Goal: Task Accomplishment & Management: Manage account settings

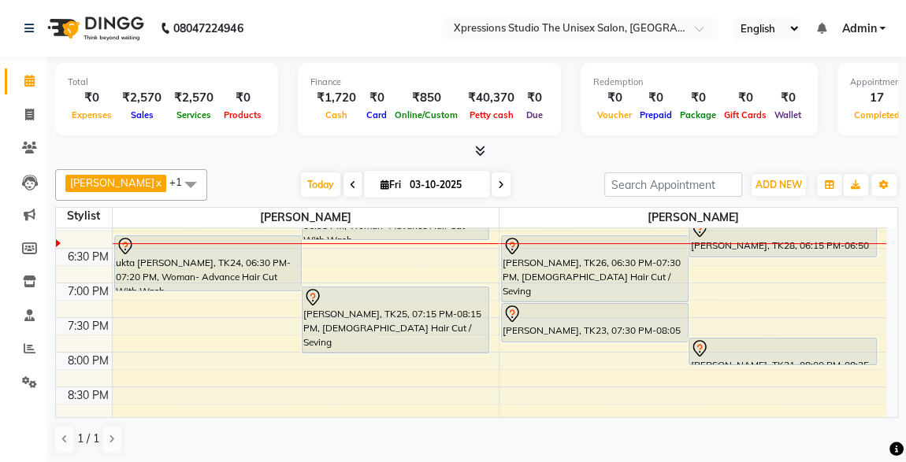
scroll to position [737, 0]
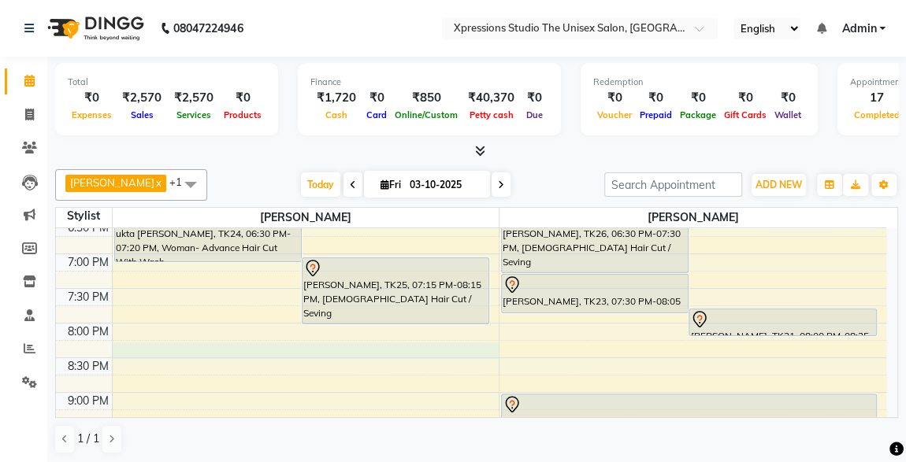
click at [134, 344] on div "8:00 AM 8:30 AM 9:00 AM 9:30 AM 10:00 AM 10:30 AM 11:00 AM 11:30 AM 12:00 PM 12…" at bounding box center [471, 11] width 830 height 1039
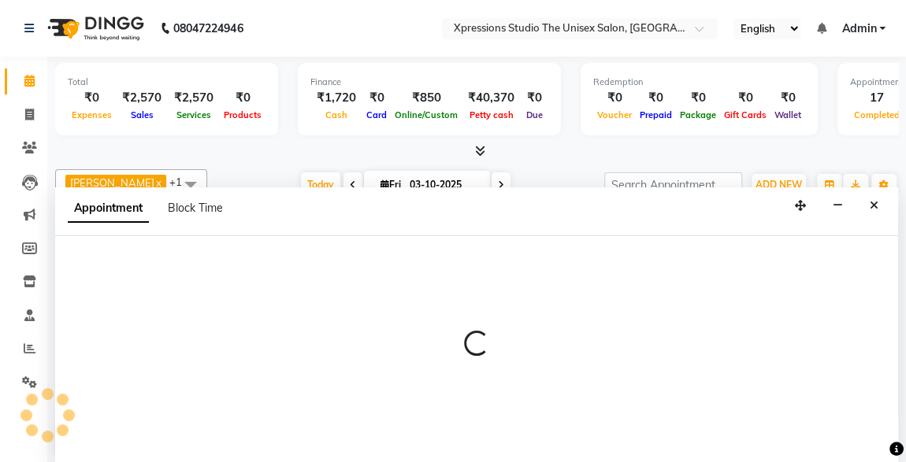
select select "57587"
select select "tentative"
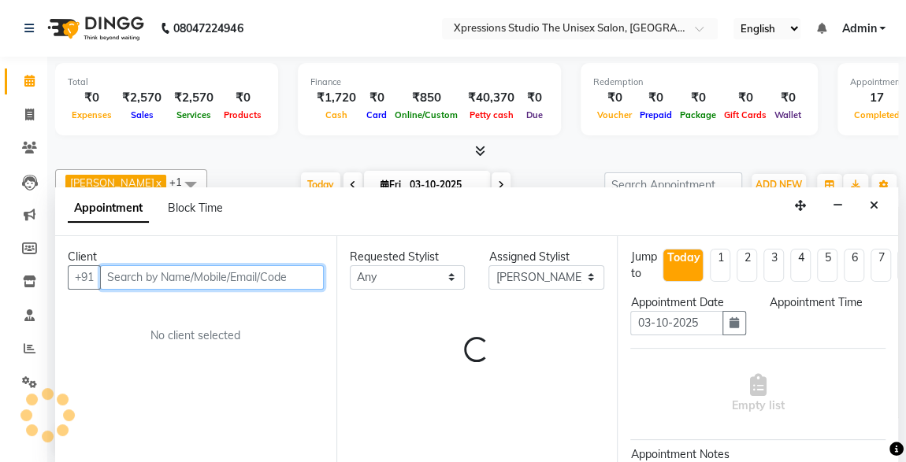
select select "1230"
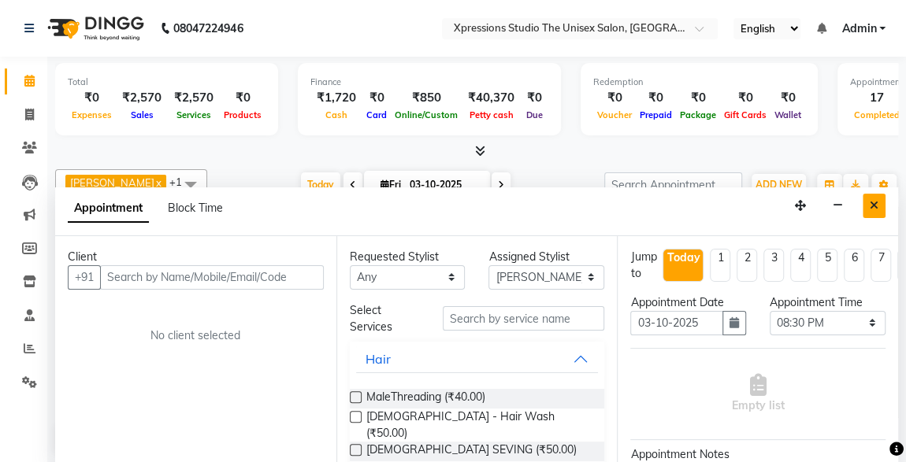
click at [884, 199] on button "Close" at bounding box center [874, 206] width 23 height 24
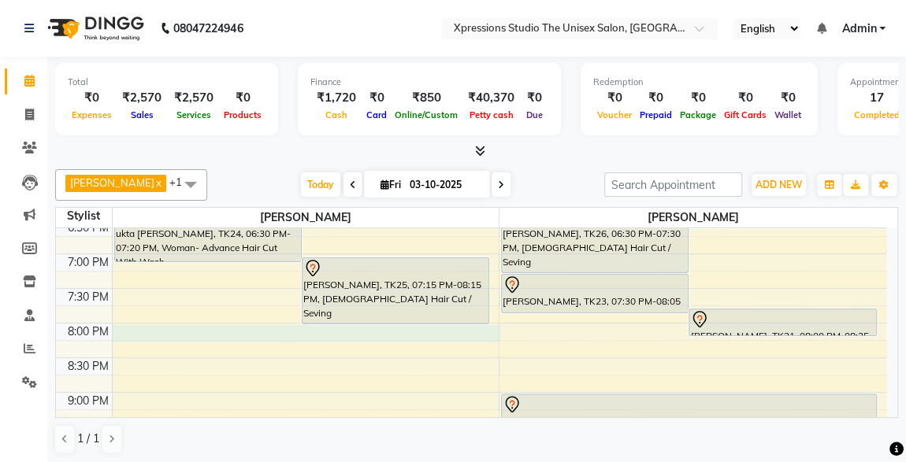
click at [121, 330] on div "8:00 AM 8:30 AM 9:00 AM 9:30 AM 10:00 AM 10:30 AM 11:00 AM 11:30 AM 12:00 PM 12…" at bounding box center [471, 11] width 830 height 1039
select select "57587"
select select "1215"
select select "tentative"
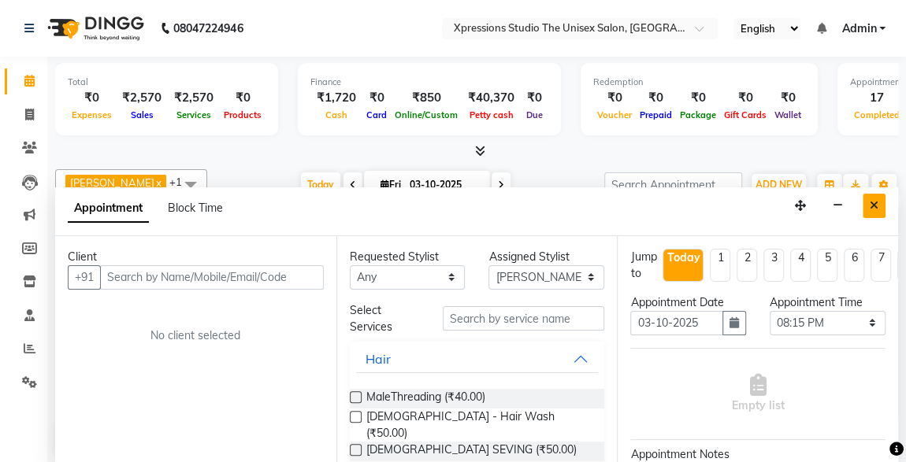
click at [872, 205] on icon "Close" at bounding box center [874, 205] width 9 height 11
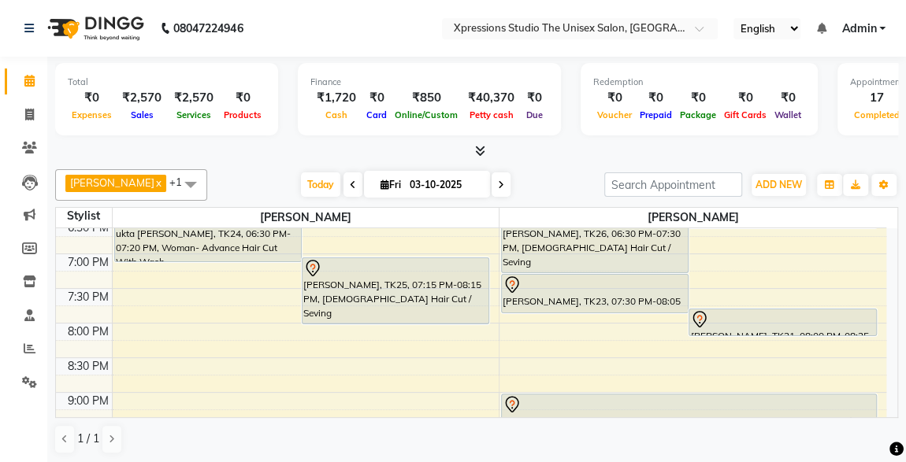
click at [746, 415] on div "[PERSON_NAME], TK18, 09:15 PM-10:15 PM, [DEMOGRAPHIC_DATA] Hair Cut / [PERSON_N…" at bounding box center [689, 427] width 374 height 65
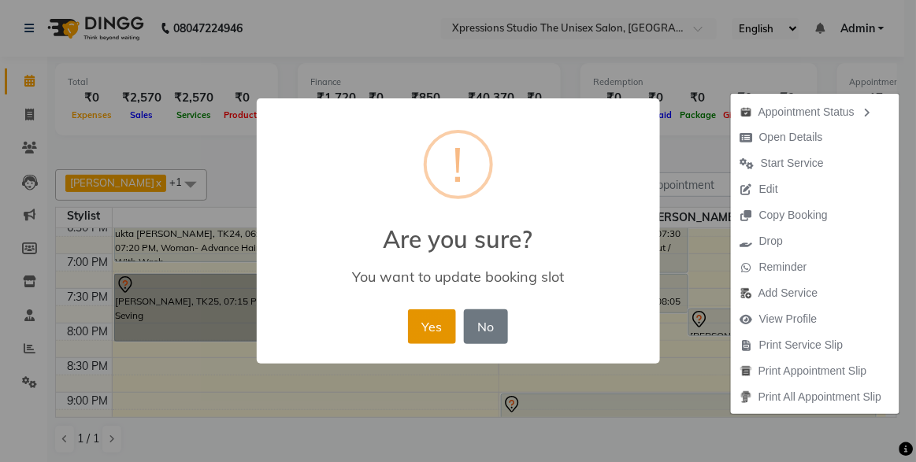
click at [440, 323] on button "Yes" at bounding box center [432, 327] width 48 height 35
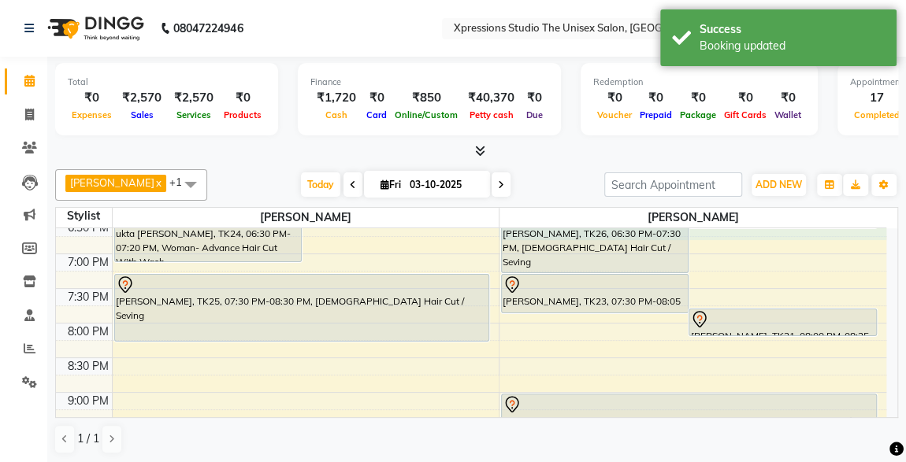
click at [886, 232] on div "8:00 AM 8:30 AM 9:00 AM 9:30 AM 10:00 AM 10:30 AM 11:00 AM 11:30 AM 12:00 PM 12…" at bounding box center [471, 11] width 830 height 1039
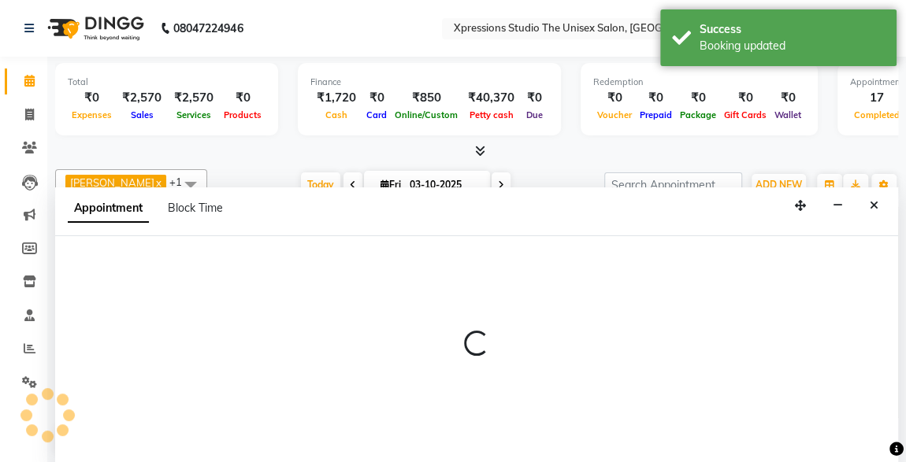
click at [886, 232] on div "Appointment Block Time" at bounding box center [476, 212] width 843 height 49
select select "57589"
select select "1125"
select select "tentative"
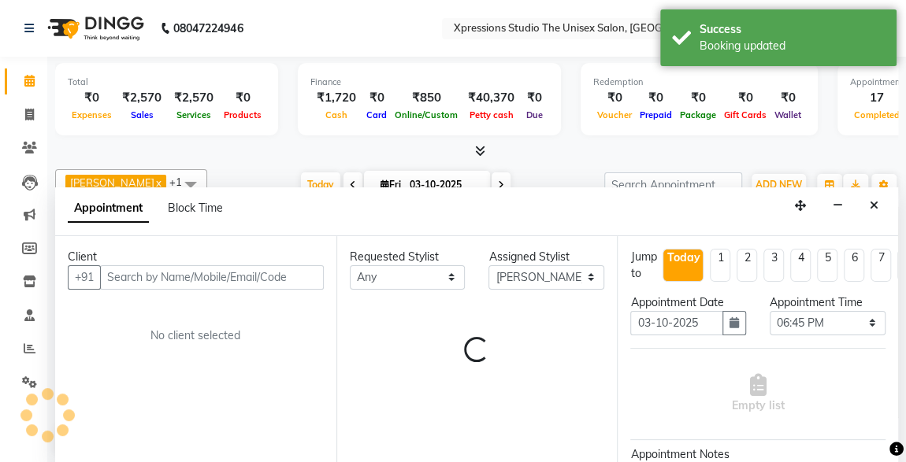
click at [886, 232] on div "Appointment Block Time" at bounding box center [476, 212] width 843 height 49
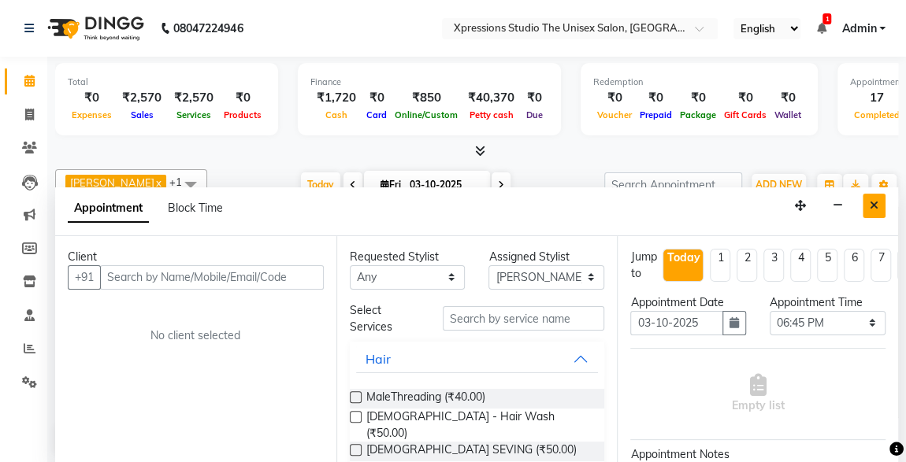
click at [874, 206] on icon "Close" at bounding box center [874, 205] width 9 height 11
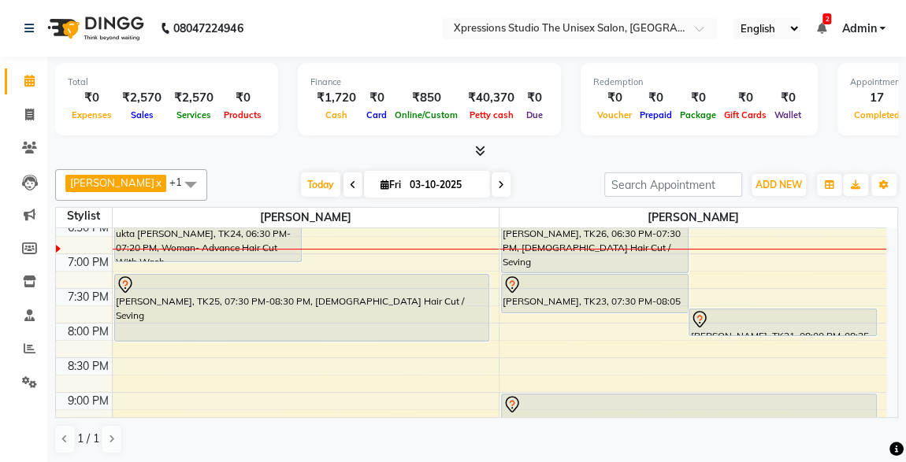
click at [825, 21] on span "2" at bounding box center [827, 18] width 9 height 11
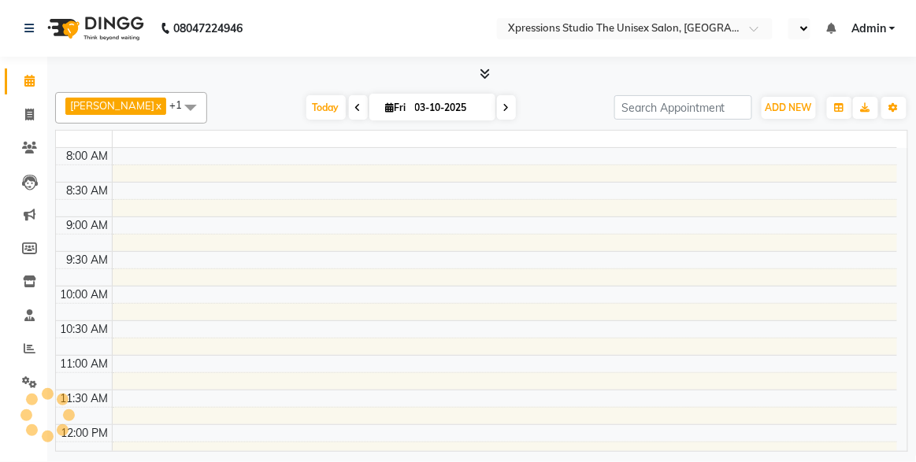
select select "en"
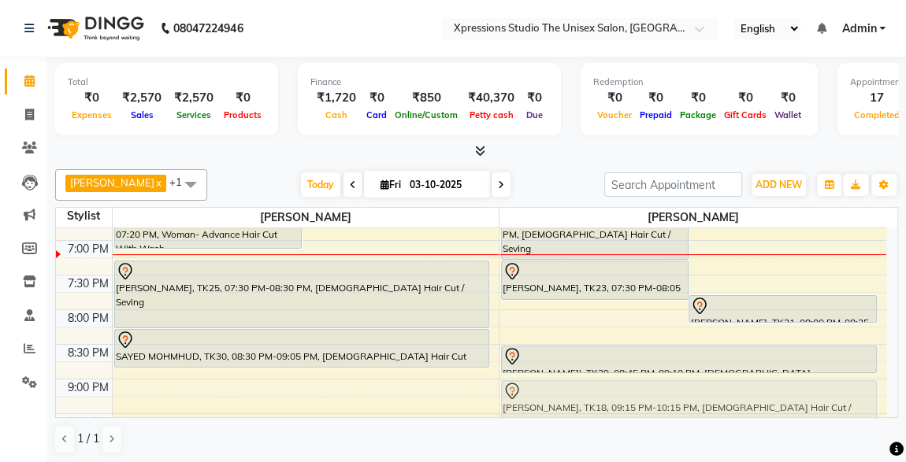
drag, startPoint x: 601, startPoint y: 410, endPoint x: 740, endPoint y: 402, distance: 138.9
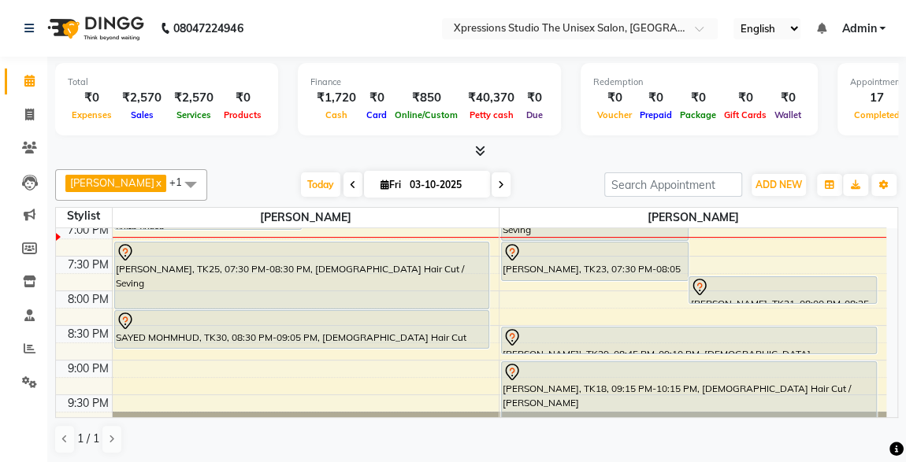
scroll to position [740, 0]
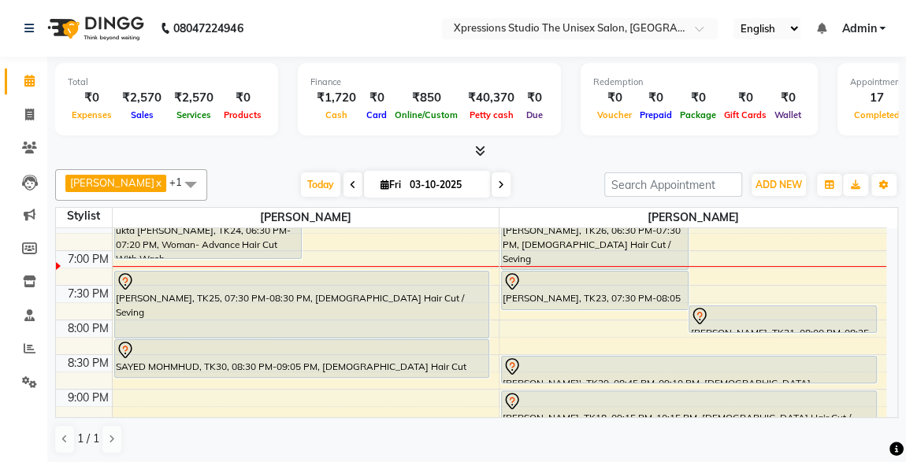
click at [667, 273] on div at bounding box center [595, 282] width 184 height 19
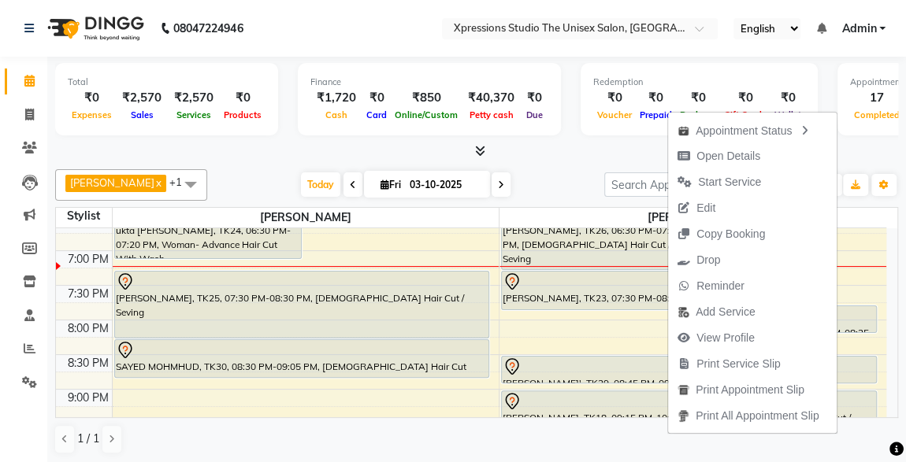
click at [864, 154] on div at bounding box center [476, 151] width 843 height 17
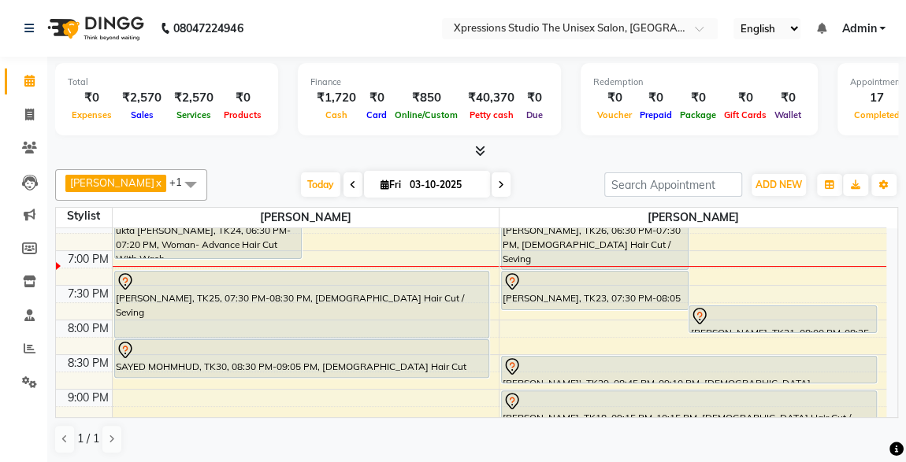
click at [687, 368] on div at bounding box center [689, 367] width 373 height 19
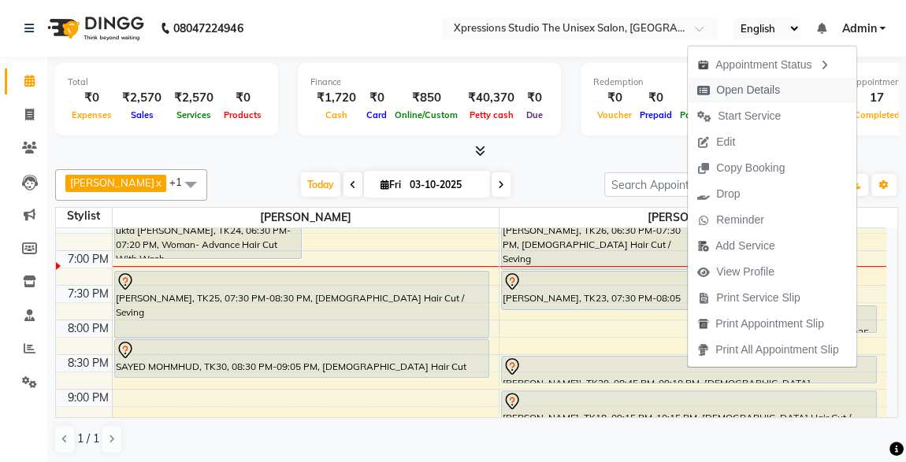
click at [735, 88] on span "Open Details" at bounding box center [748, 90] width 64 height 17
select select "7"
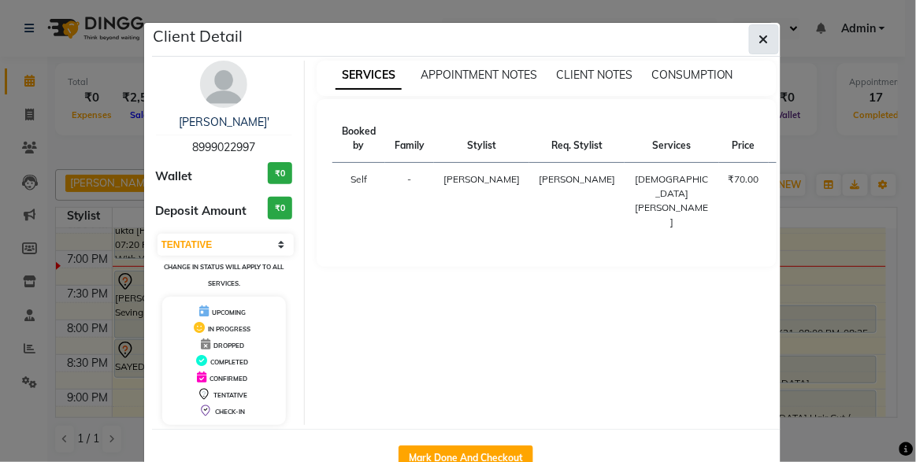
click at [759, 39] on icon "button" at bounding box center [763, 39] width 9 height 13
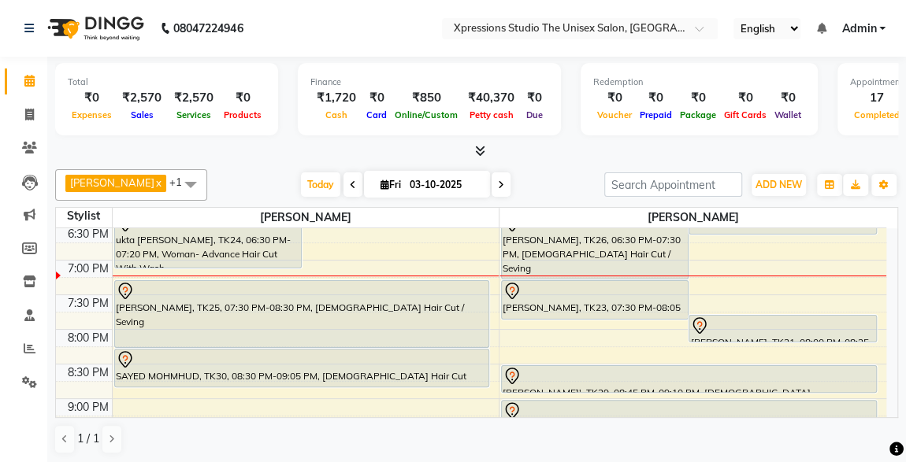
scroll to position [830, 0]
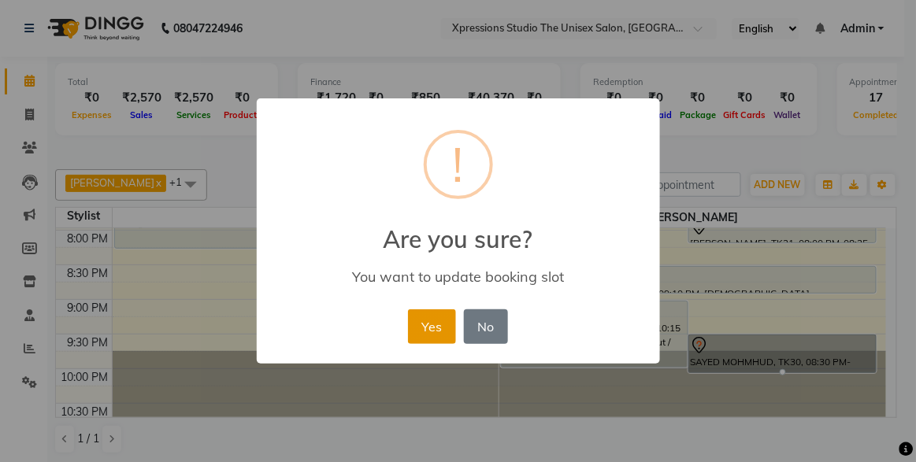
click at [442, 334] on button "Yes" at bounding box center [432, 327] width 48 height 35
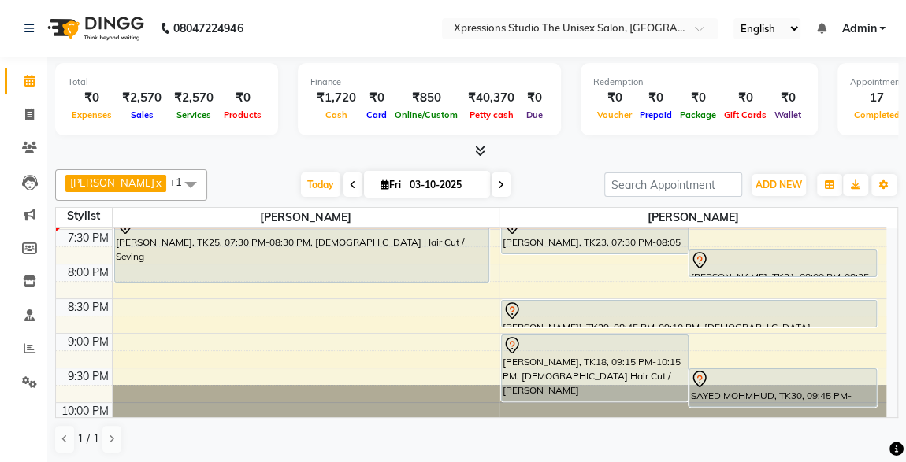
scroll to position [773, 0]
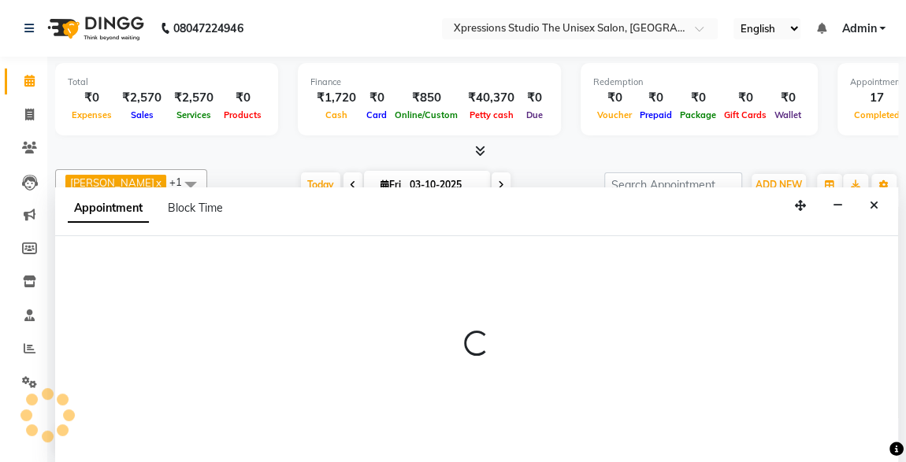
scroll to position [0, 0]
select select "57587"
select select "tentative"
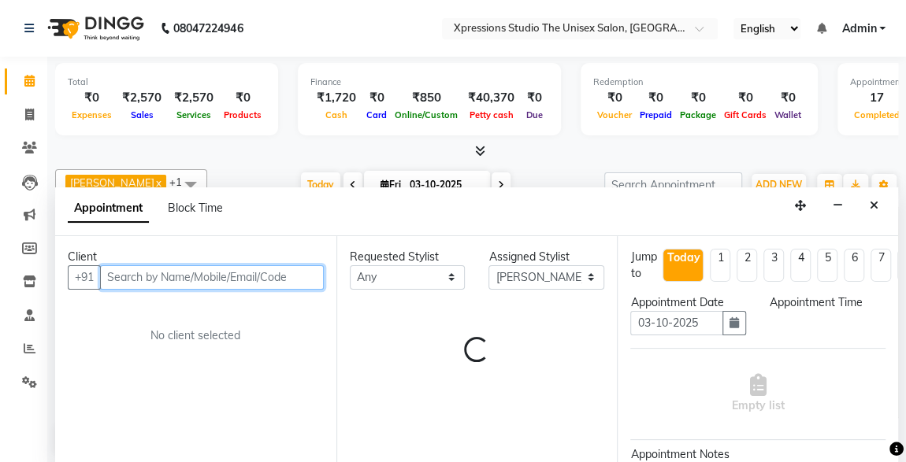
select select "1260"
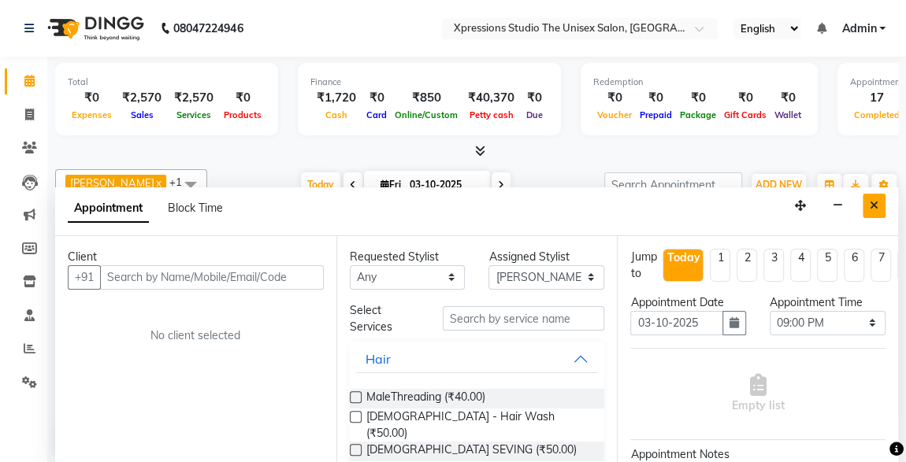
click at [872, 204] on icon "Close" at bounding box center [874, 205] width 9 height 11
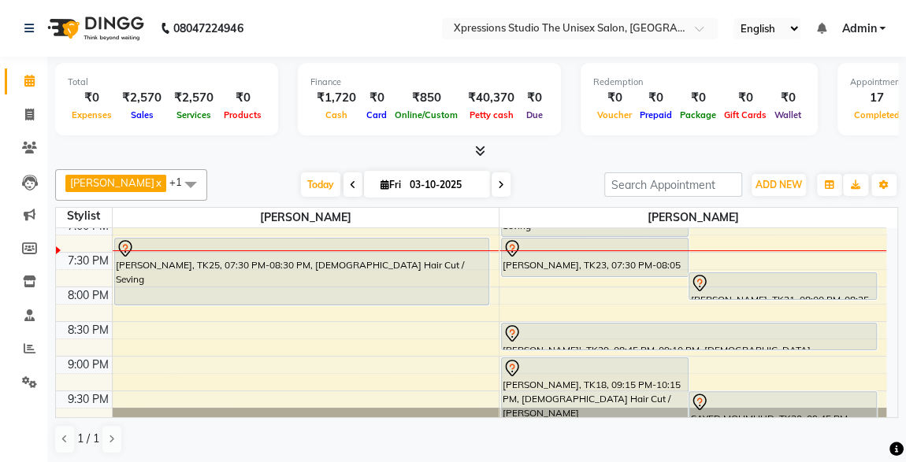
click at [793, 282] on div at bounding box center [782, 283] width 184 height 19
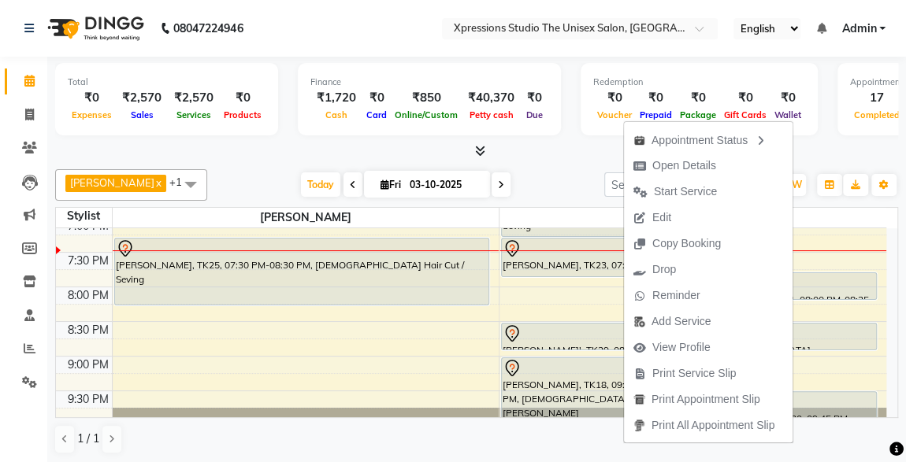
click at [867, 136] on div "Total ₹0 Expenses ₹2,570 Sales ₹2,570 Services ₹0 Products Finance ₹1,720 Cash …" at bounding box center [476, 101] width 843 height 77
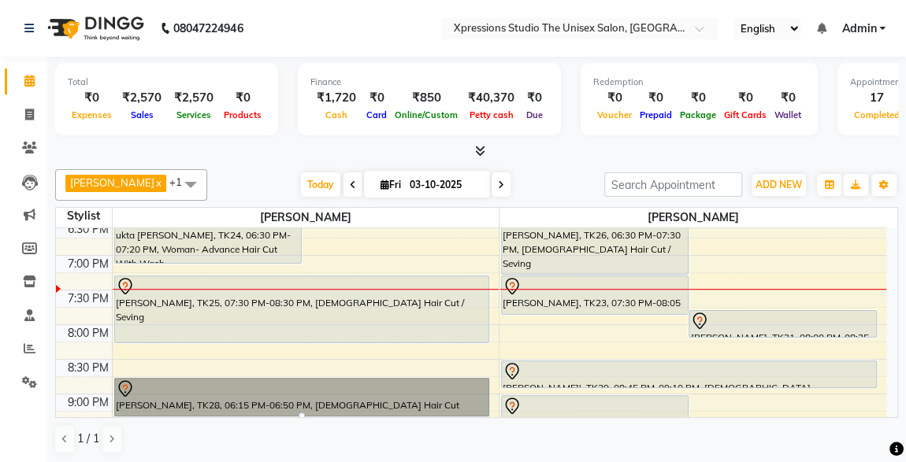
scroll to position [737, 0]
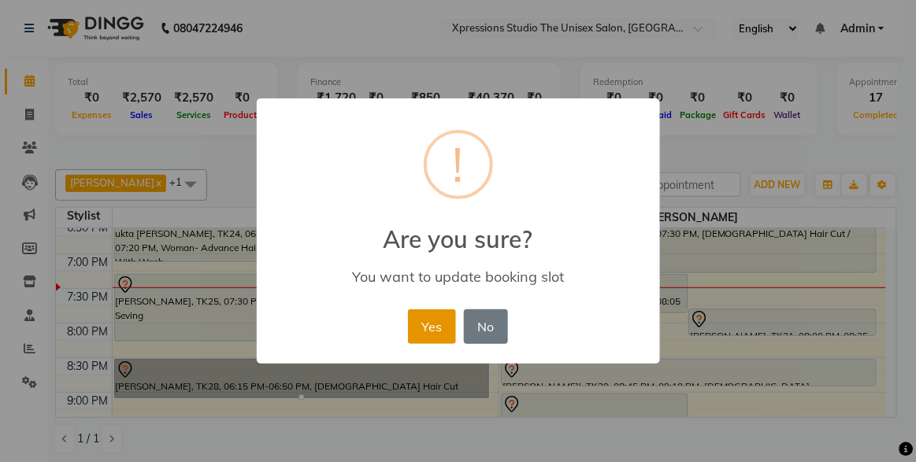
click at [425, 310] on button "Yes" at bounding box center [432, 327] width 48 height 35
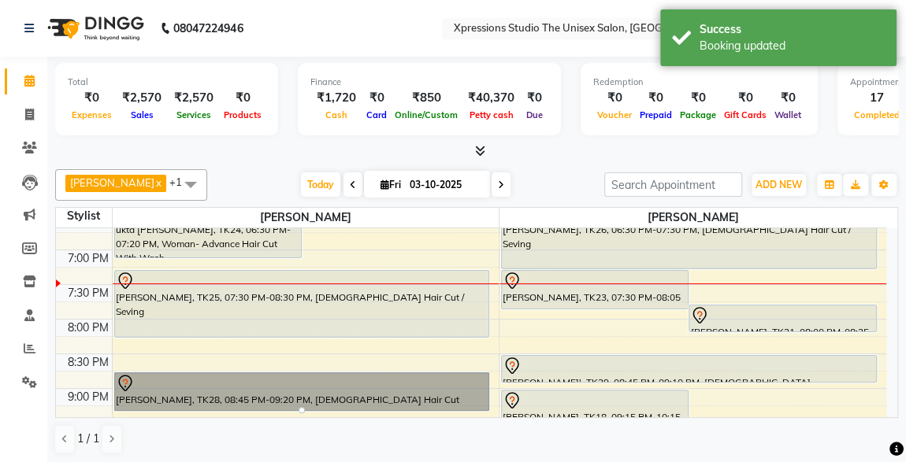
scroll to position [743, 0]
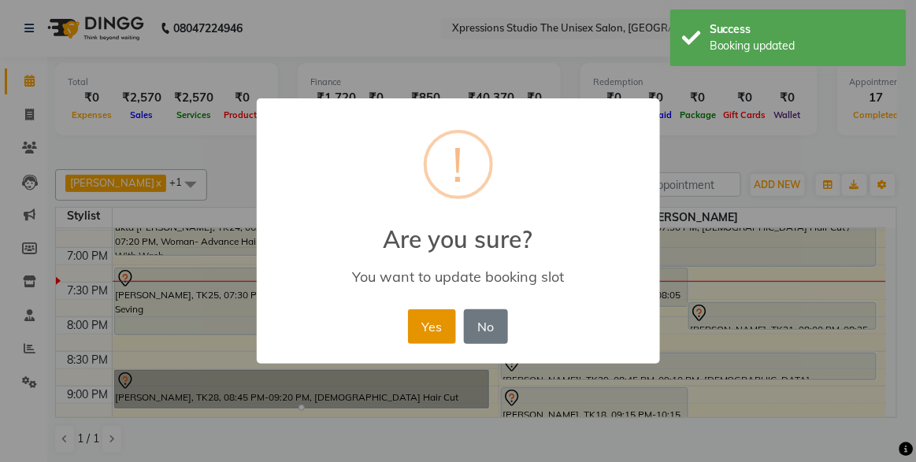
click at [429, 323] on button "Yes" at bounding box center [432, 327] width 48 height 35
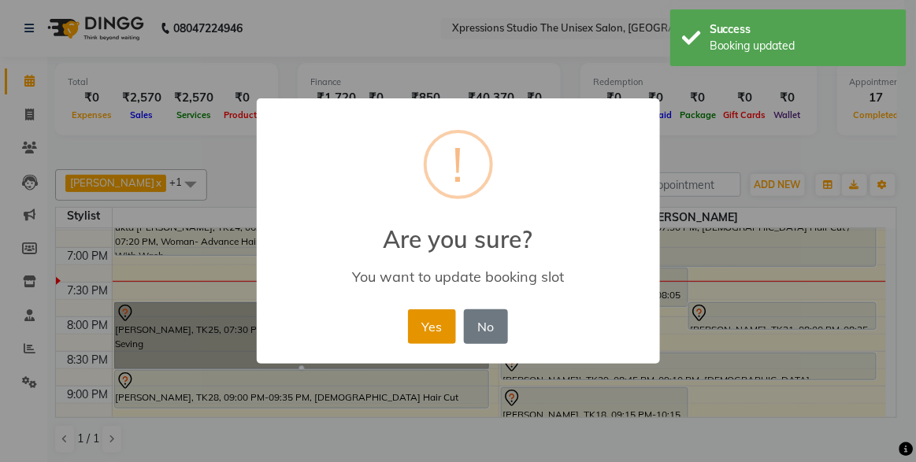
click at [421, 327] on button "Yes" at bounding box center [432, 327] width 48 height 35
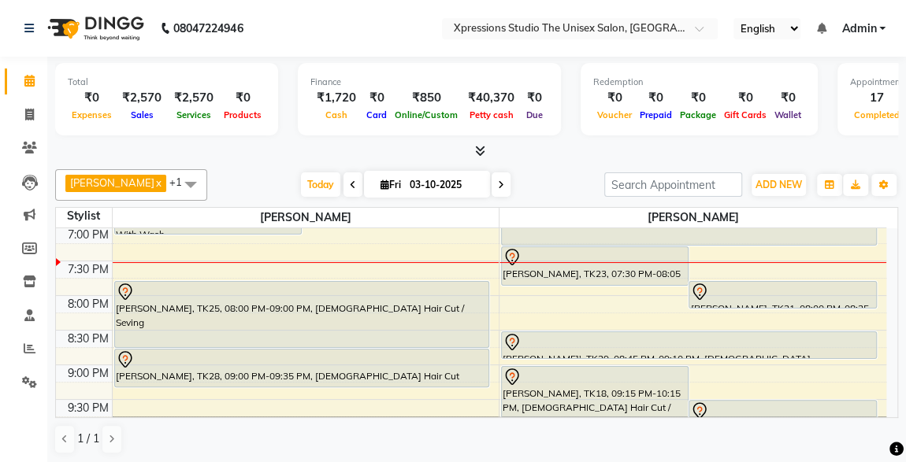
scroll to position [748, 0]
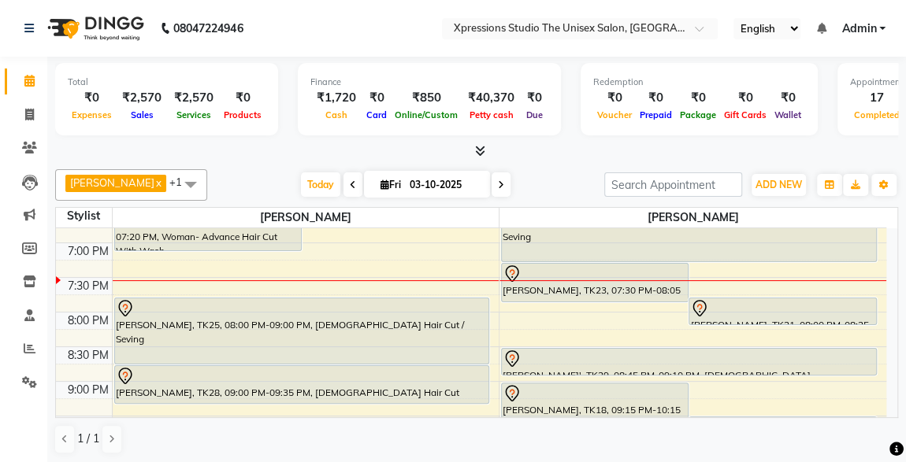
click at [591, 284] on div "[PERSON_NAME], TK23, 07:30 PM-08:05 PM, [DEMOGRAPHIC_DATA] Hair Cut" at bounding box center [595, 283] width 186 height 38
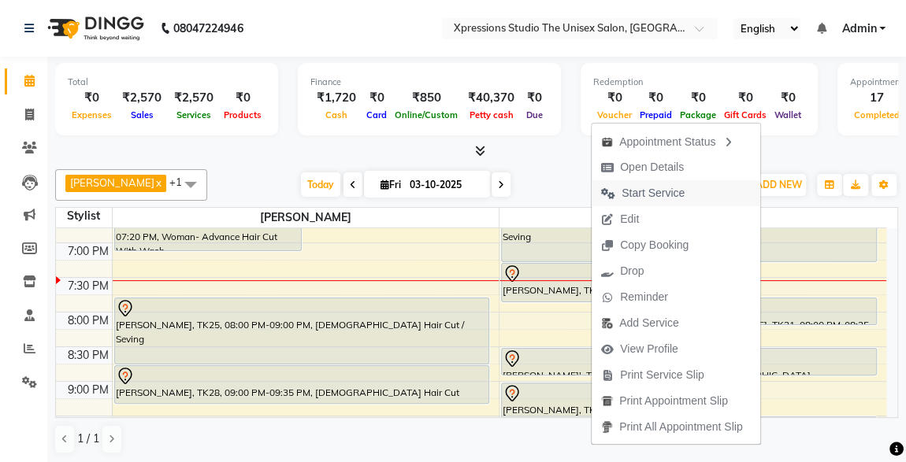
click at [640, 188] on span "Start Service" at bounding box center [653, 193] width 63 height 17
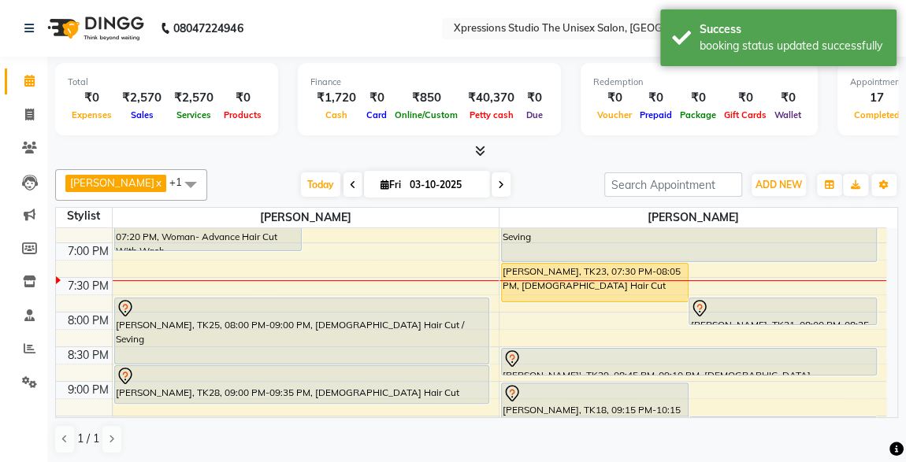
click at [663, 111] on span "Prepaid" at bounding box center [656, 115] width 40 height 11
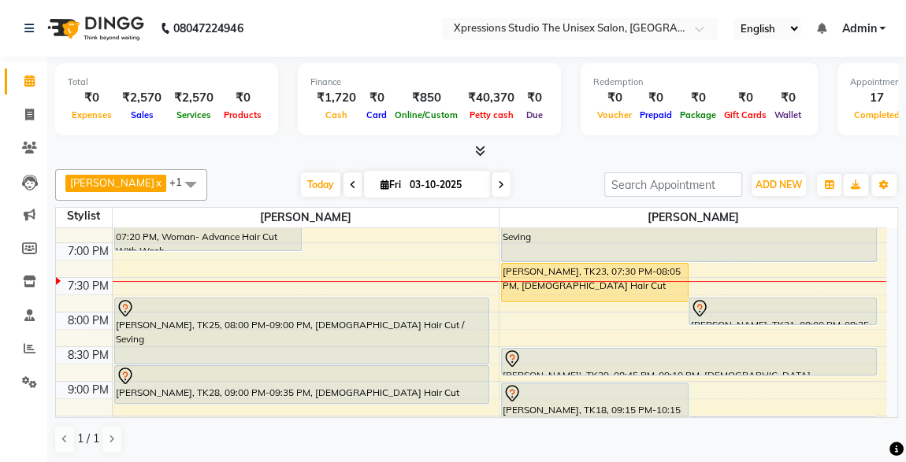
click at [307, 197] on div "ROSHAN TANDULKAR x ROHAN BABHULKAR x +1 Select All ADESH RAUT ROHAN BABHULKAR R…" at bounding box center [476, 185] width 843 height 32
click at [21, 110] on span at bounding box center [30, 115] width 28 height 18
select select "service"
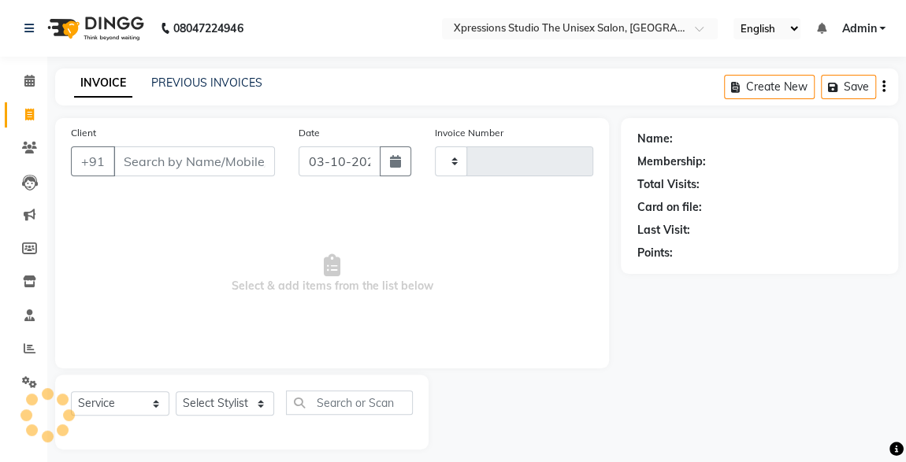
type input "5283"
select select "7003"
click at [154, 159] on input "Client" at bounding box center [194, 162] width 162 height 30
type input "7387566260"
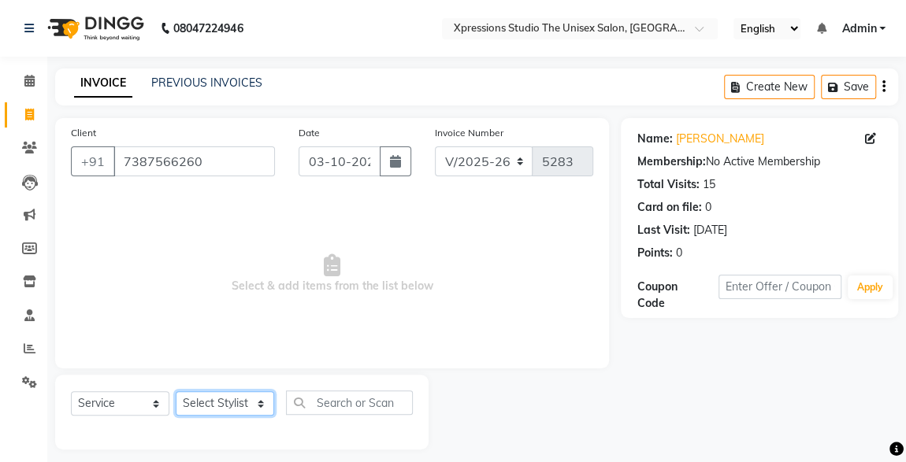
drag, startPoint x: 228, startPoint y: 399, endPoint x: 249, endPoint y: 361, distance: 43.4
click at [249, 361] on div "Client +91 7387566260 Date 03-10-2025 Invoice Number V/2025 V/2025-26 5283 Sele…" at bounding box center [331, 284] width 577 height 332
select select "57589"
click at [176, 392] on select "Select Stylist ADESH RAUT ROHAN BABHULKAR ROSHAN TANDULKAR" at bounding box center [225, 404] width 98 height 24
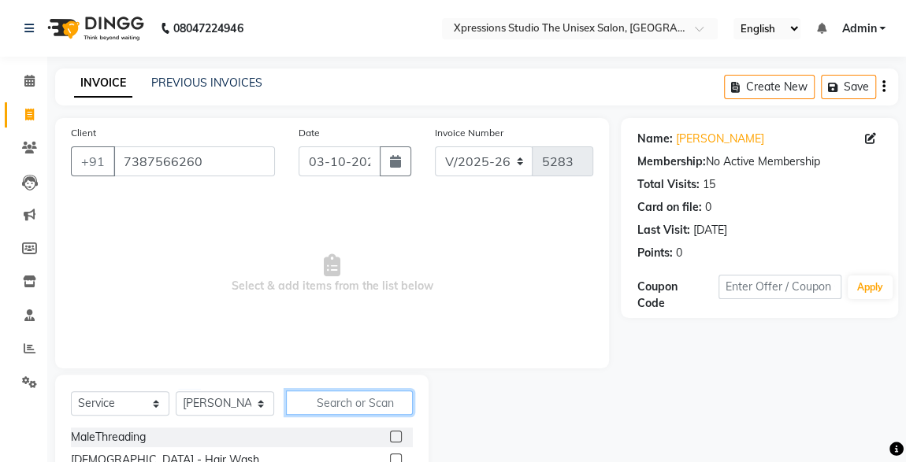
click at [338, 403] on input "text" at bounding box center [349, 403] width 127 height 24
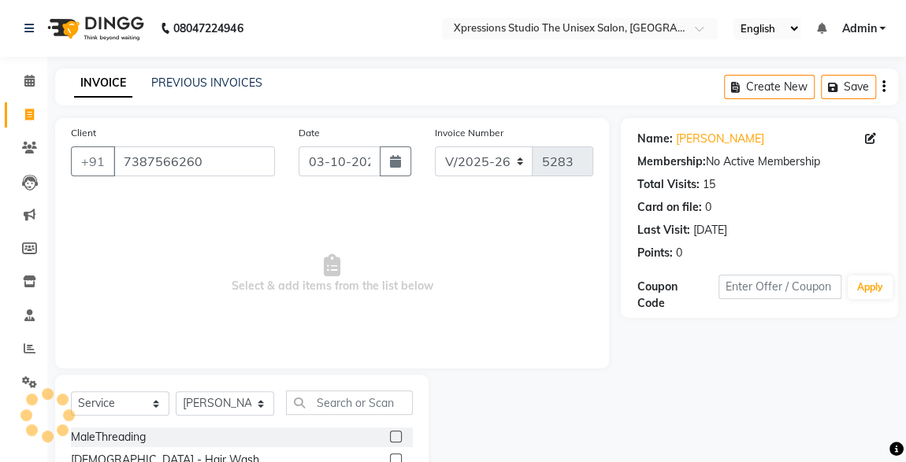
click at [390, 459] on label at bounding box center [396, 460] width 12 height 12
click at [390, 459] on input "checkbox" at bounding box center [395, 460] width 10 height 10
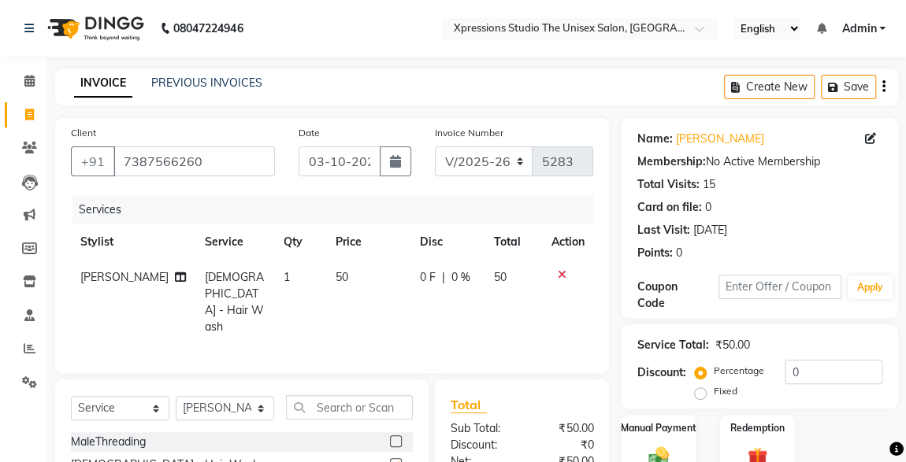
checkbox input "false"
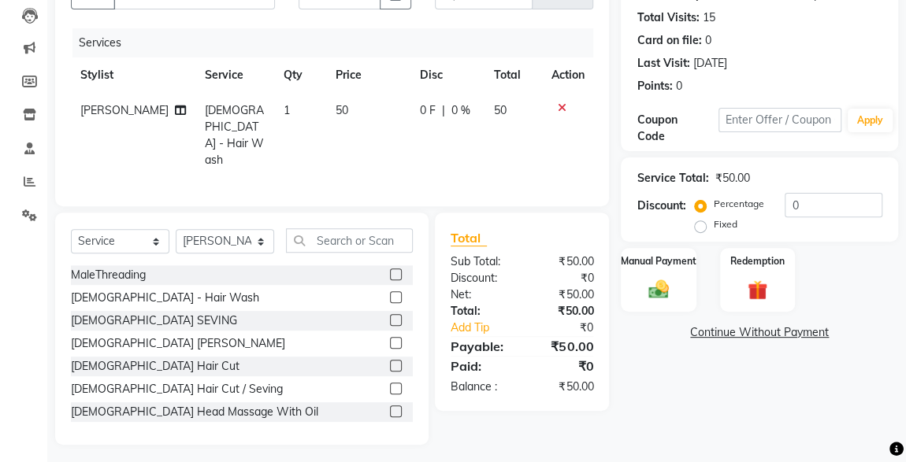
click at [654, 278] on img at bounding box center [658, 289] width 33 height 23
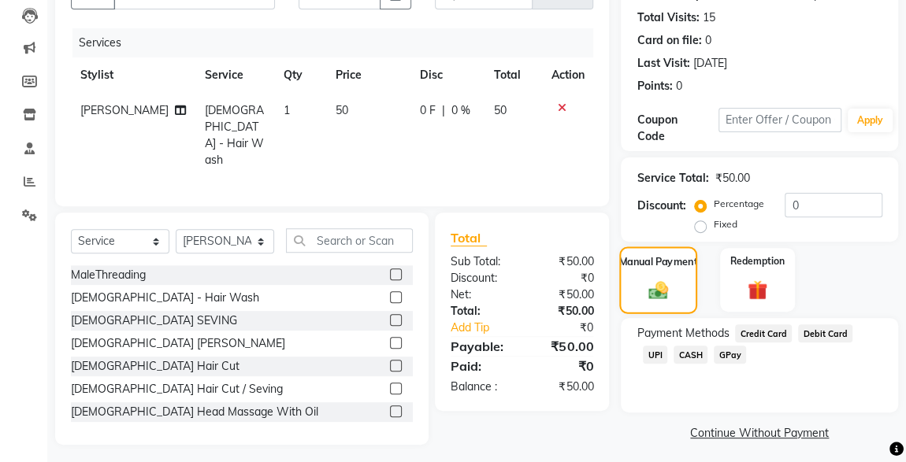
scroll to position [173, 0]
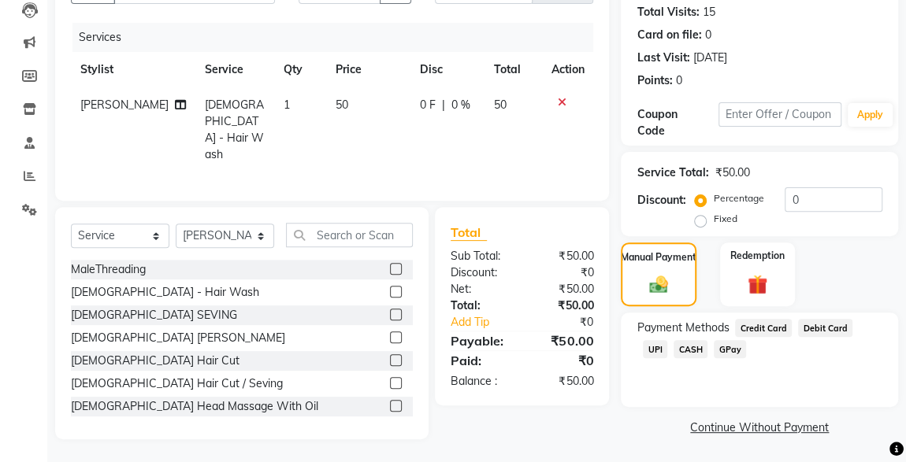
click at [674, 341] on span "CASH" at bounding box center [691, 349] width 34 height 18
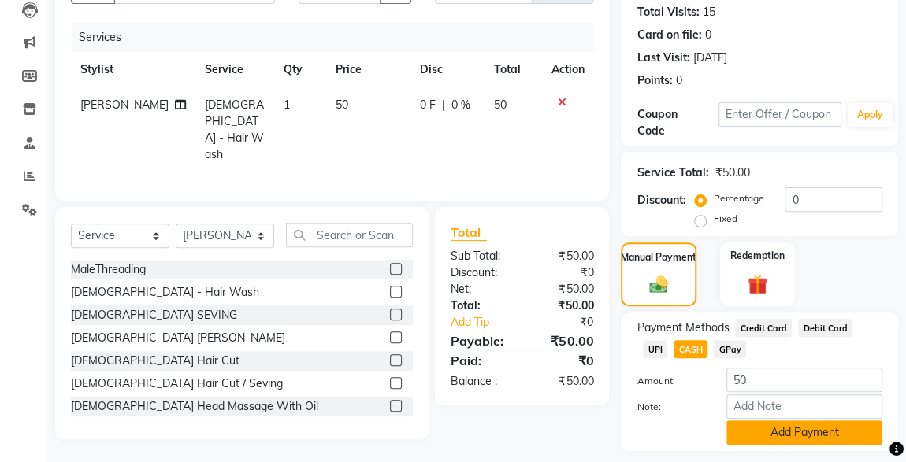
click at [796, 437] on button "Add Payment" at bounding box center [804, 433] width 156 height 24
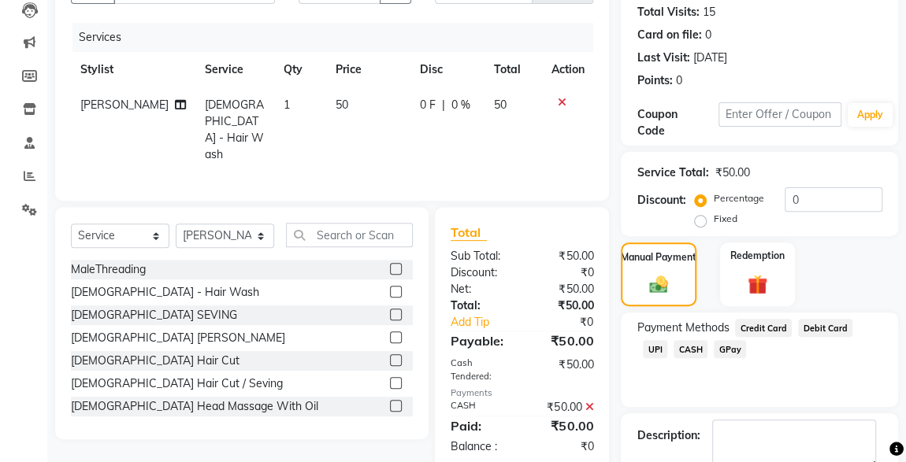
scroll to position [260, 0]
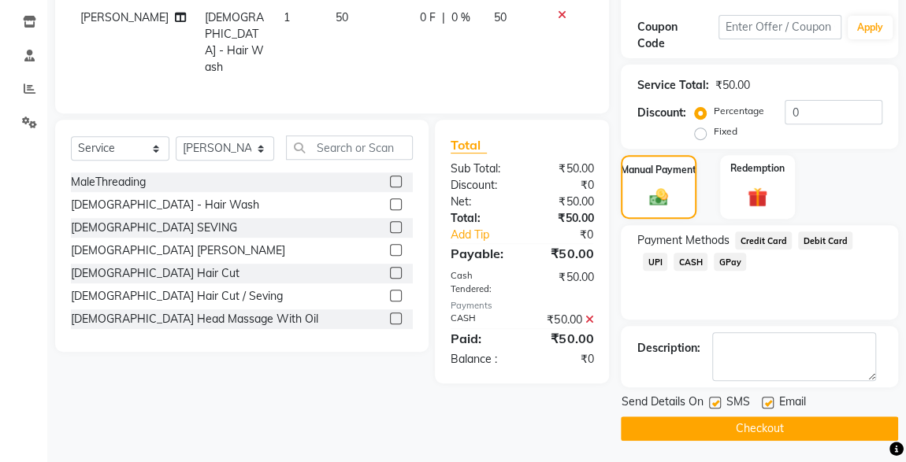
click at [715, 403] on label at bounding box center [715, 403] width 12 height 12
click at [715, 403] on input "checkbox" at bounding box center [714, 404] width 10 height 10
checkbox input "false"
click at [752, 427] on button "Checkout" at bounding box center [759, 429] width 277 height 24
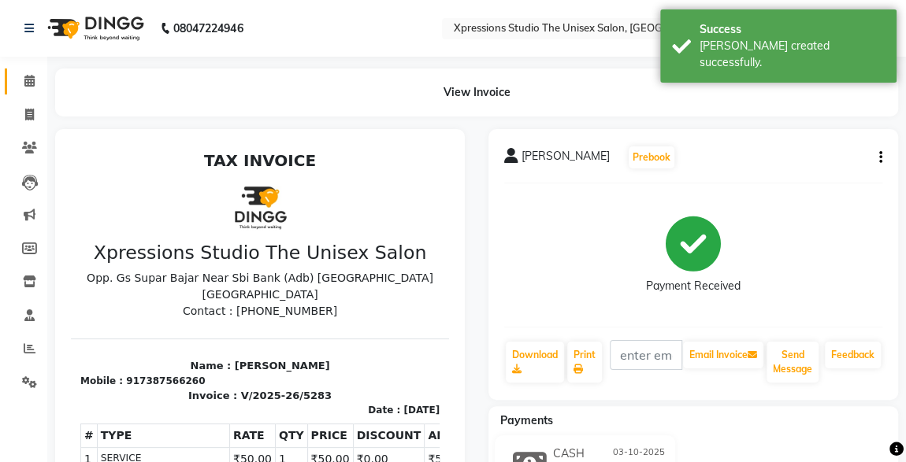
click at [30, 76] on icon at bounding box center [29, 81] width 10 height 12
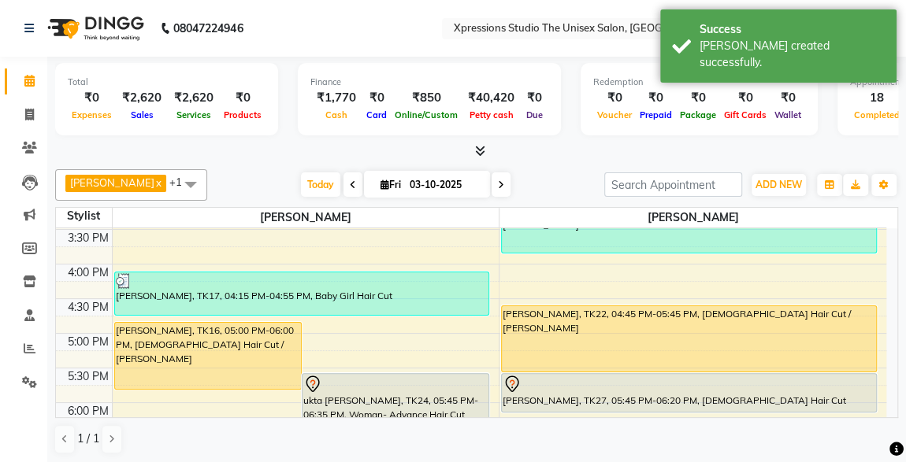
scroll to position [530, 0]
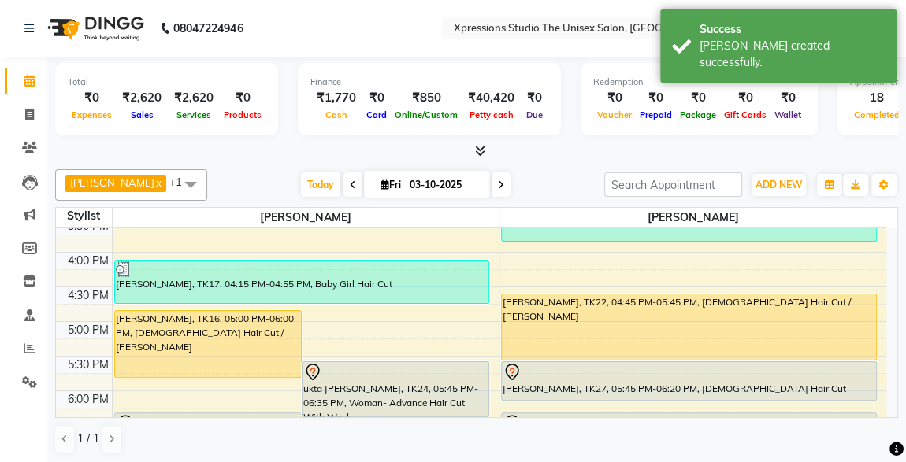
click at [782, 318] on div "[PERSON_NAME], TK22, 04:45 PM-05:45 PM, [DEMOGRAPHIC_DATA] Hair Cut / [PERSON_N…" at bounding box center [689, 327] width 374 height 65
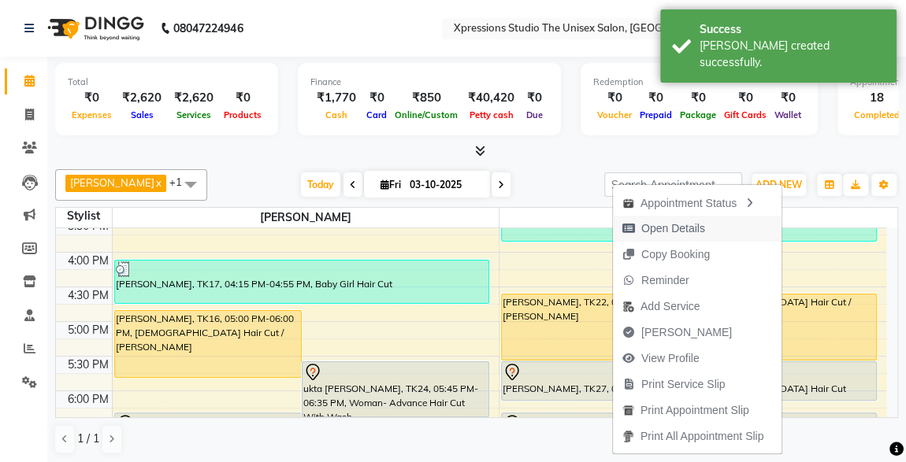
click at [678, 239] on span "Open Details" at bounding box center [664, 229] width 102 height 26
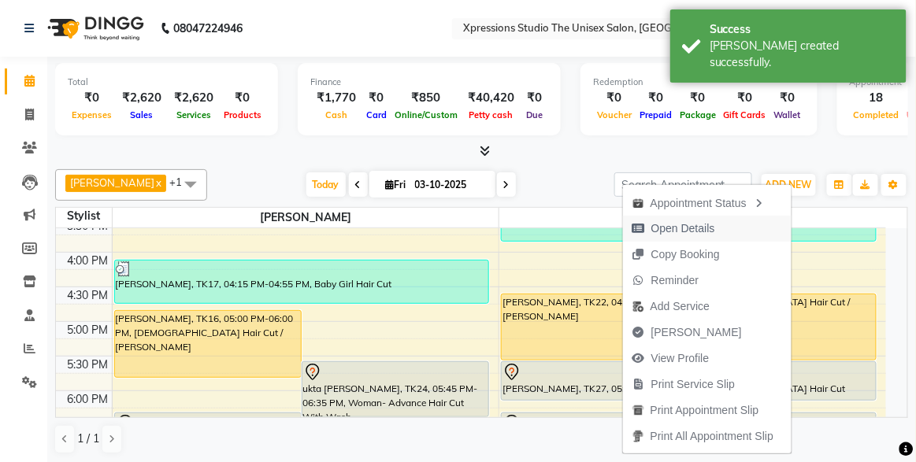
select select "1"
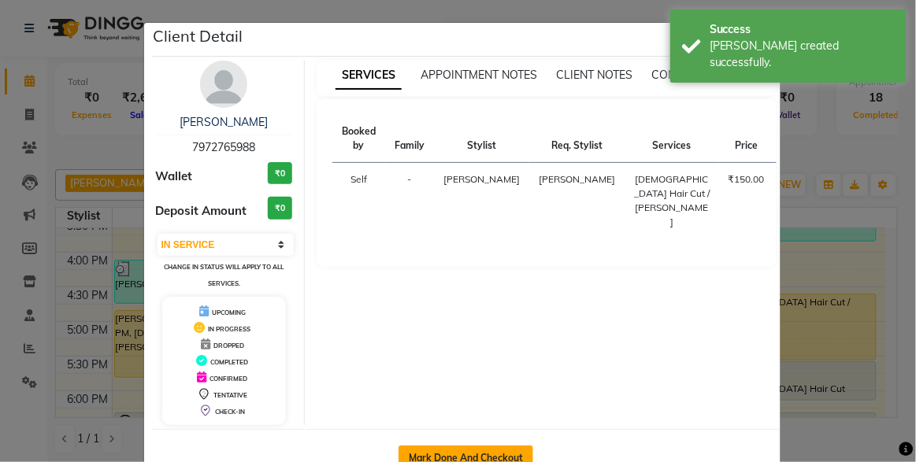
click at [478, 456] on button "Mark Done And Checkout" at bounding box center [466, 458] width 135 height 25
select select "service"
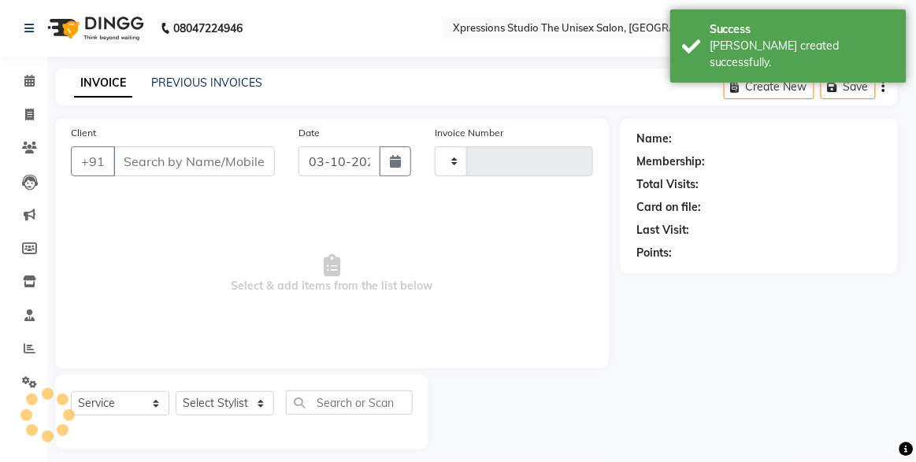
type input "5284"
select select "7003"
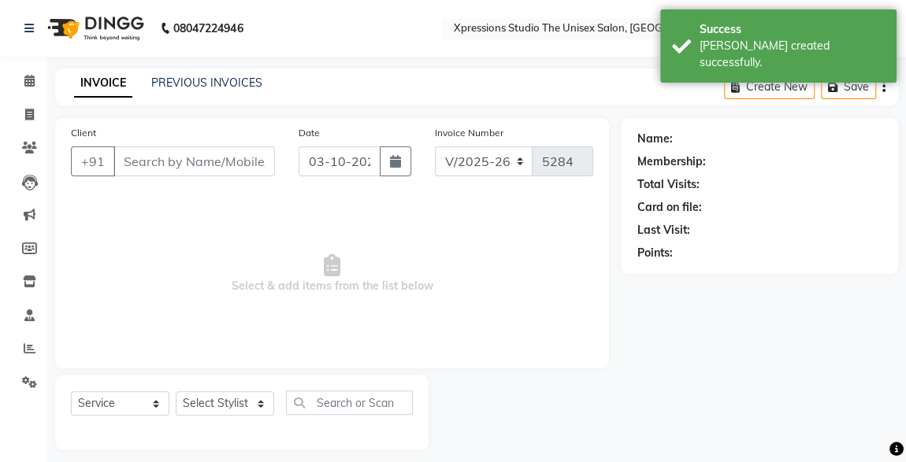
type input "7972765988"
select select "57589"
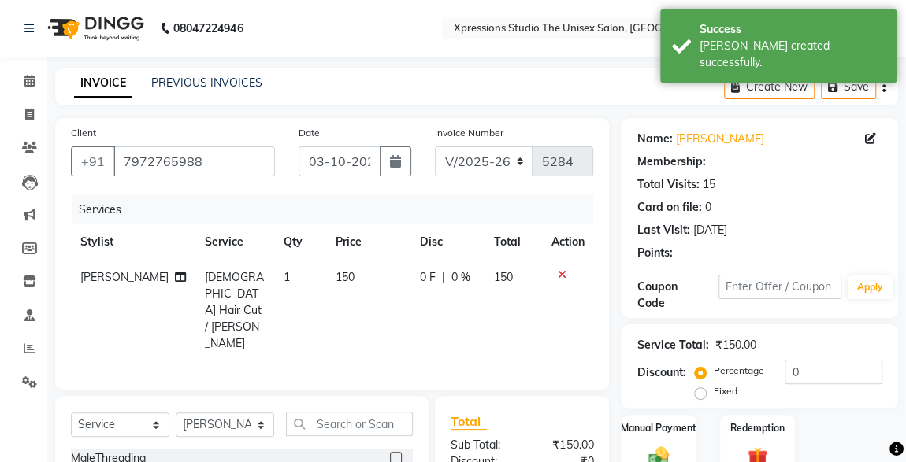
scroll to position [167, 0]
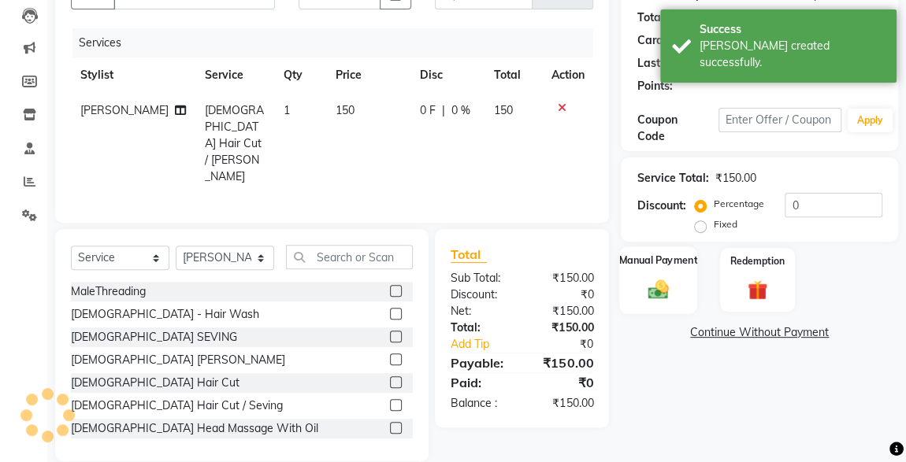
click at [667, 292] on img at bounding box center [658, 289] width 34 height 24
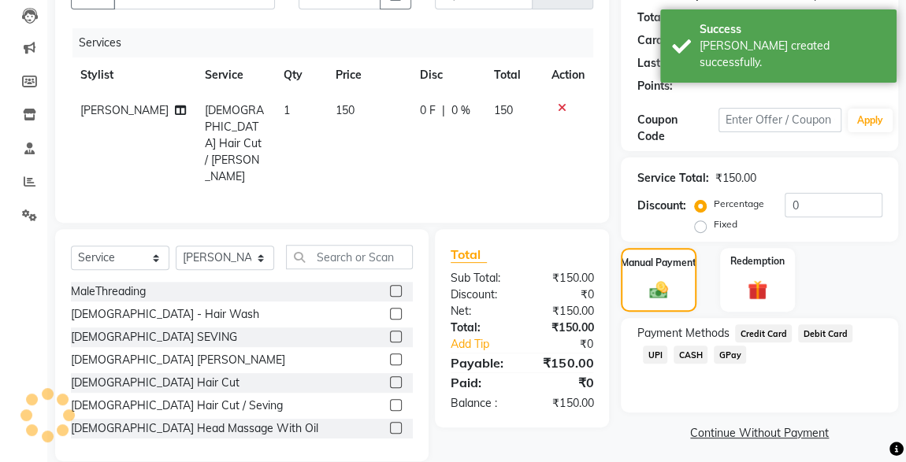
click at [674, 348] on span "CASH" at bounding box center [691, 355] width 34 height 18
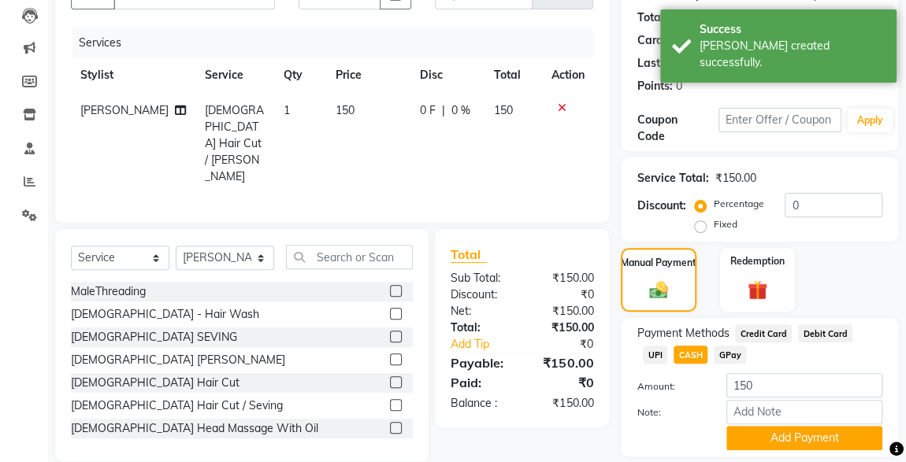
click at [780, 436] on button "Add Payment" at bounding box center [804, 438] width 156 height 24
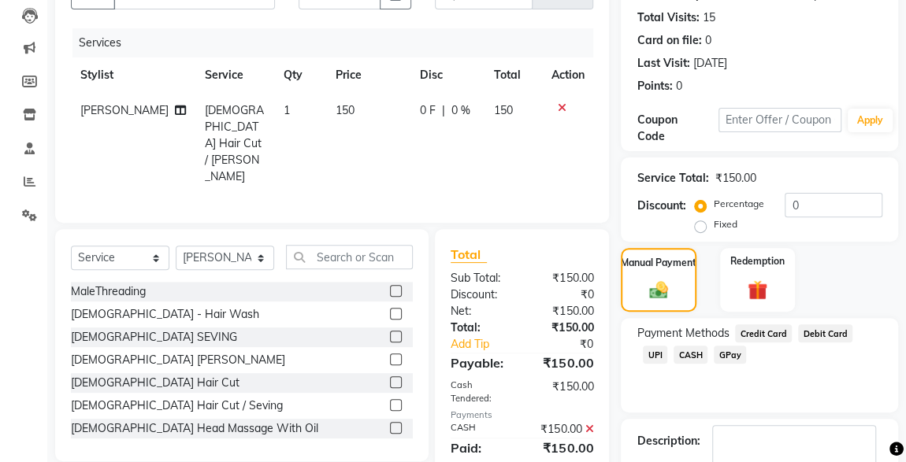
scroll to position [260, 0]
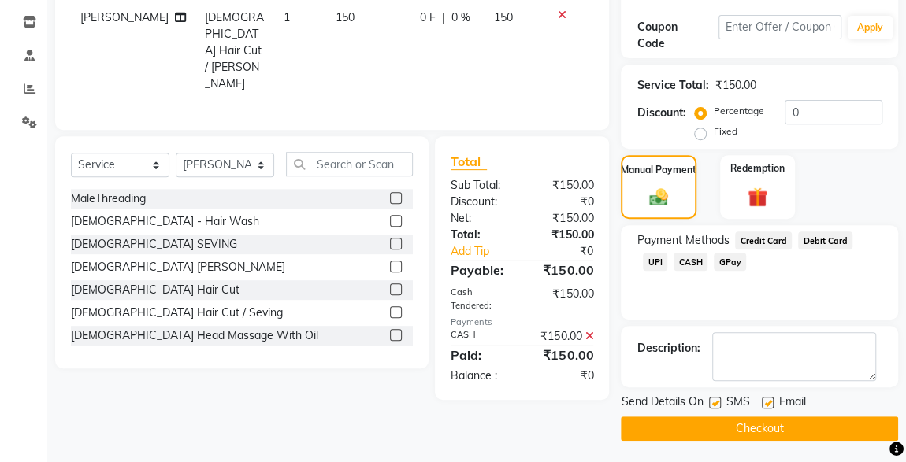
click at [715, 401] on label at bounding box center [715, 403] width 12 height 12
click at [715, 401] on input "checkbox" at bounding box center [714, 404] width 10 height 10
checkbox input "false"
click at [744, 425] on button "Checkout" at bounding box center [759, 429] width 277 height 24
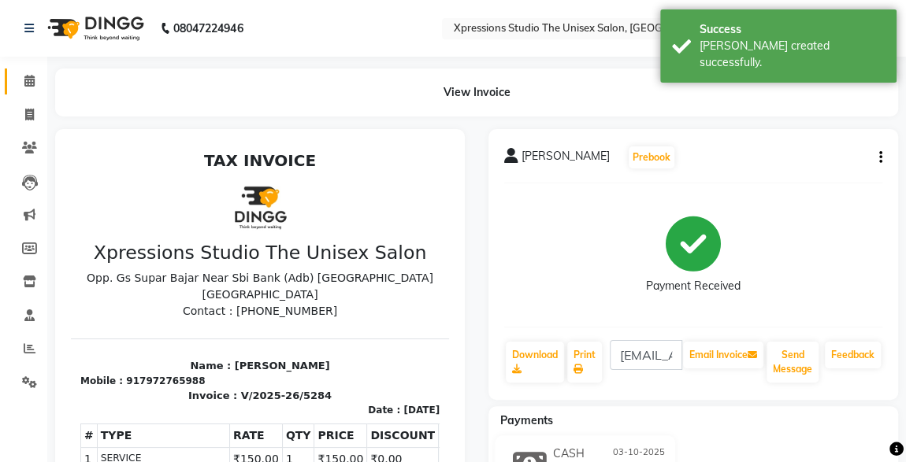
click at [37, 84] on span at bounding box center [30, 81] width 28 height 18
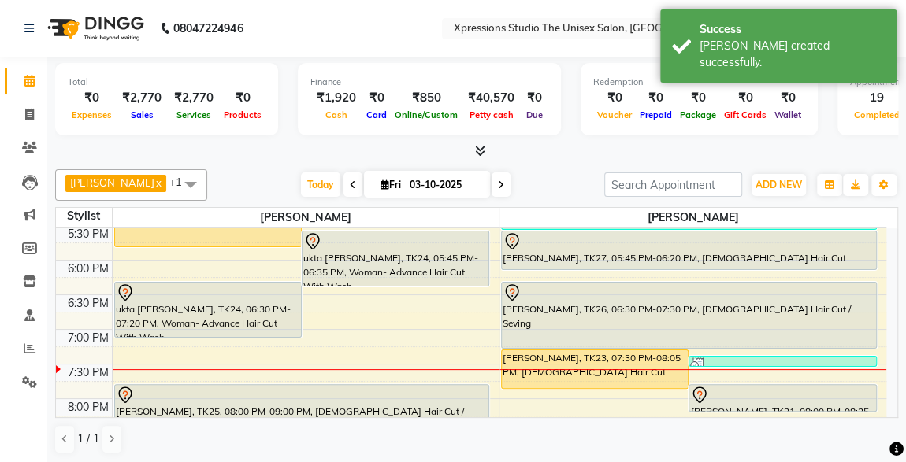
scroll to position [631, 0]
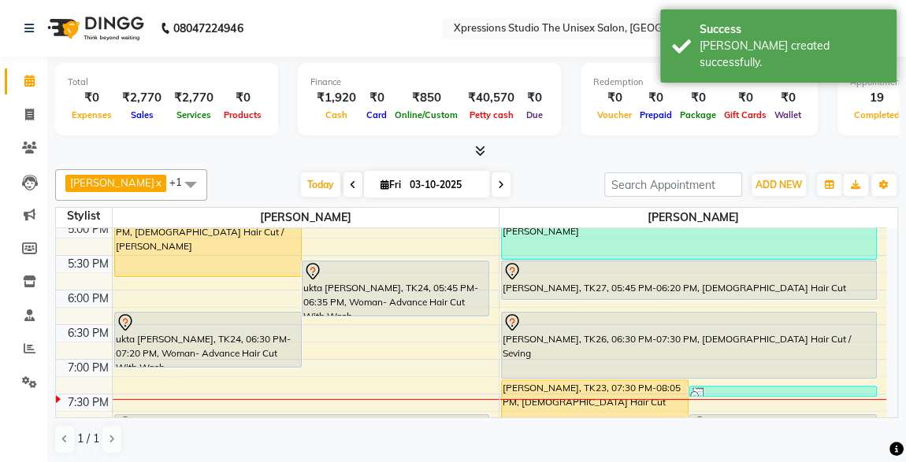
click at [807, 279] on div "[PERSON_NAME], TK27, 05:45 PM-06:20 PM, [DEMOGRAPHIC_DATA] Hair Cut" at bounding box center [689, 281] width 374 height 38
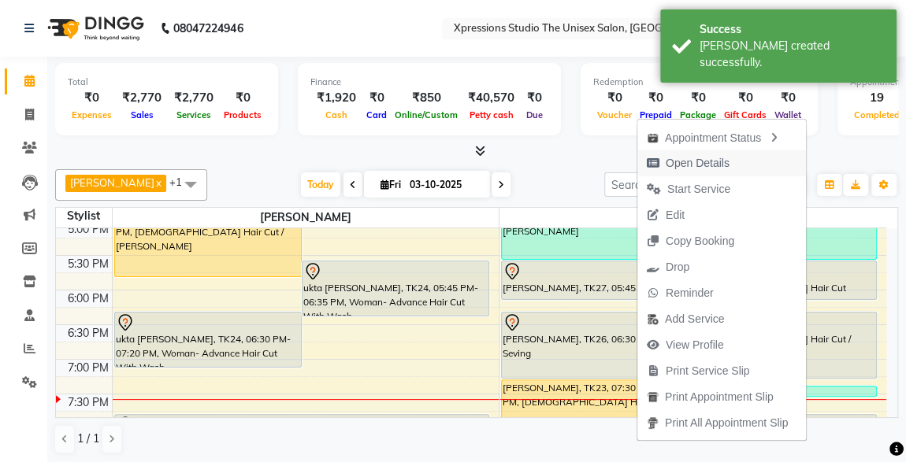
click at [715, 165] on span "Open Details" at bounding box center [698, 163] width 64 height 17
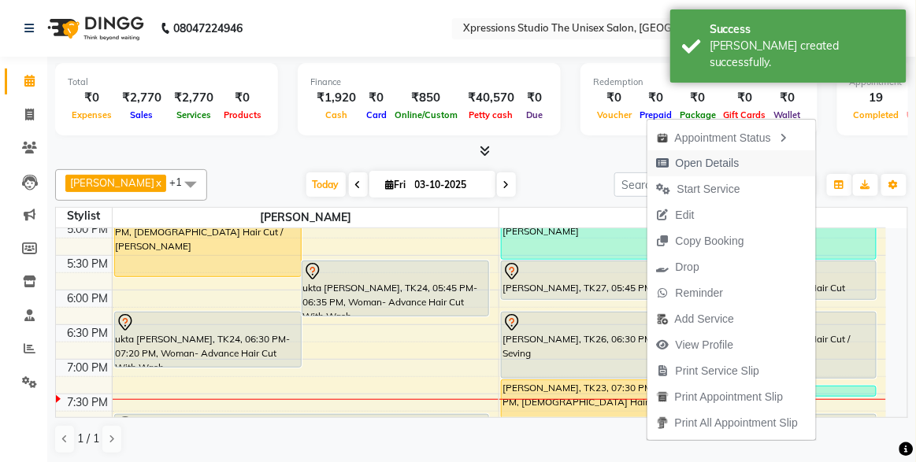
select select "7"
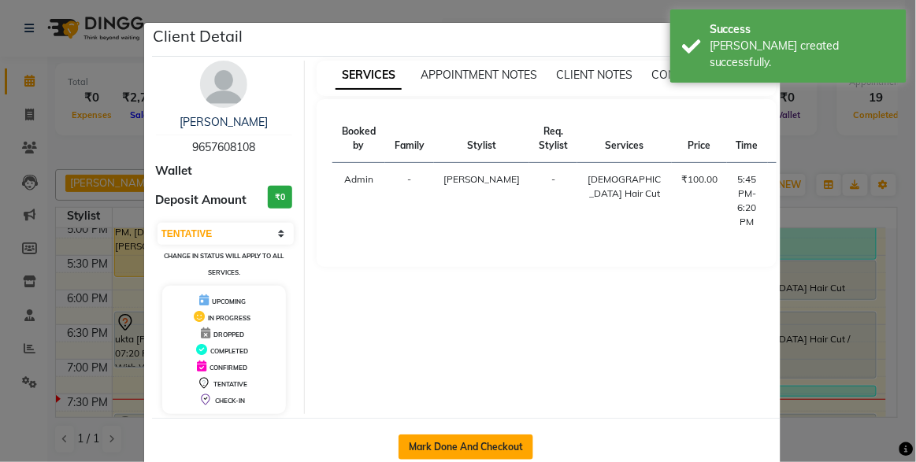
click at [503, 442] on button "Mark Done And Checkout" at bounding box center [466, 447] width 135 height 25
select select "service"
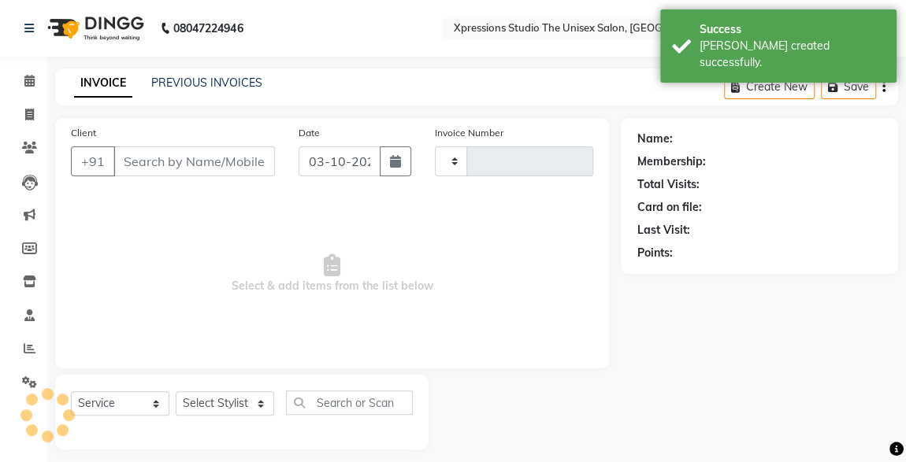
type input "5285"
select select "7003"
type input "9657608108"
select select "57589"
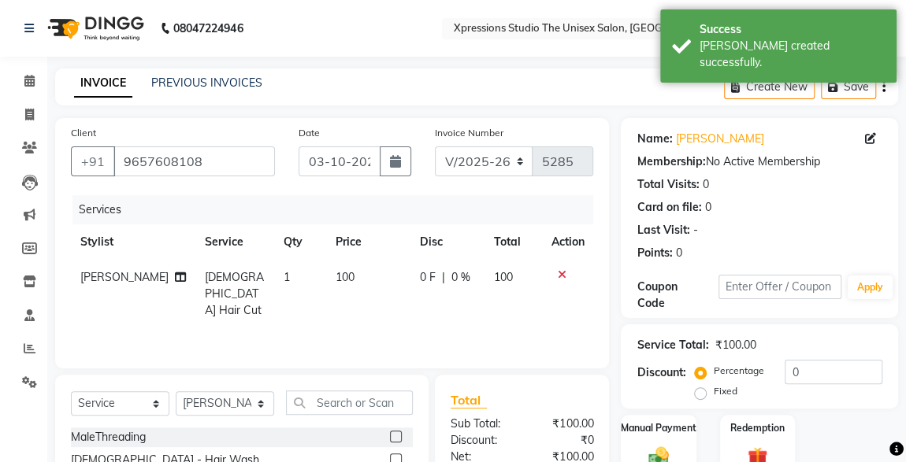
scroll to position [167, 0]
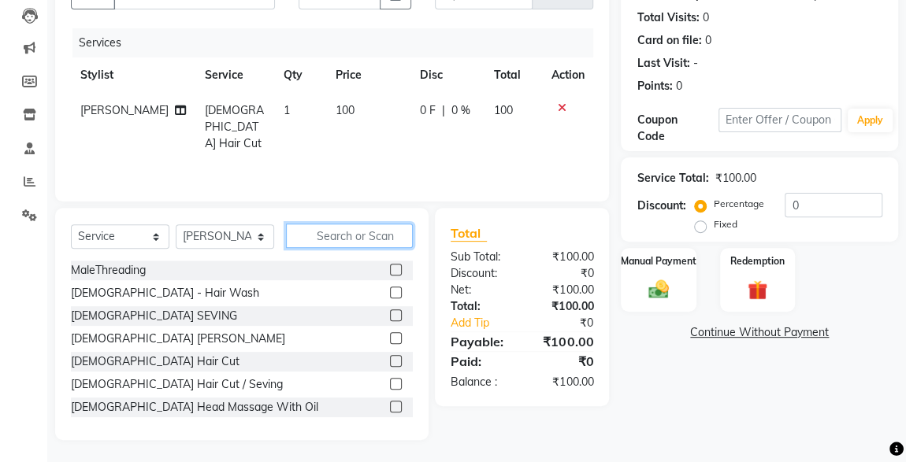
click at [347, 236] on input "text" at bounding box center [349, 236] width 127 height 24
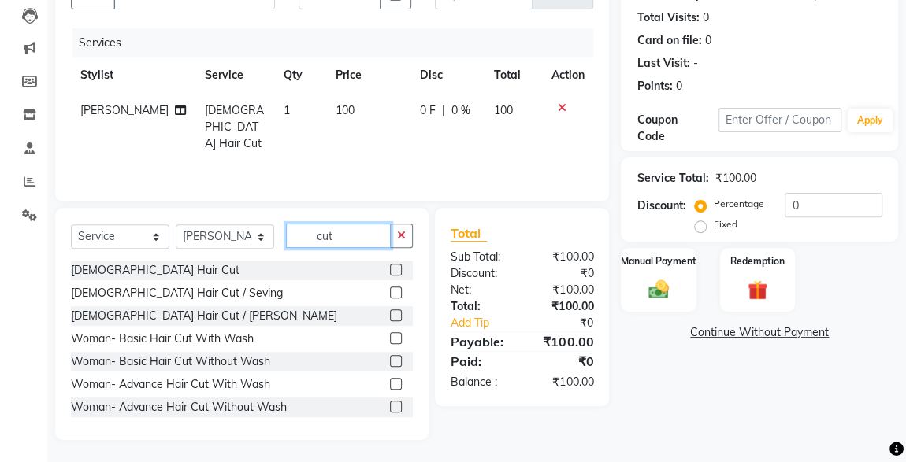
type input "cut"
click at [390, 268] on label at bounding box center [396, 270] width 12 height 12
click at [390, 268] on input "checkbox" at bounding box center [395, 271] width 10 height 10
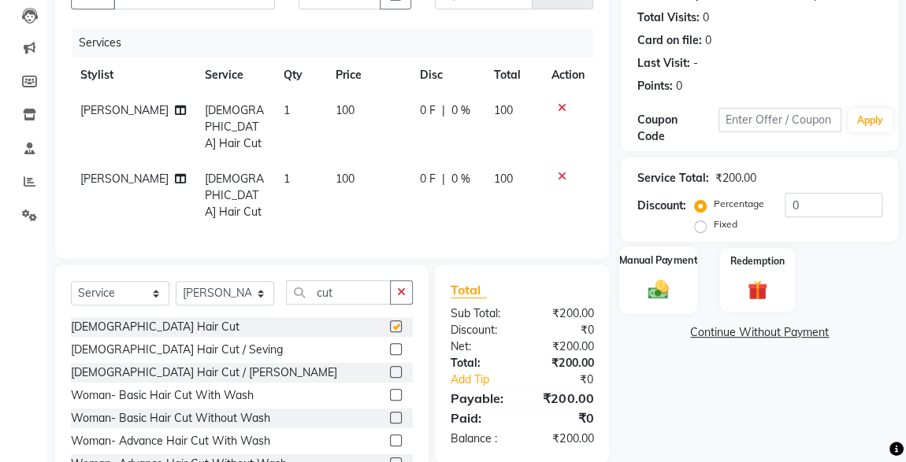
click at [678, 262] on label "Manual Payment" at bounding box center [658, 260] width 79 height 15
checkbox input "false"
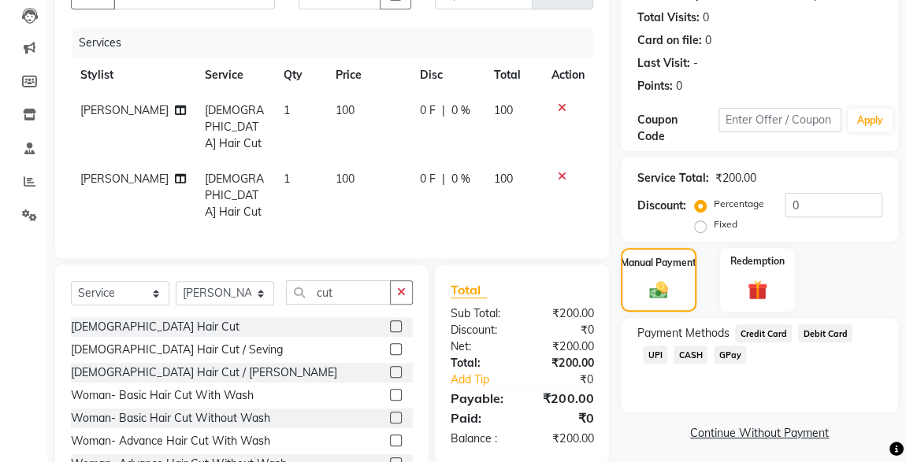
click at [667, 346] on span "UPI" at bounding box center [655, 355] width 24 height 18
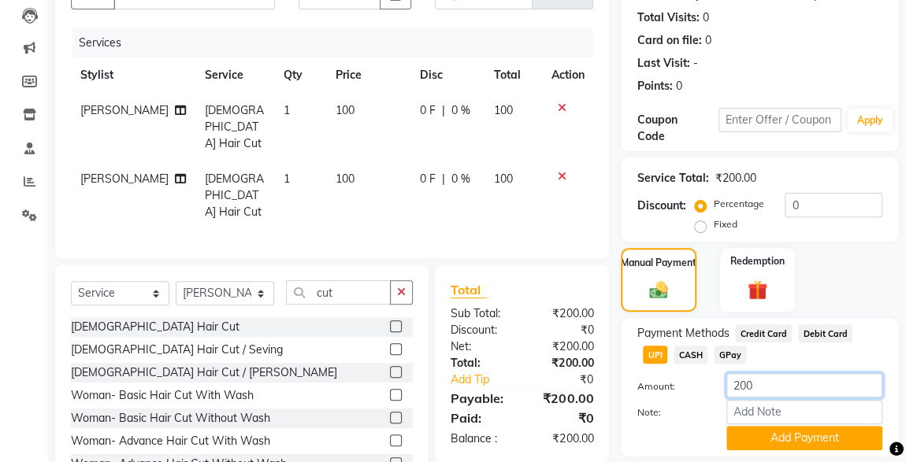
click at [737, 388] on input "200" at bounding box center [804, 385] width 156 height 24
type input "100"
click at [826, 444] on button "Add Payment" at bounding box center [804, 438] width 156 height 24
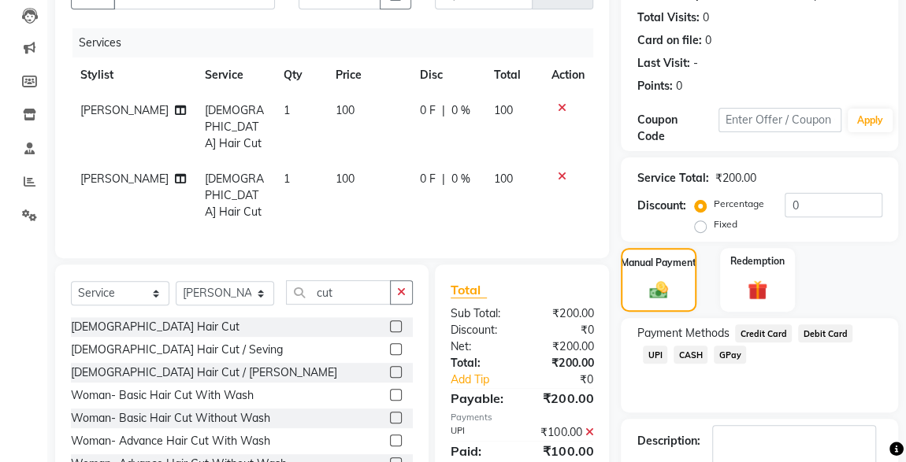
scroll to position [260, 0]
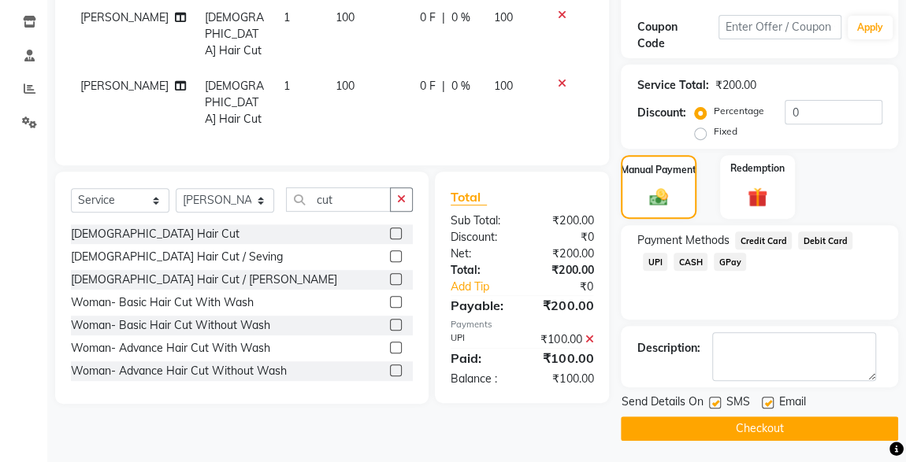
click at [674, 265] on span "CASH" at bounding box center [691, 262] width 34 height 18
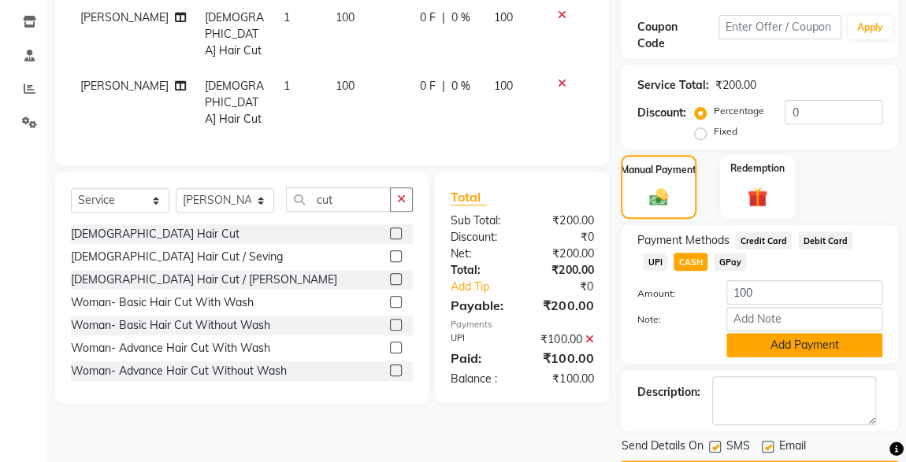
click at [807, 352] on button "Add Payment" at bounding box center [804, 345] width 156 height 24
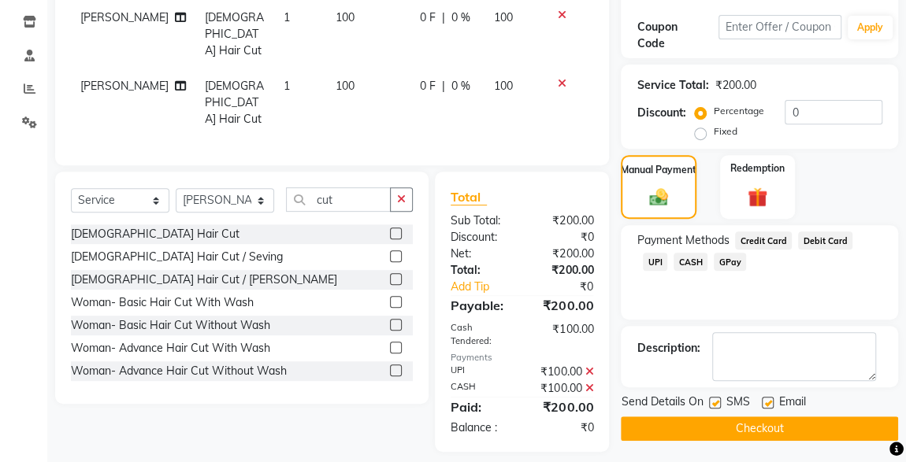
click at [715, 401] on label at bounding box center [715, 403] width 12 height 12
click at [715, 401] on input "checkbox" at bounding box center [714, 404] width 10 height 10
checkbox input "false"
click at [751, 421] on button "Checkout" at bounding box center [759, 429] width 277 height 24
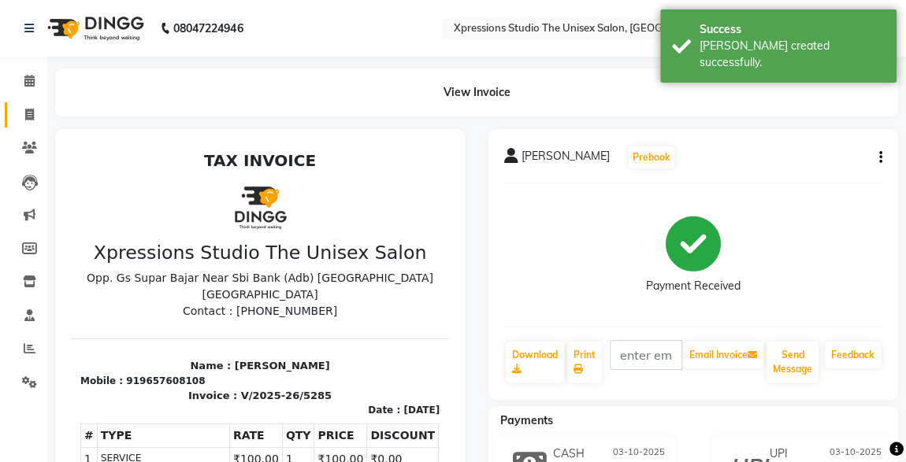
click at [34, 104] on link "Invoice" at bounding box center [24, 115] width 38 height 26
select select "service"
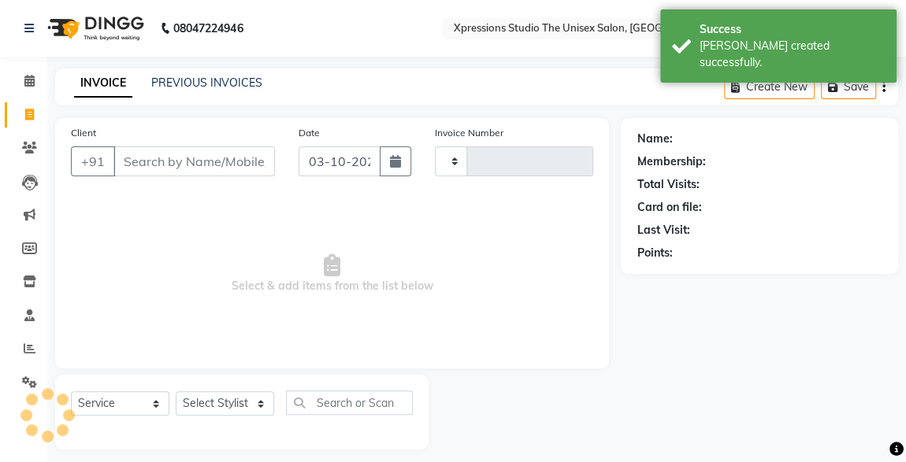
scroll to position [9, 0]
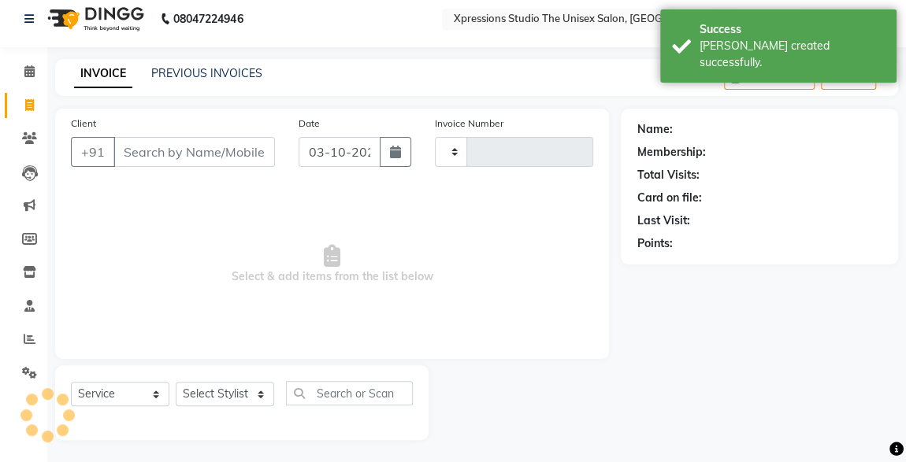
type input "5286"
select select "7003"
click at [26, 69] on icon at bounding box center [29, 71] width 10 height 12
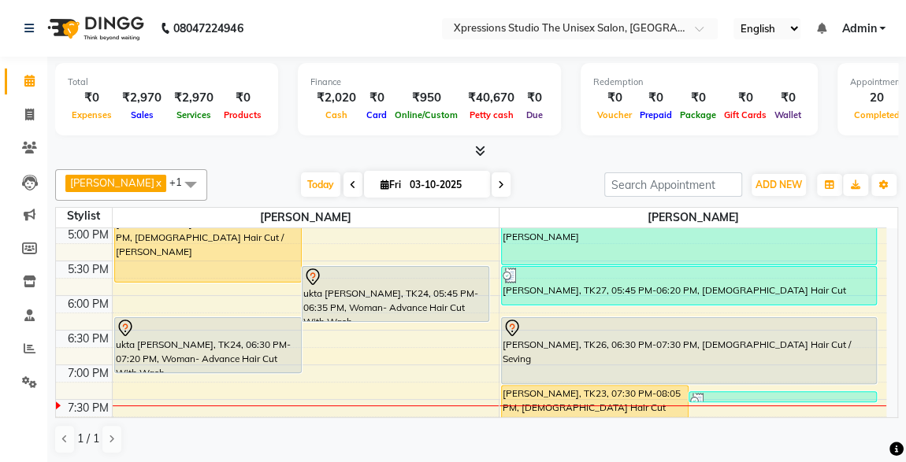
scroll to position [629, 0]
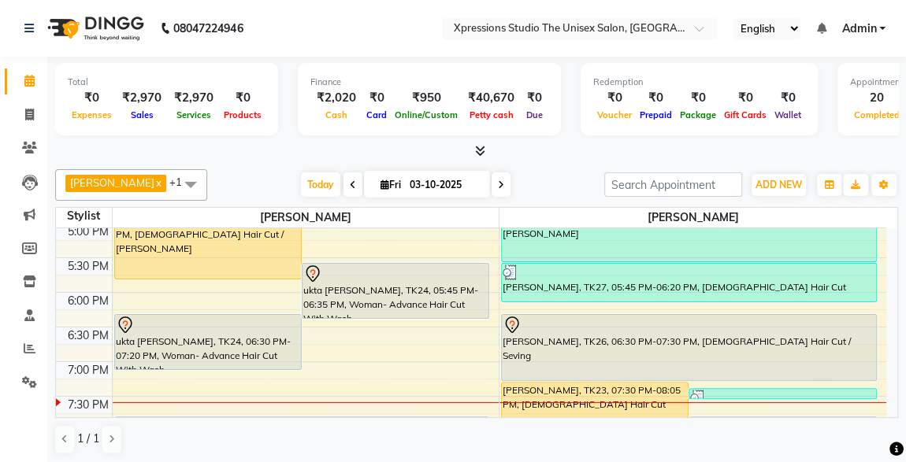
click at [823, 342] on div "[PERSON_NAME], TK26, 06:30 PM-07:30 PM, [DEMOGRAPHIC_DATA] Hair Cut / Seving" at bounding box center [689, 347] width 374 height 65
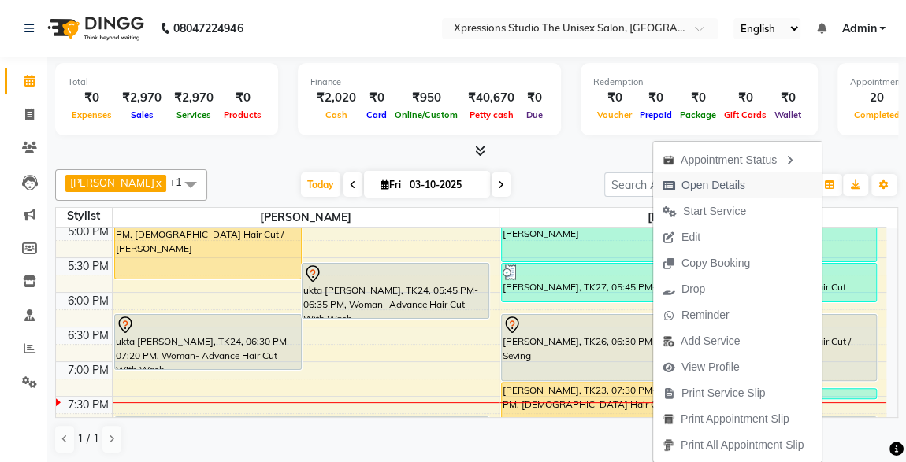
click at [707, 188] on span "Open Details" at bounding box center [713, 185] width 64 height 17
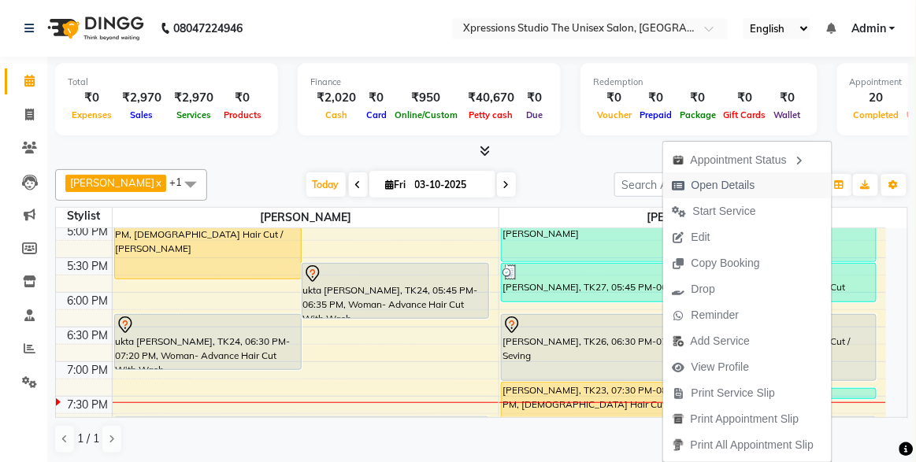
select select "7"
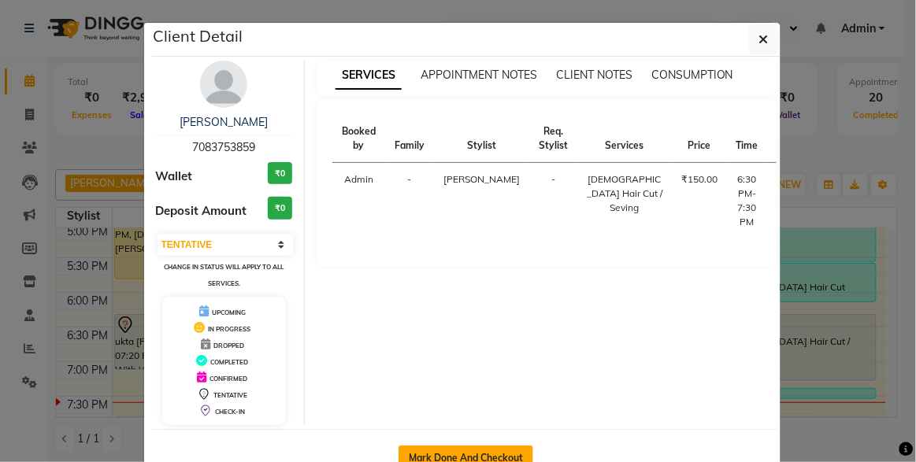
click at [477, 459] on button "Mark Done And Checkout" at bounding box center [466, 458] width 135 height 25
select select "service"
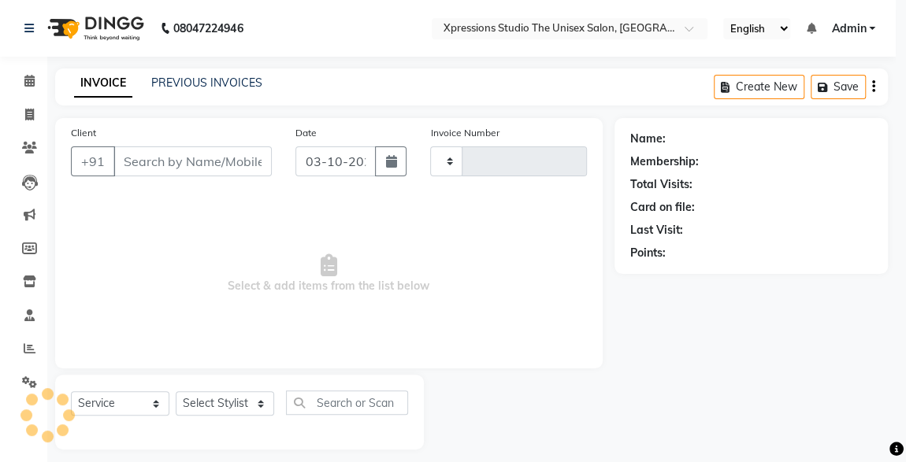
type input "5286"
select select "7003"
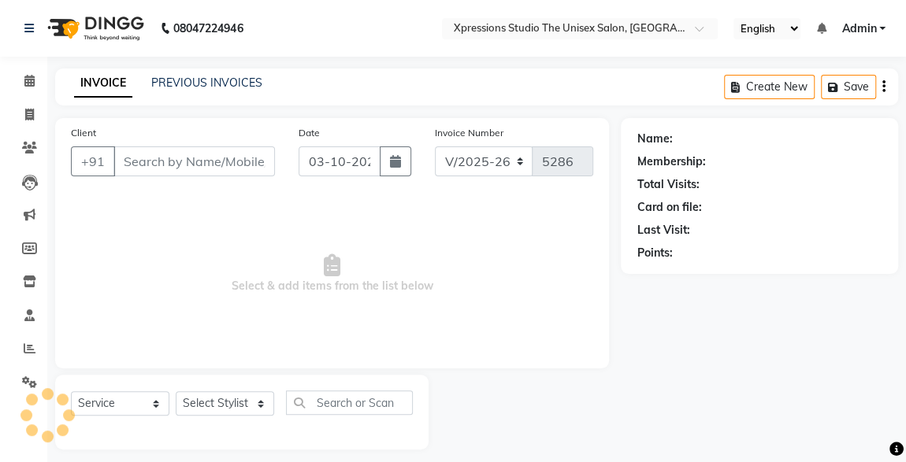
scroll to position [9, 0]
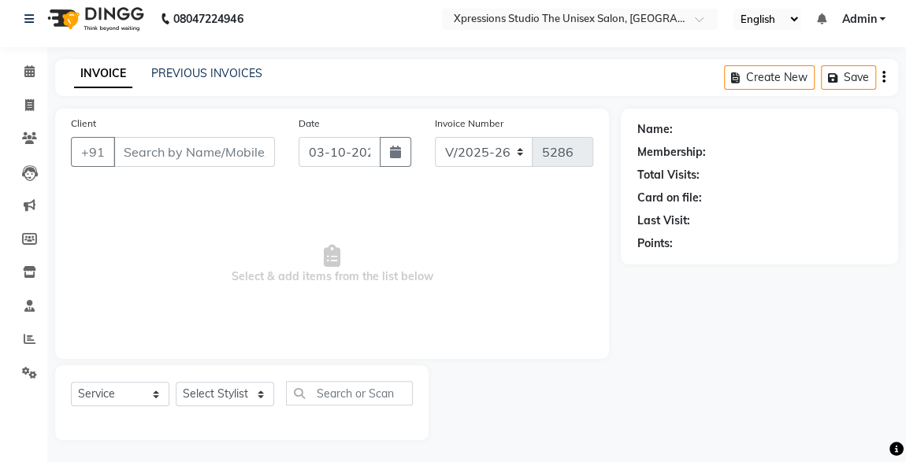
type input "7083753859"
select select "57589"
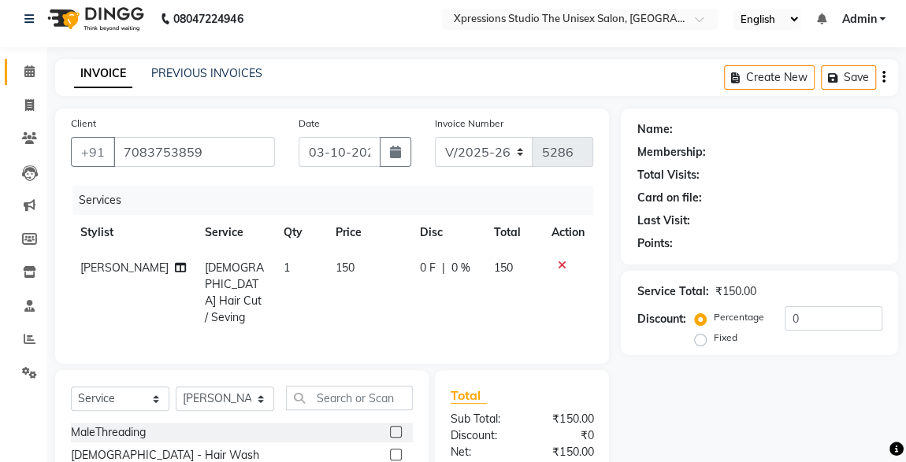
click at [23, 76] on span at bounding box center [30, 72] width 28 height 18
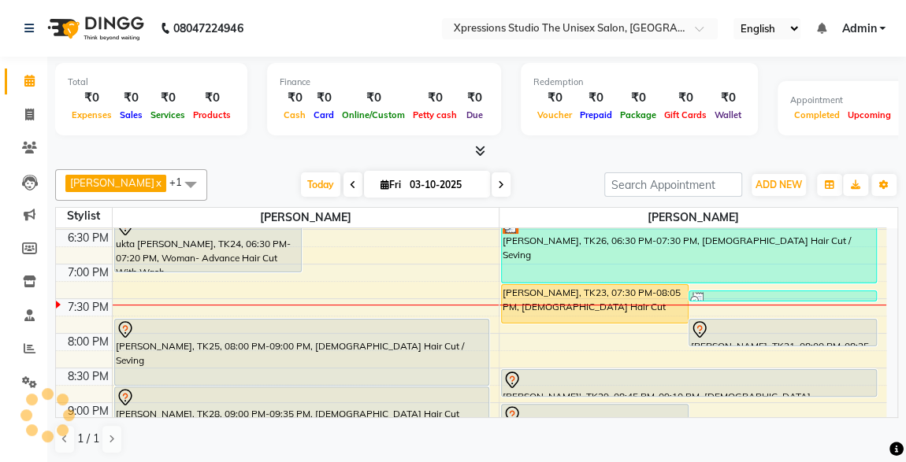
scroll to position [720, 0]
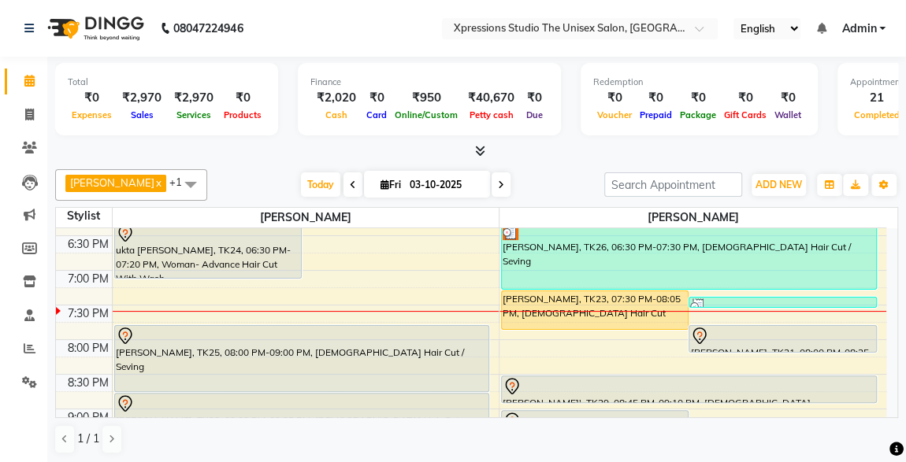
click at [711, 266] on div "[PERSON_NAME], TK26, 06:30 PM-07:30 PM, [DEMOGRAPHIC_DATA] Hair Cut / Seving" at bounding box center [689, 256] width 374 height 65
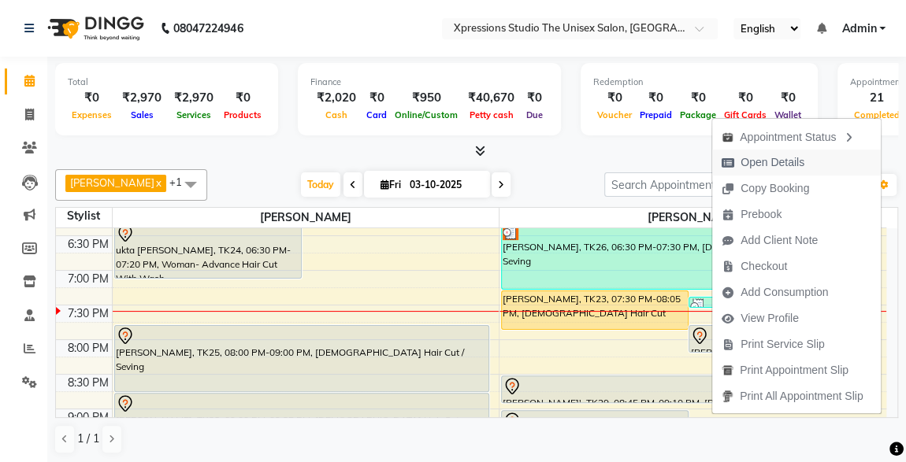
click at [790, 173] on span "Open Details" at bounding box center [763, 163] width 102 height 26
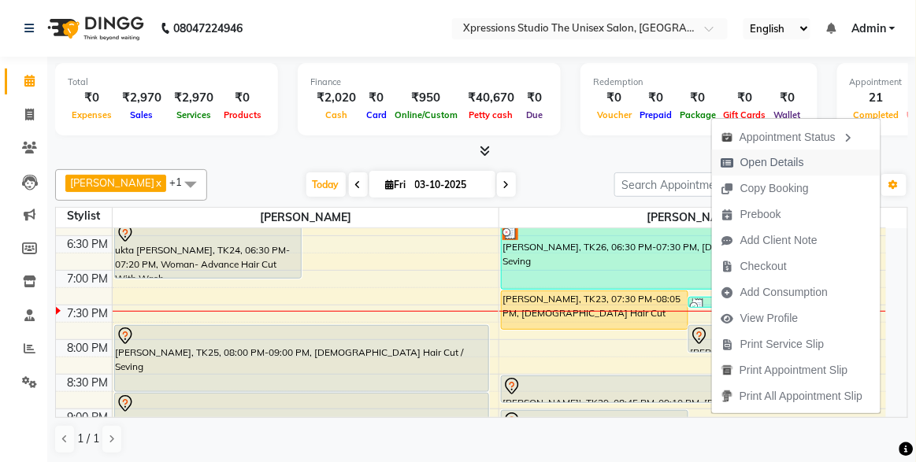
select select "3"
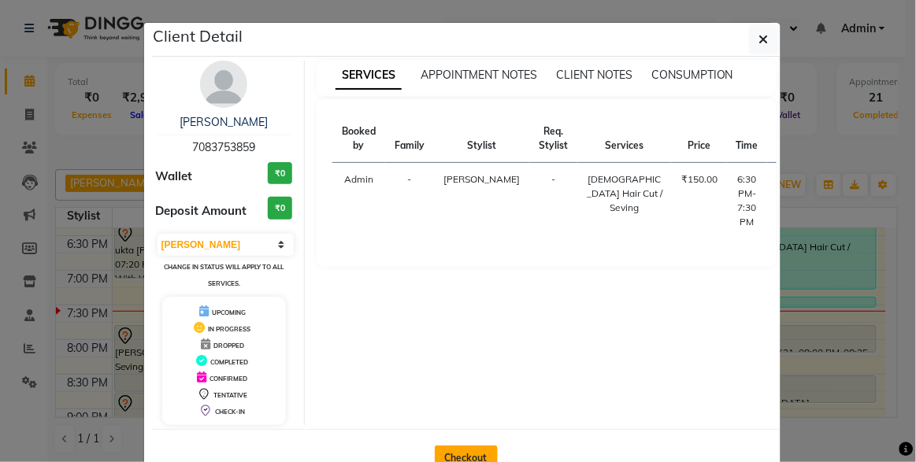
click at [477, 454] on button "Checkout" at bounding box center [466, 458] width 63 height 25
select select "service"
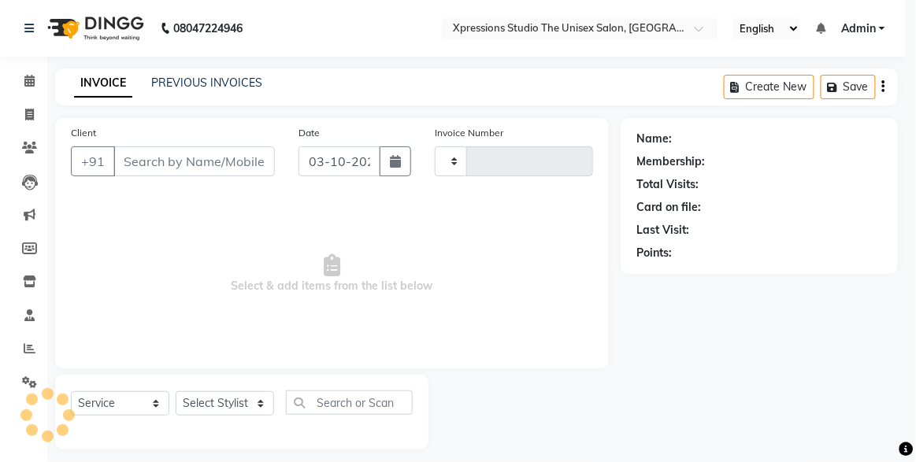
type input "5286"
select select "7003"
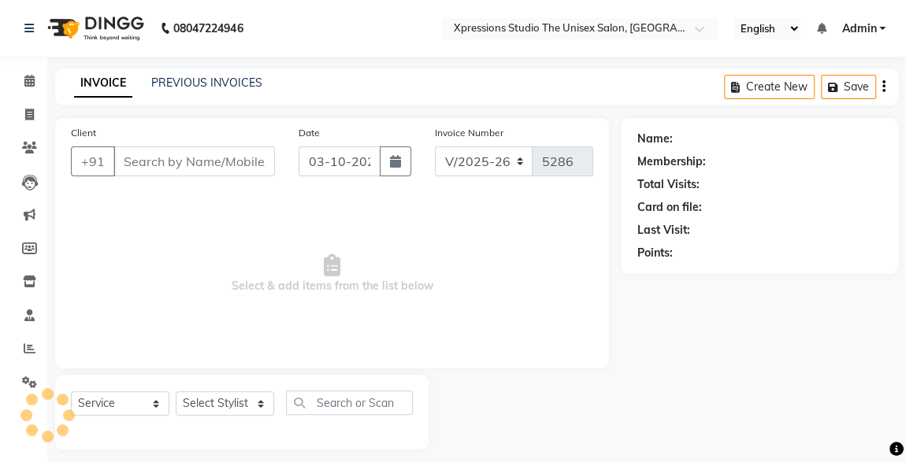
type input "7083753859"
select select "57589"
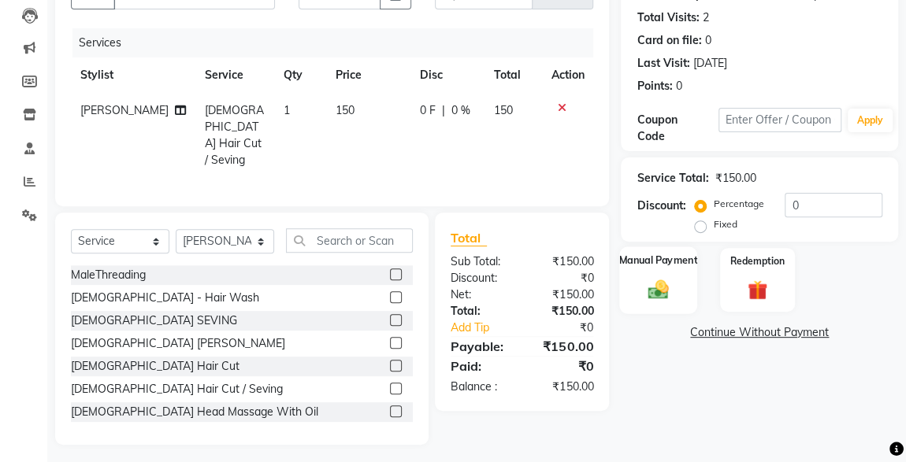
click at [678, 269] on div "Manual Payment" at bounding box center [658, 280] width 78 height 67
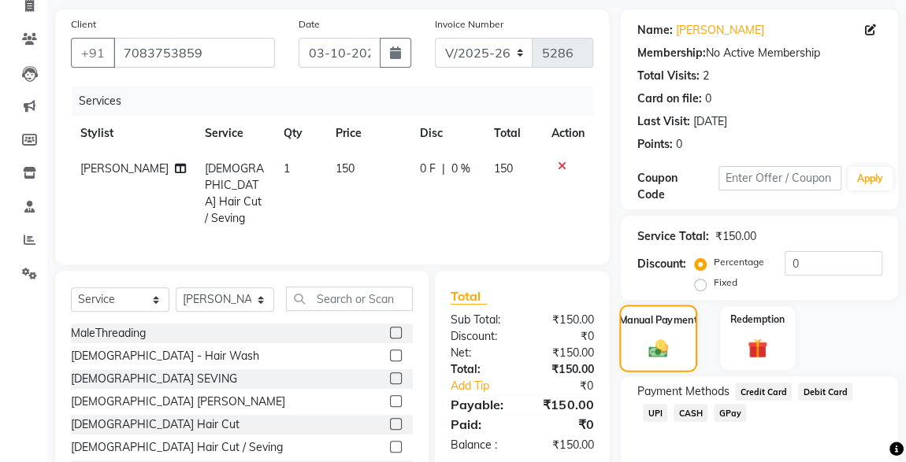
scroll to position [173, 0]
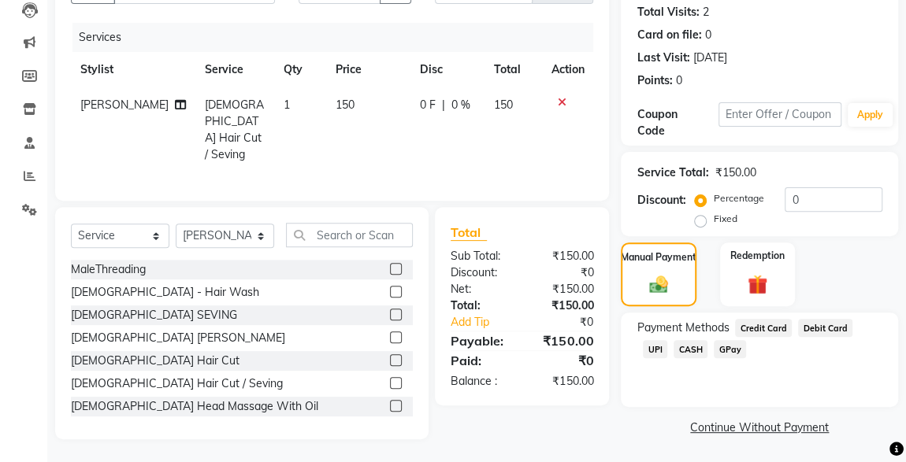
click at [667, 340] on span "UPI" at bounding box center [655, 349] width 24 height 18
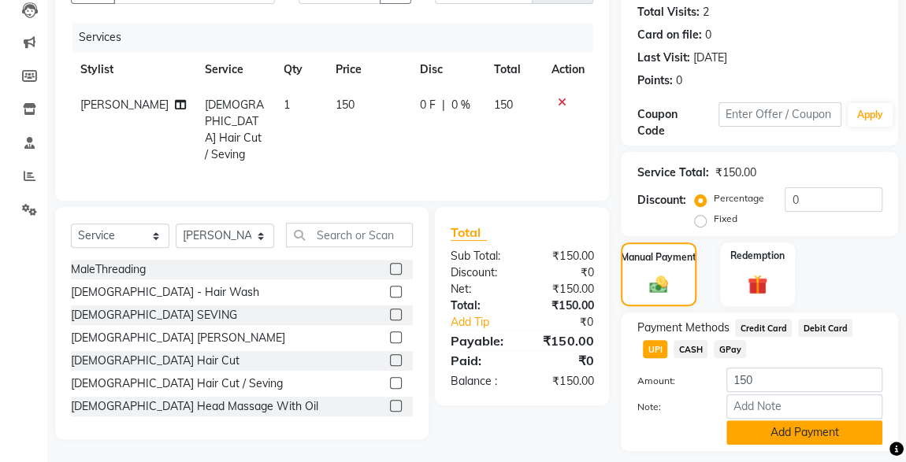
click at [804, 434] on button "Add Payment" at bounding box center [804, 433] width 156 height 24
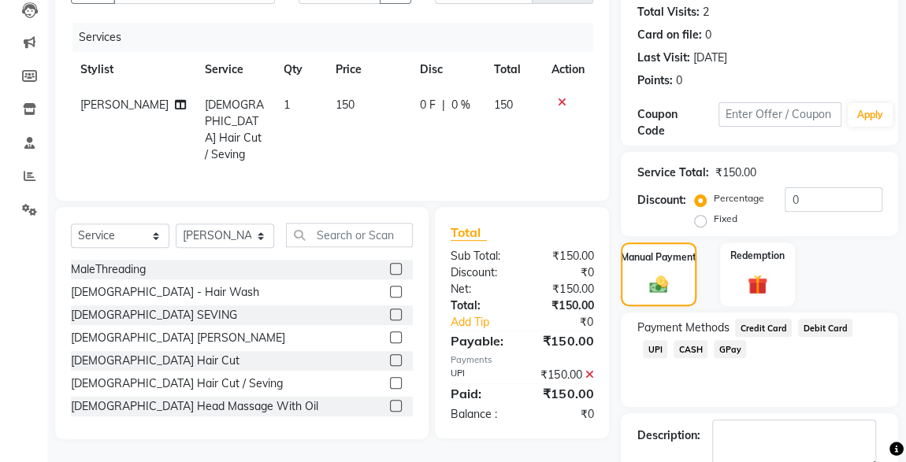
scroll to position [260, 0]
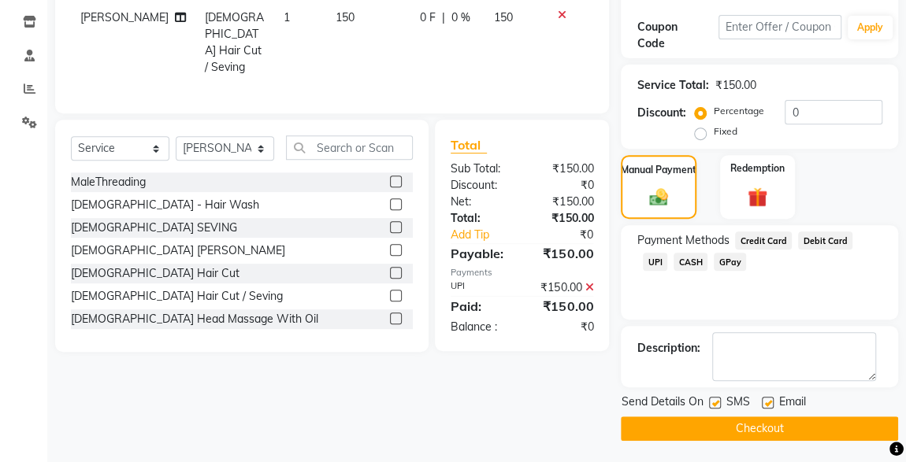
click at [719, 401] on label at bounding box center [715, 403] width 12 height 12
click at [719, 401] on input "checkbox" at bounding box center [714, 404] width 10 height 10
checkbox input "false"
click at [750, 433] on button "Checkout" at bounding box center [759, 429] width 277 height 24
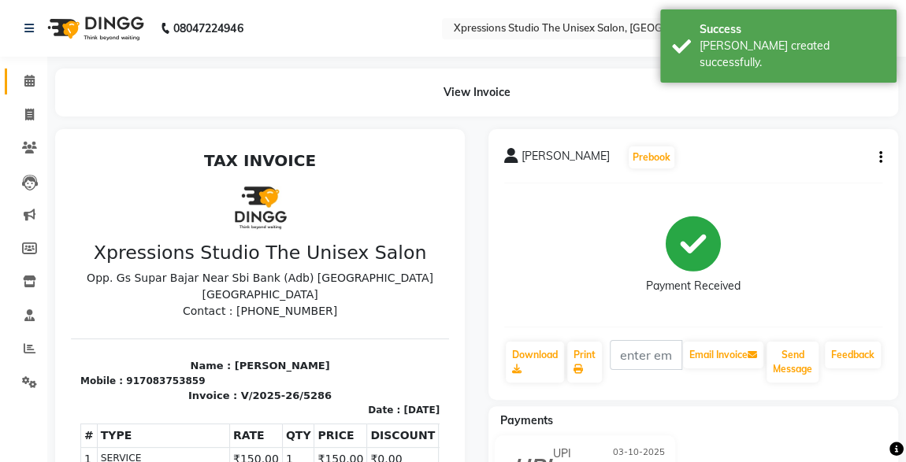
click at [34, 94] on link "Calendar" at bounding box center [24, 82] width 38 height 26
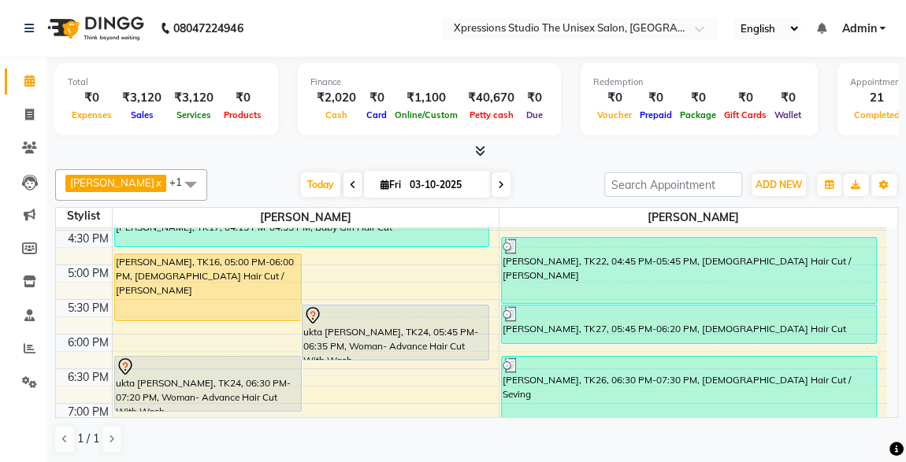
scroll to position [589, 0]
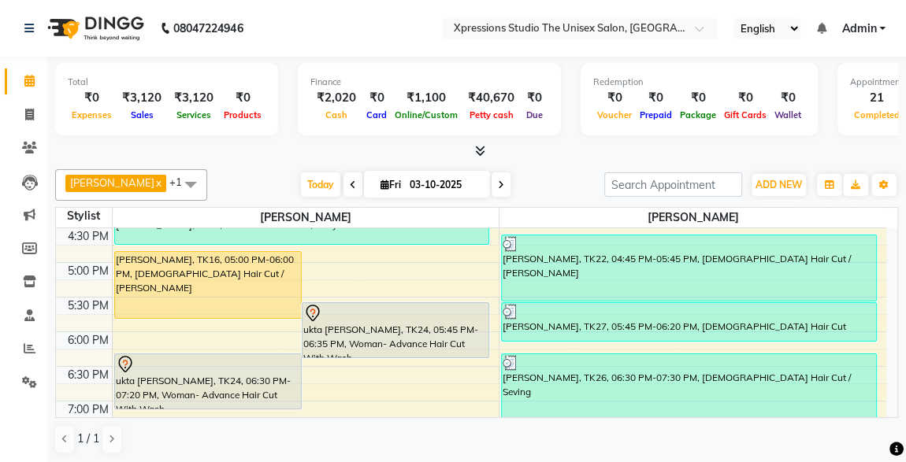
click at [180, 280] on div "[PERSON_NAME], TK16, 05:00 PM-06:00 PM, [DEMOGRAPHIC_DATA] Hair Cut / [PERSON_N…" at bounding box center [208, 285] width 186 height 66
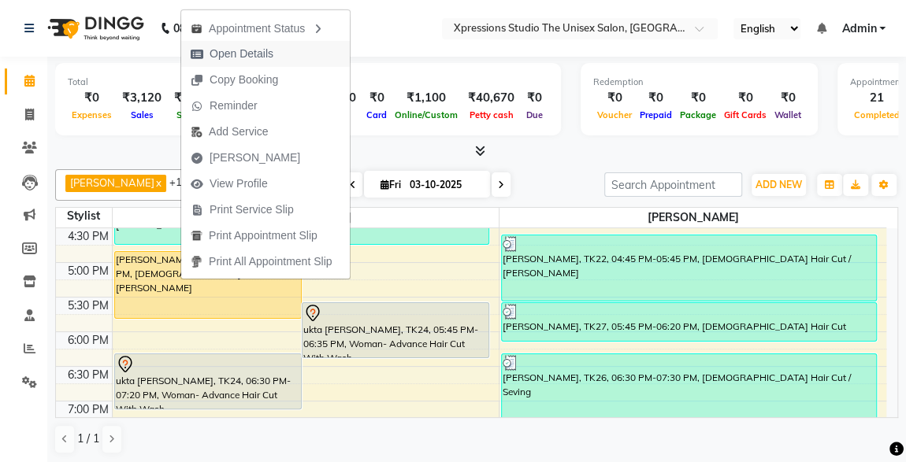
click at [228, 48] on span "Open Details" at bounding box center [242, 54] width 64 height 17
select select "1"
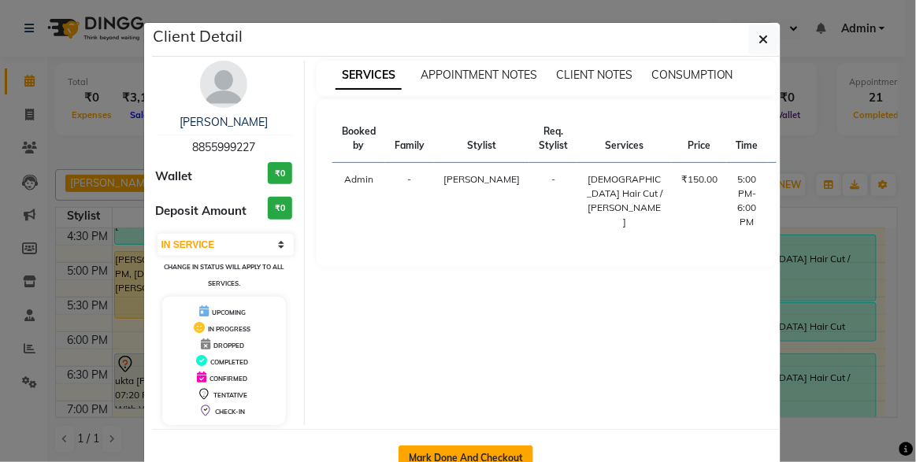
click at [405, 450] on button "Mark Done And Checkout" at bounding box center [466, 458] width 135 height 25
select select "7003"
select select "service"
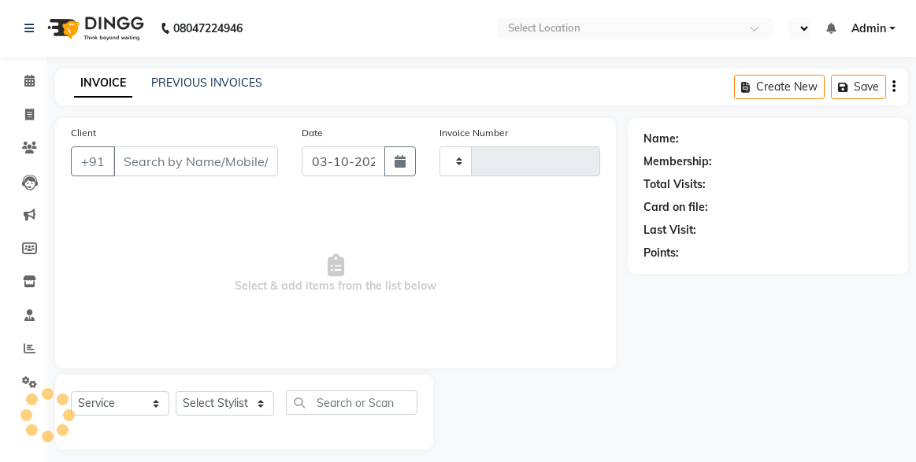
select select "service"
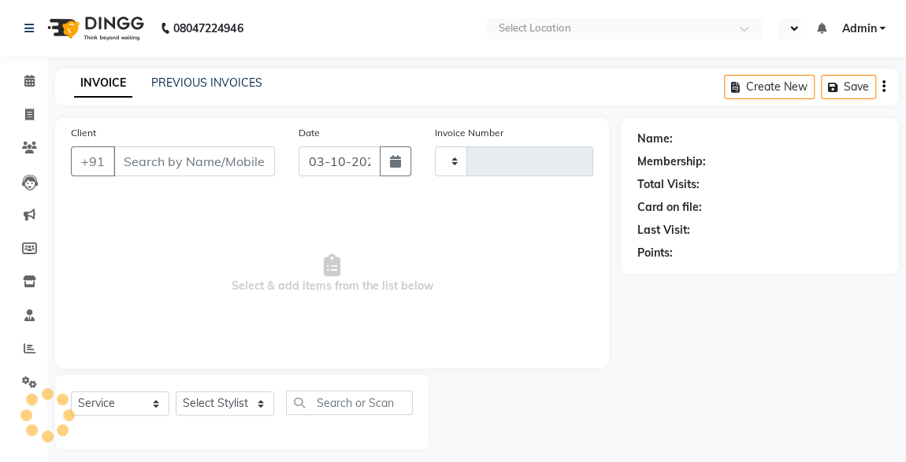
type input "5287"
select select "en"
select select "7003"
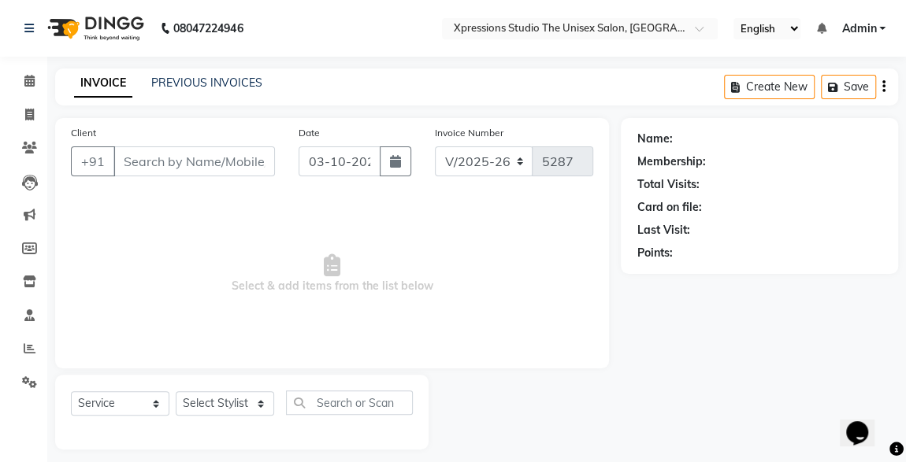
type input "8855999227"
select select "57587"
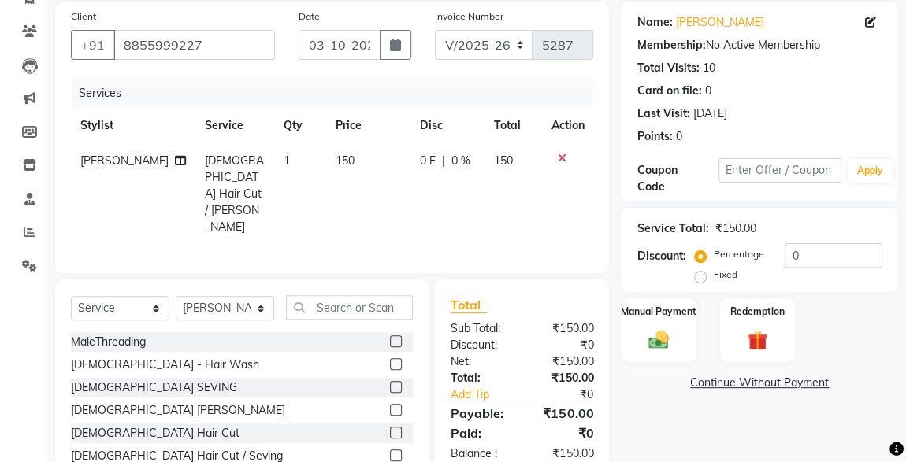
scroll to position [167, 0]
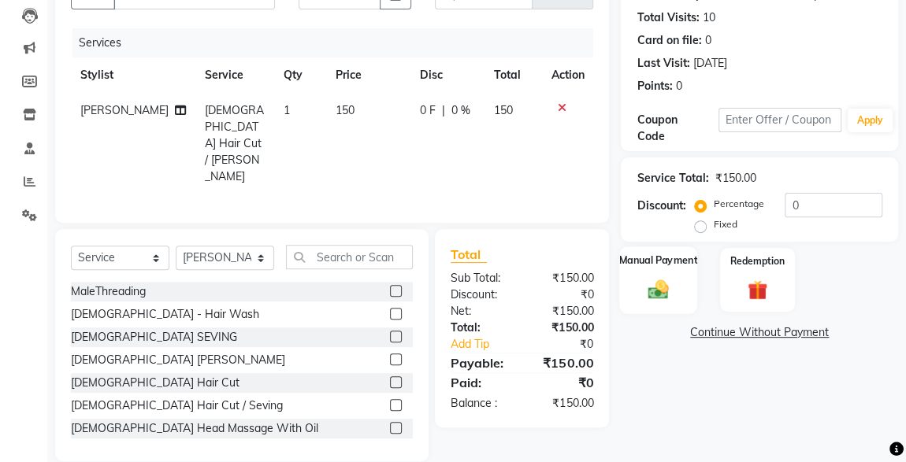
click at [665, 293] on img at bounding box center [658, 289] width 34 height 24
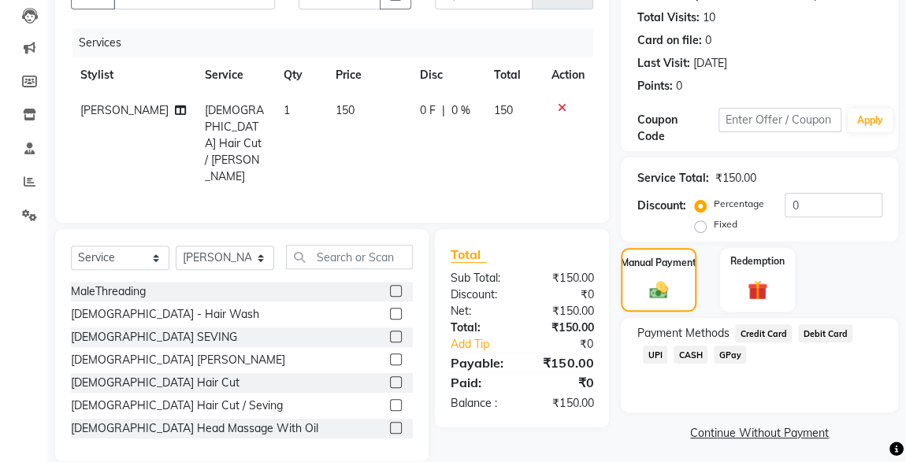
click at [667, 346] on span "UPI" at bounding box center [655, 355] width 24 height 18
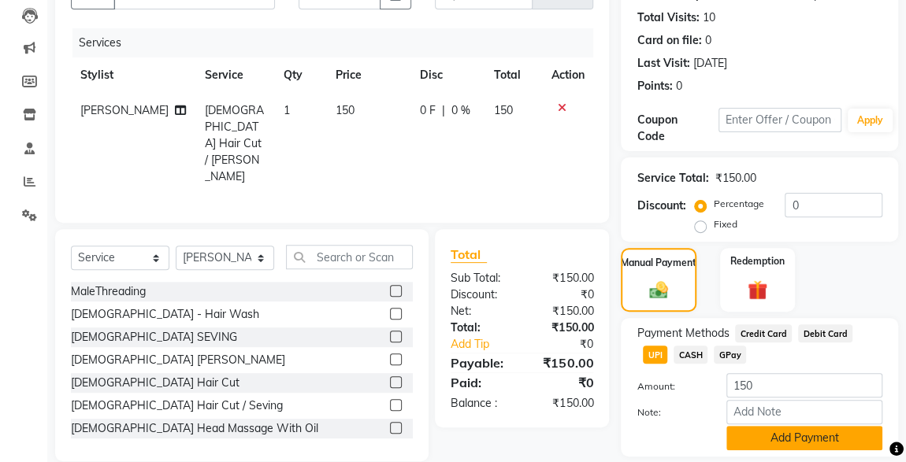
click at [817, 437] on button "Add Payment" at bounding box center [804, 438] width 156 height 24
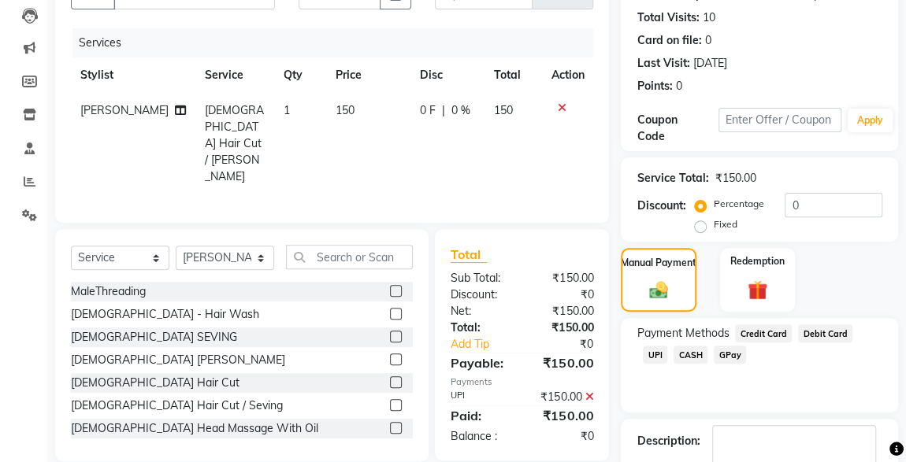
scroll to position [260, 0]
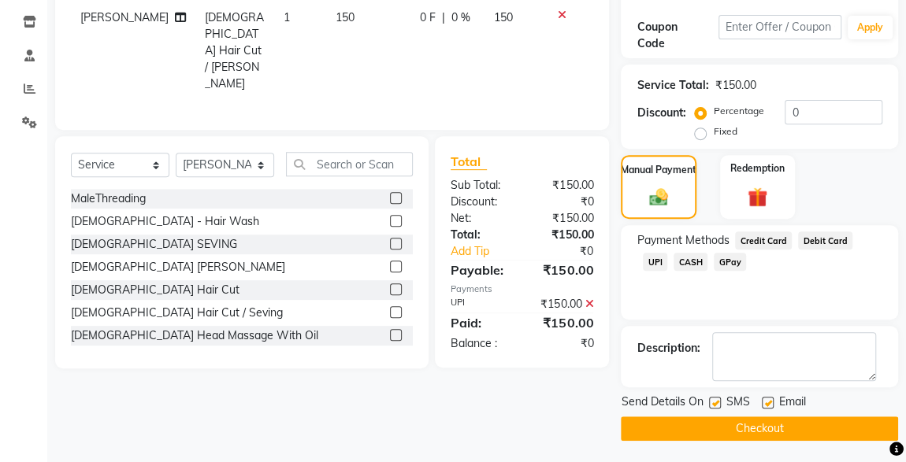
click at [715, 401] on label at bounding box center [715, 403] width 12 height 12
click at [715, 401] on input "checkbox" at bounding box center [714, 404] width 10 height 10
checkbox input "false"
click at [772, 436] on button "Checkout" at bounding box center [759, 429] width 277 height 24
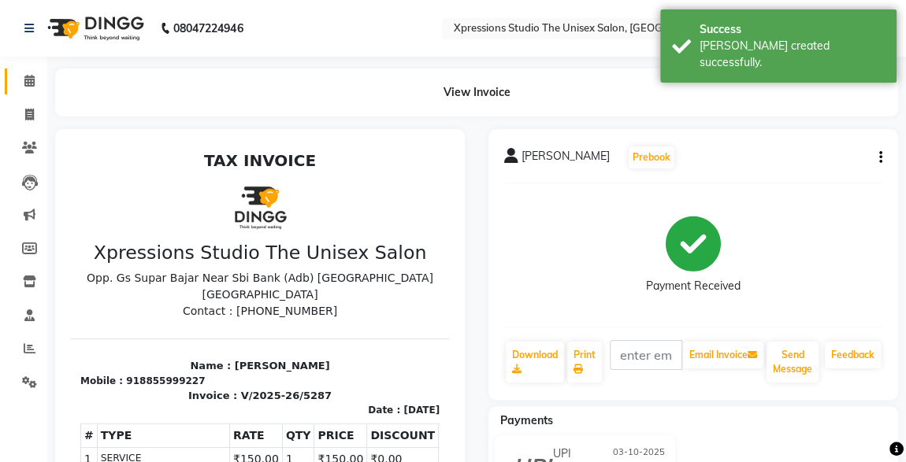
click at [42, 84] on span at bounding box center [30, 81] width 28 height 18
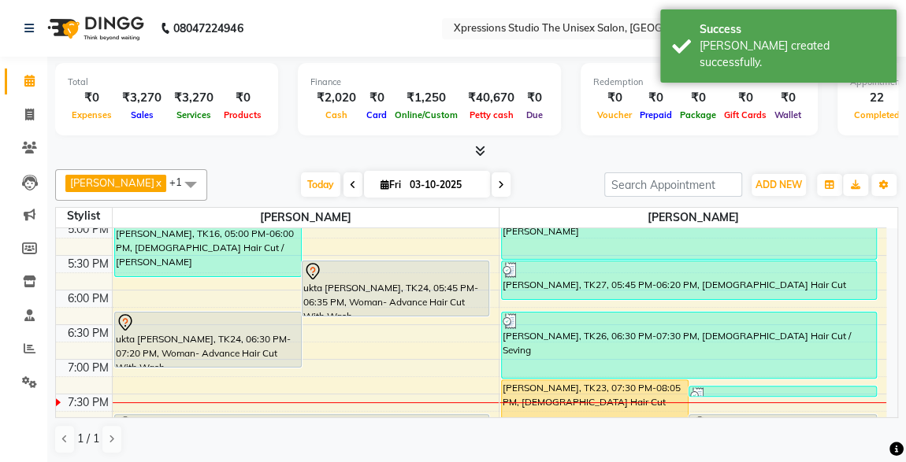
scroll to position [628, 0]
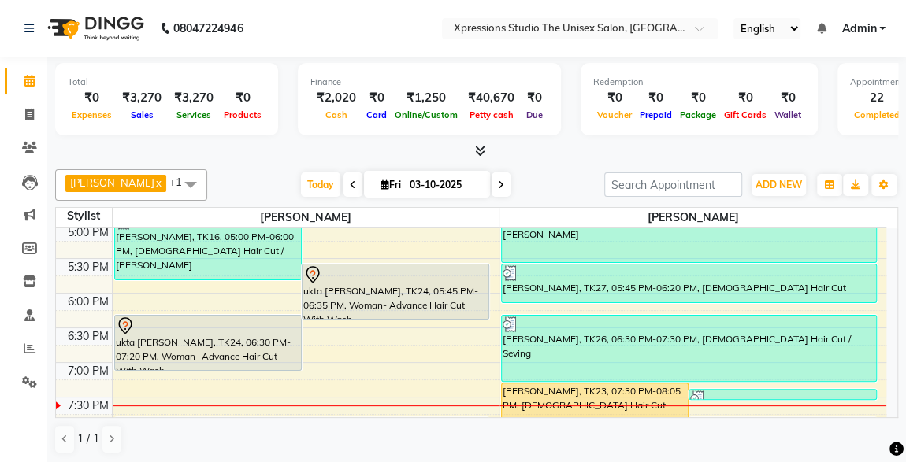
click at [335, 266] on div at bounding box center [395, 275] width 184 height 19
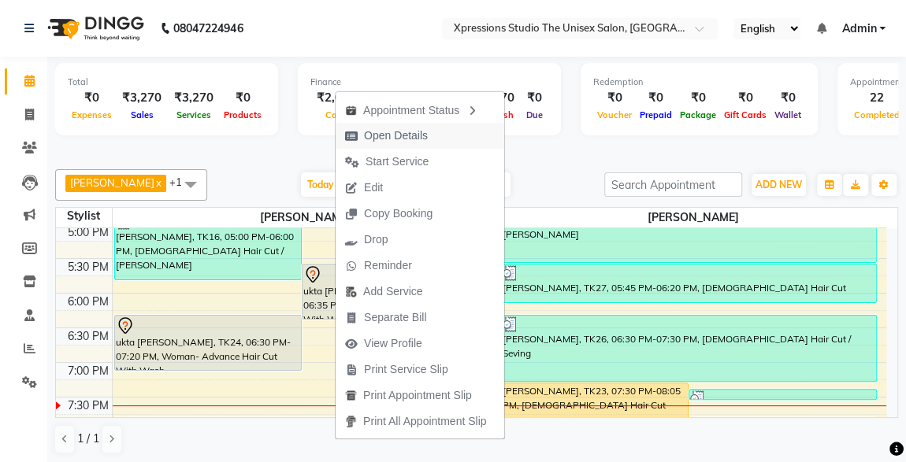
click at [384, 133] on span "Open Details" at bounding box center [396, 136] width 64 height 17
select select "7"
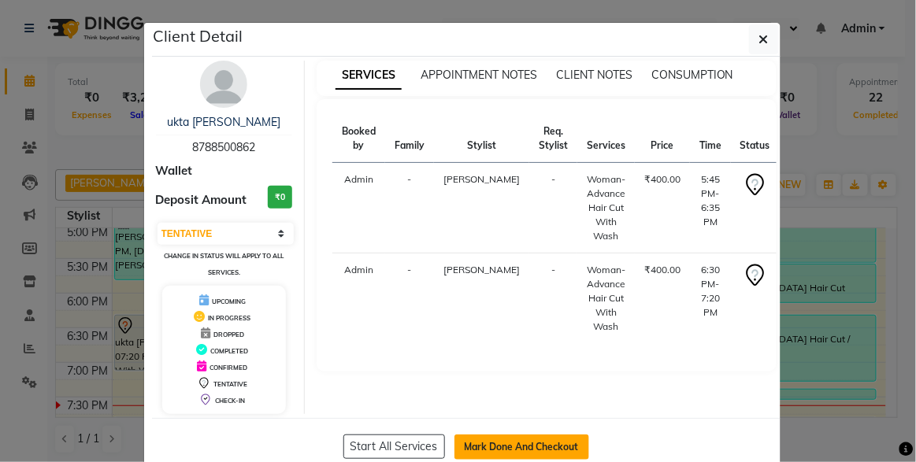
click at [477, 447] on button "Mark Done And Checkout" at bounding box center [522, 447] width 135 height 25
select select "service"
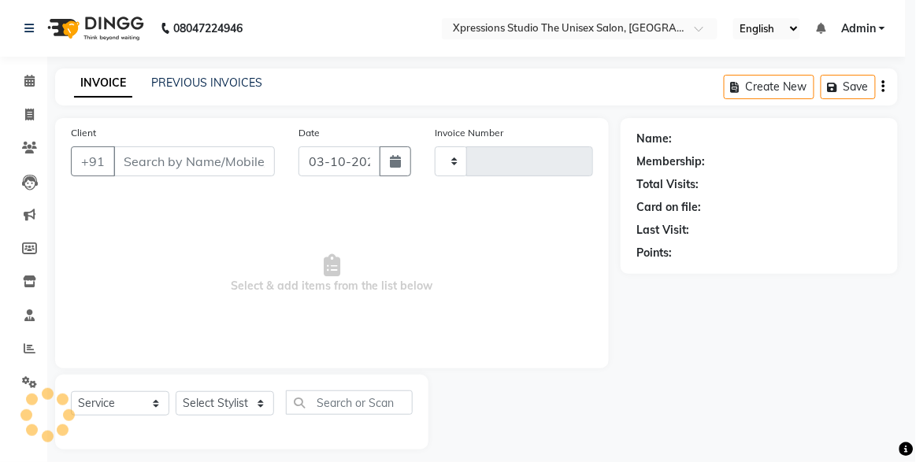
type input "5288"
select select "7003"
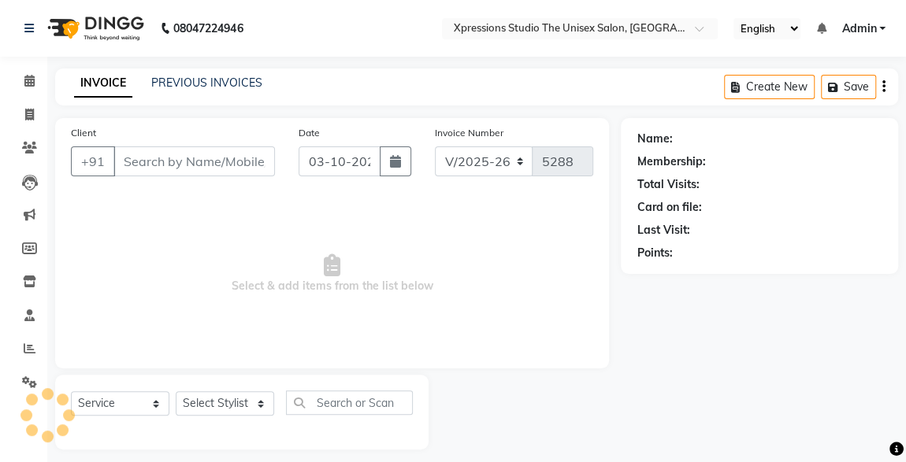
type input "8788500862"
select select "57587"
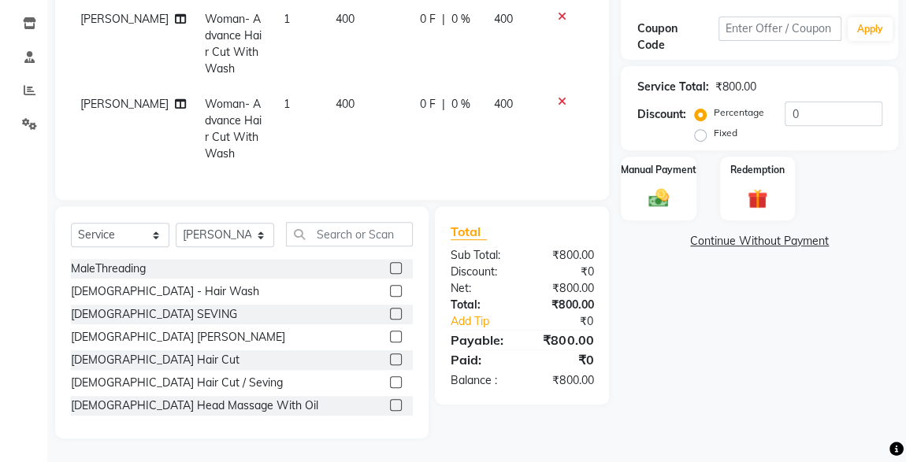
scroll to position [268, 0]
click at [675, 194] on div "Manual Payment" at bounding box center [658, 188] width 78 height 67
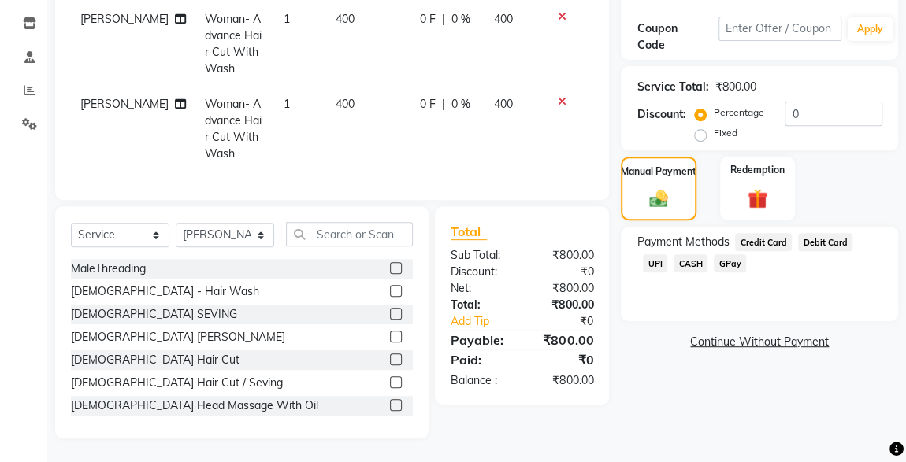
click at [674, 254] on span "CASH" at bounding box center [691, 263] width 34 height 18
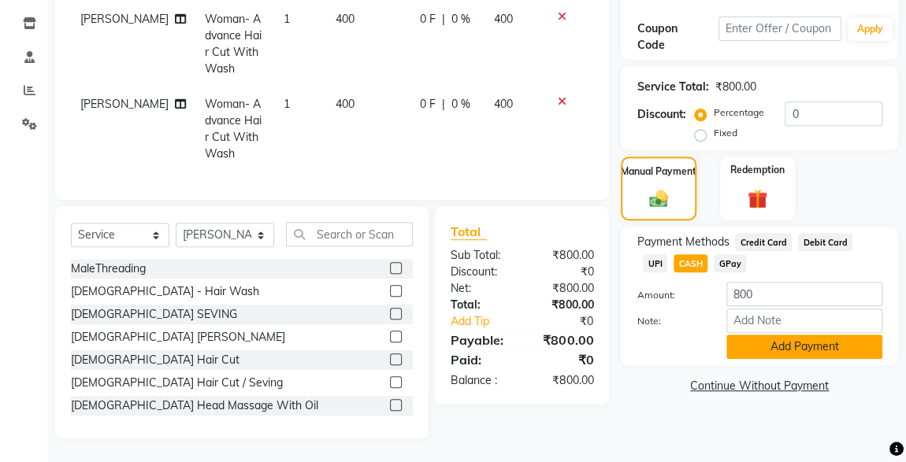
click at [793, 342] on button "Add Payment" at bounding box center [804, 347] width 156 height 24
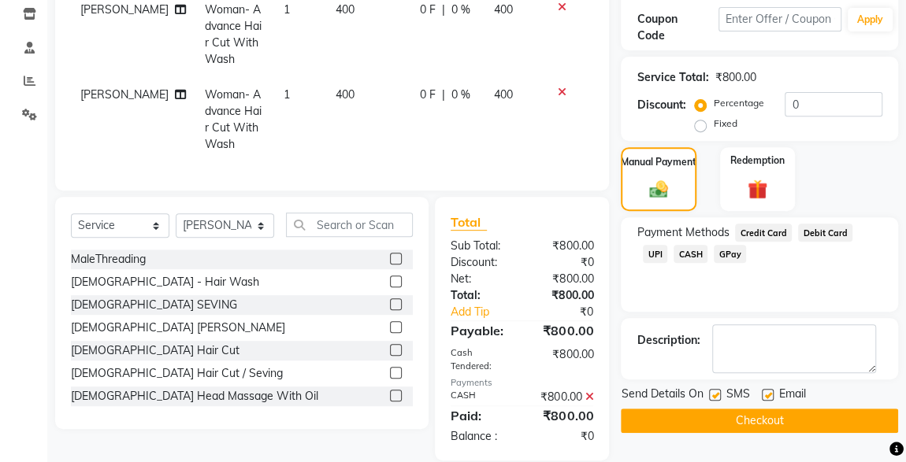
scroll to position [299, 0]
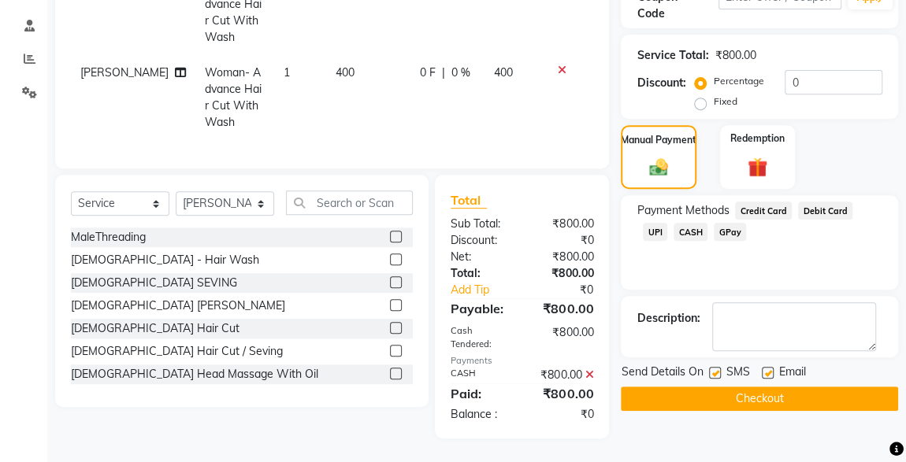
click at [715, 367] on label at bounding box center [715, 373] width 12 height 12
click at [715, 369] on input "checkbox" at bounding box center [714, 374] width 10 height 10
checkbox input "false"
click at [748, 388] on button "Checkout" at bounding box center [759, 399] width 277 height 24
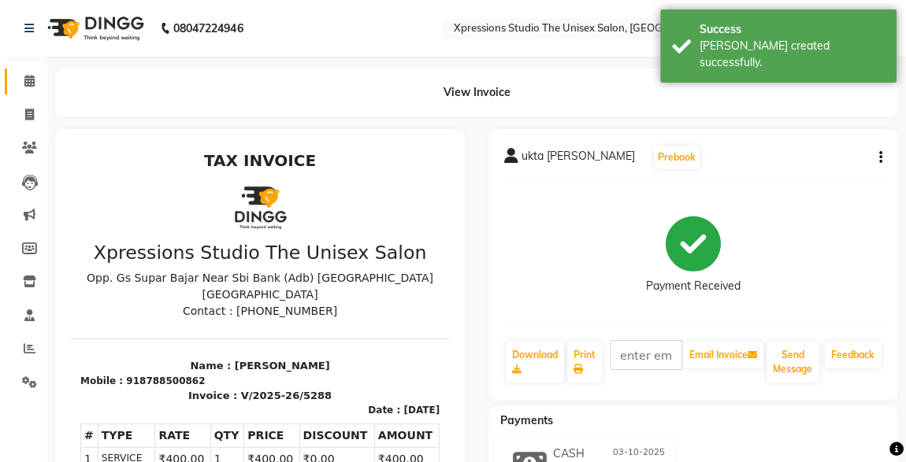
click at [17, 77] on span at bounding box center [30, 81] width 28 height 18
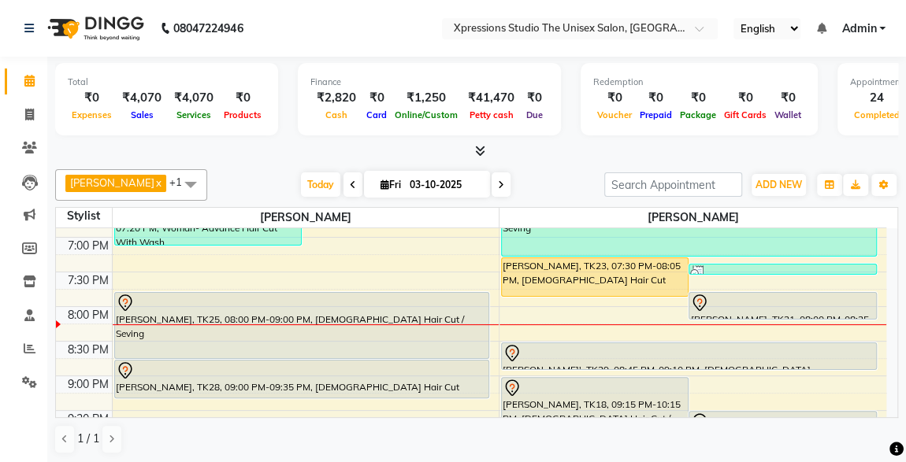
scroll to position [774, 0]
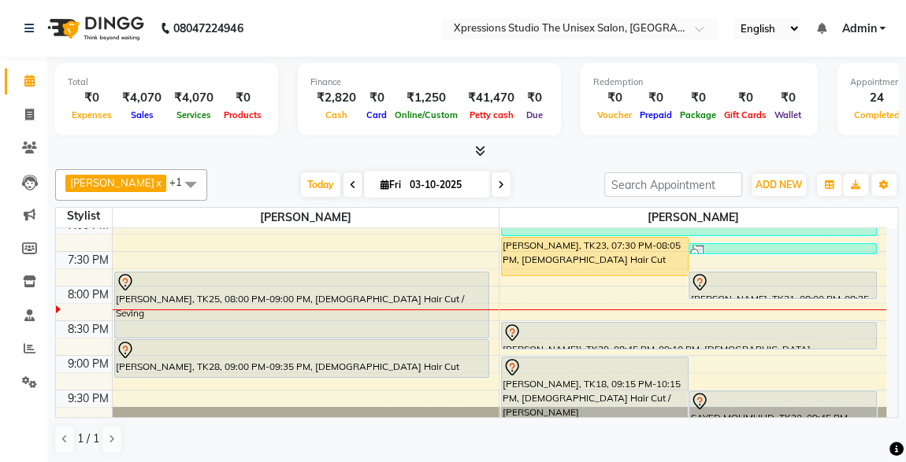
click at [613, 247] on div "[PERSON_NAME], TK23, 07:30 PM-08:05 PM, [DEMOGRAPHIC_DATA] Hair Cut" at bounding box center [595, 257] width 186 height 38
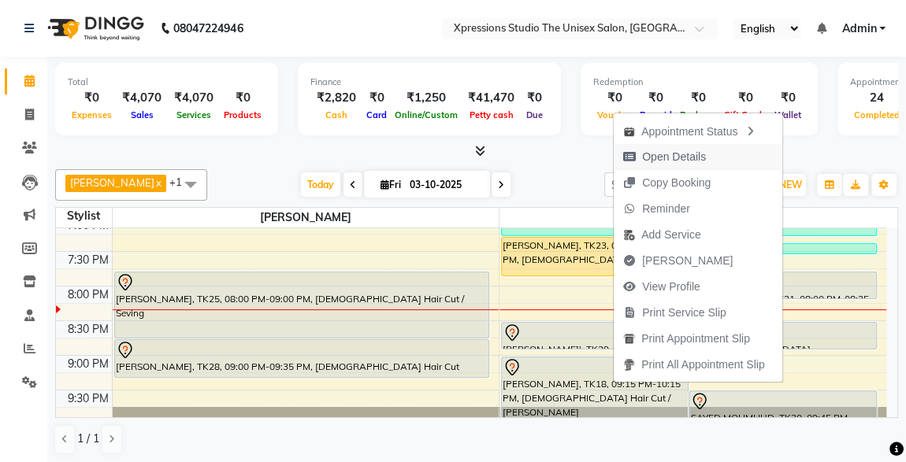
click at [670, 158] on span "Open Details" at bounding box center [674, 157] width 64 height 17
select select "1"
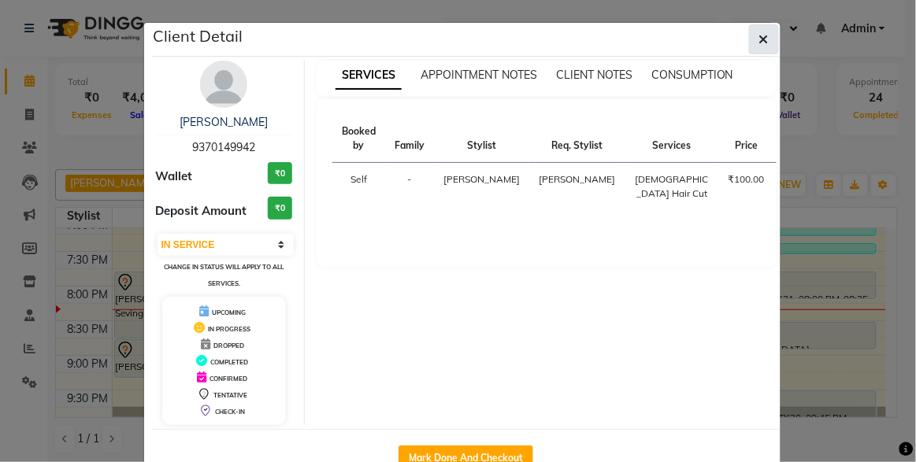
click at [759, 48] on button "button" at bounding box center [764, 39] width 30 height 30
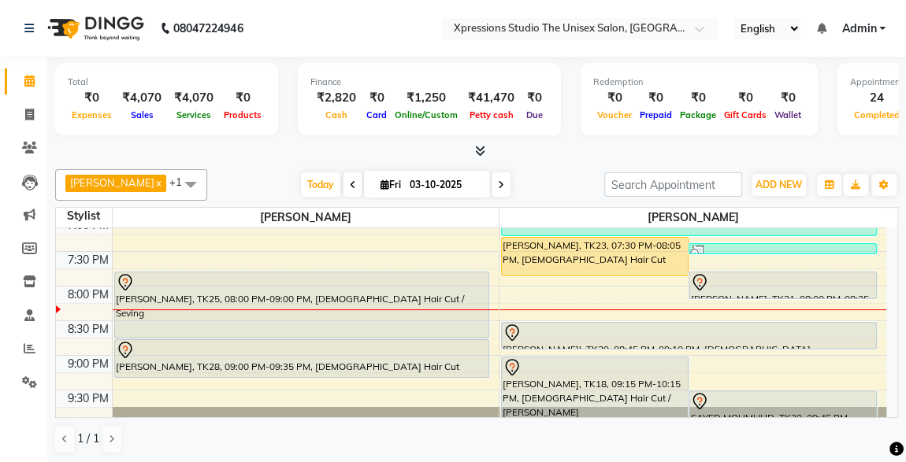
click at [578, 258] on div "[PERSON_NAME], TK23, 07:30 PM-08:05 PM, [DEMOGRAPHIC_DATA] Hair Cut" at bounding box center [595, 257] width 186 height 38
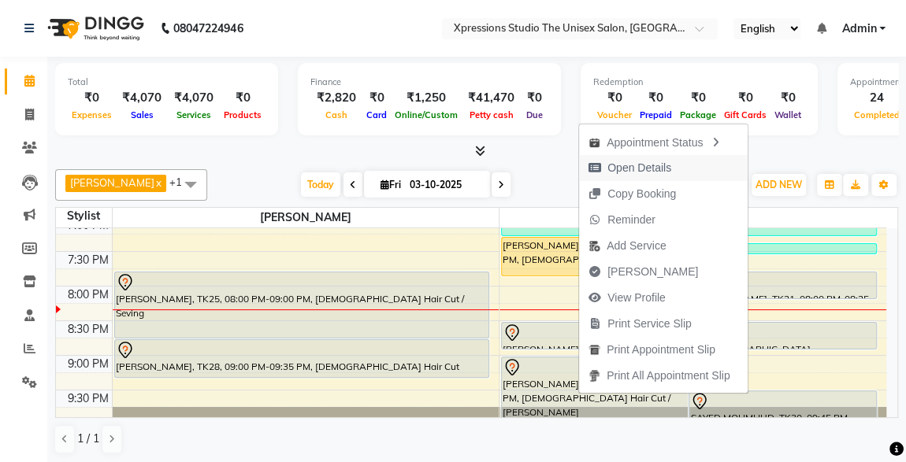
click at [626, 167] on span "Open Details" at bounding box center [639, 168] width 64 height 17
select select "1"
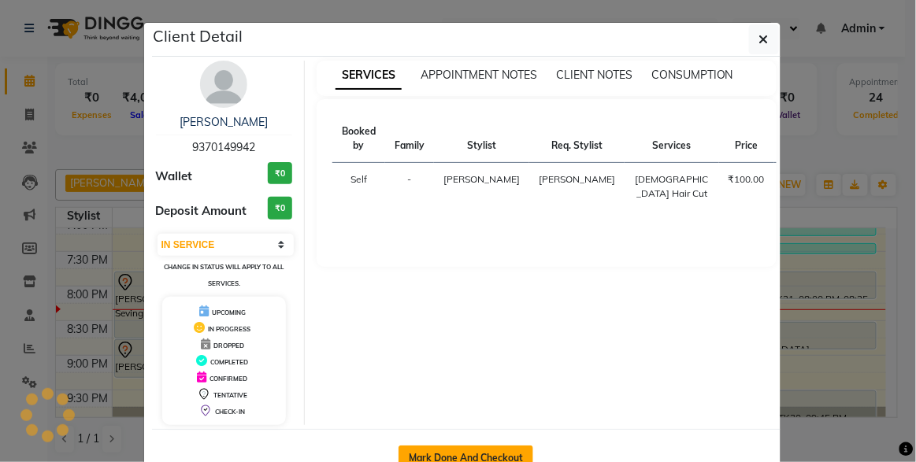
click at [446, 448] on button "Mark Done And Checkout" at bounding box center [466, 458] width 135 height 25
select select "service"
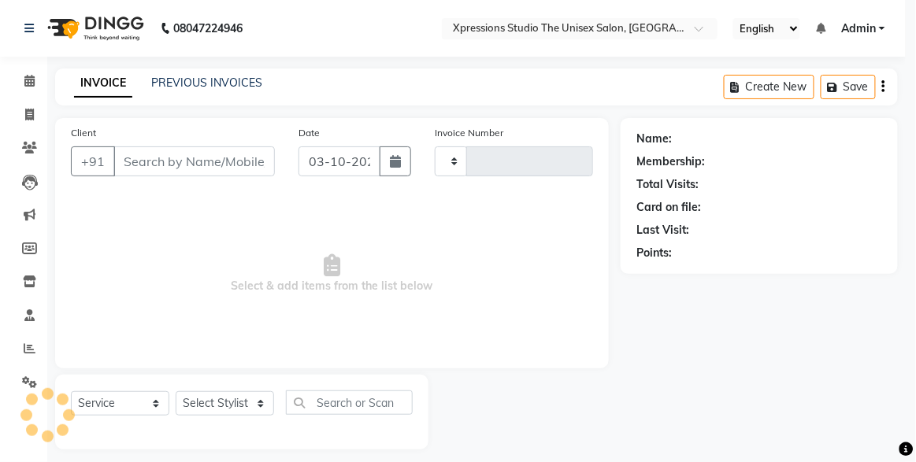
type input "5289"
select select "7003"
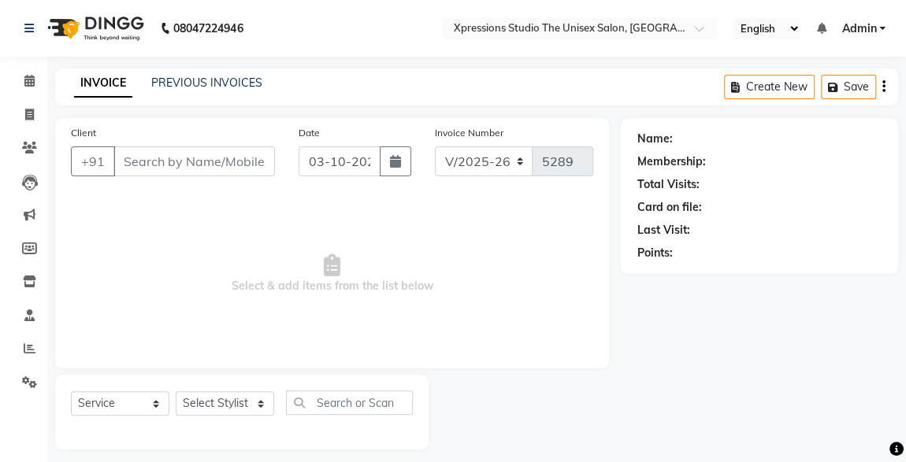
type input "9370149942"
select select "57589"
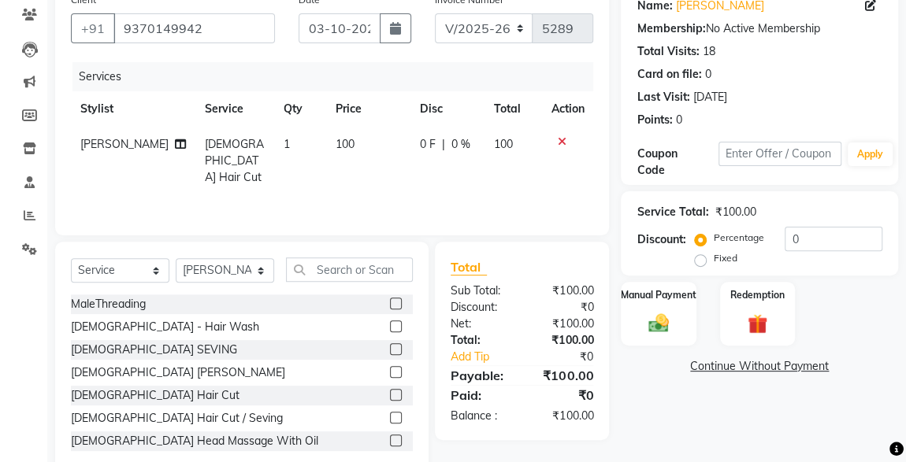
scroll to position [167, 0]
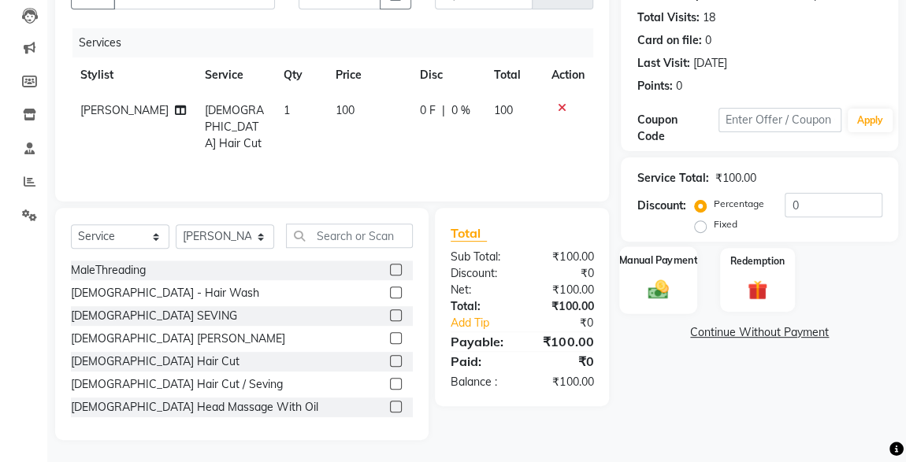
click at [678, 285] on div "Manual Payment" at bounding box center [658, 280] width 78 height 67
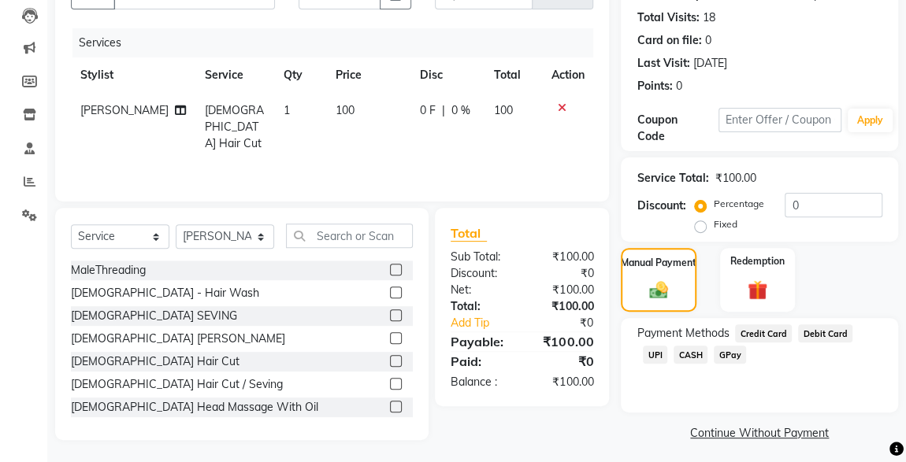
click at [667, 346] on span "UPI" at bounding box center [655, 355] width 24 height 18
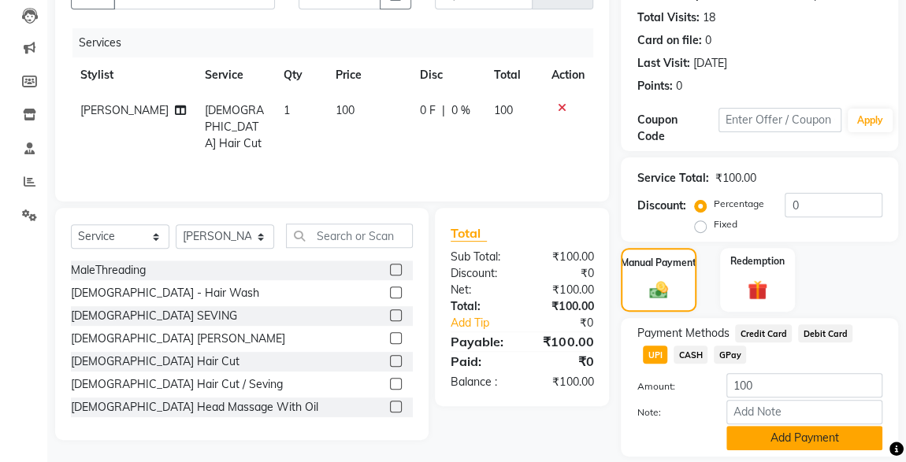
click at [819, 447] on button "Add Payment" at bounding box center [804, 438] width 156 height 24
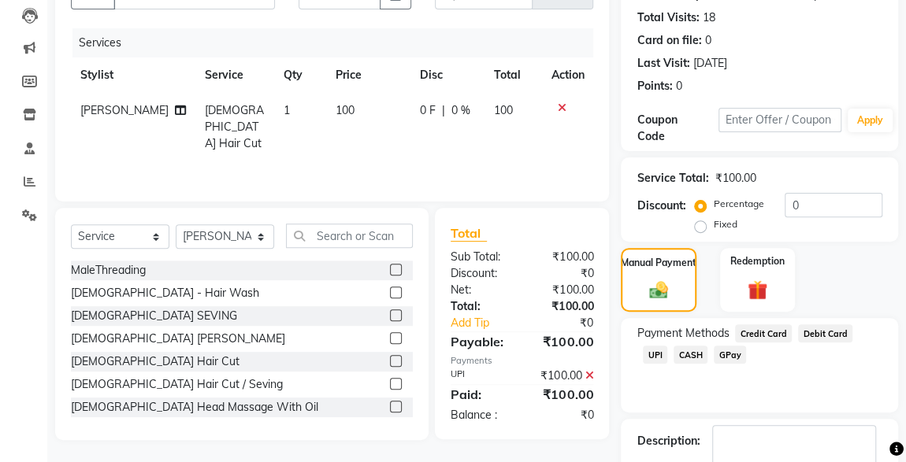
scroll to position [260, 0]
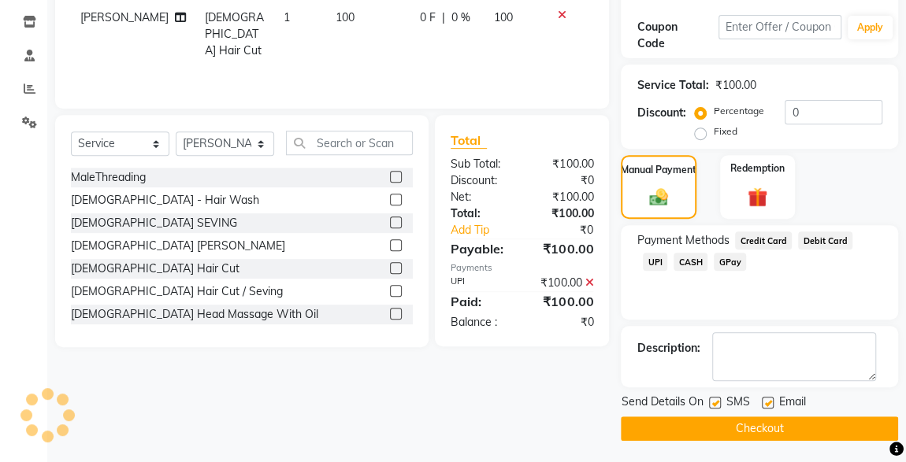
click at [815, 433] on button "Checkout" at bounding box center [759, 429] width 277 height 24
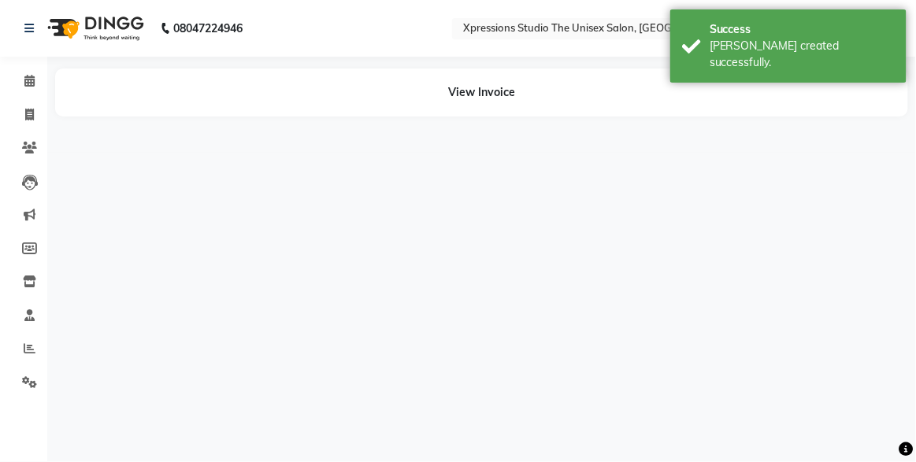
click at [807, 433] on div "08047224946 Select Location × Xpressions Studio The Unisex Salon, Malkapur Engl…" at bounding box center [458, 231] width 916 height 462
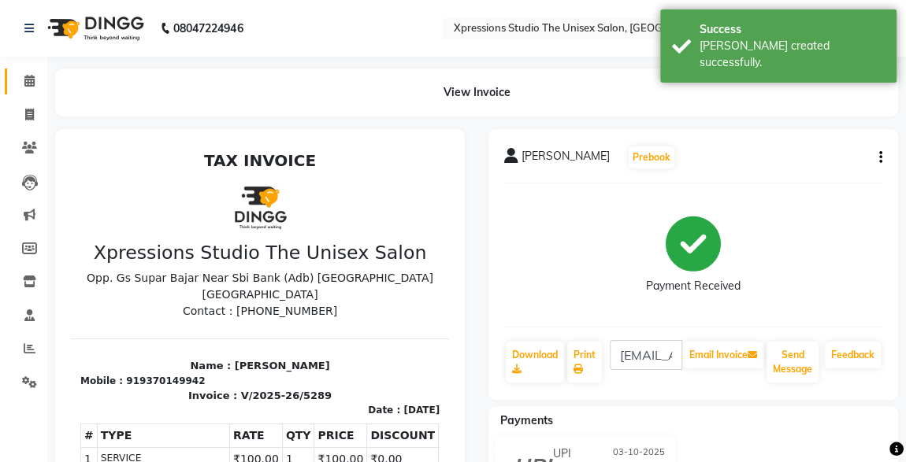
click at [39, 83] on span at bounding box center [30, 81] width 28 height 18
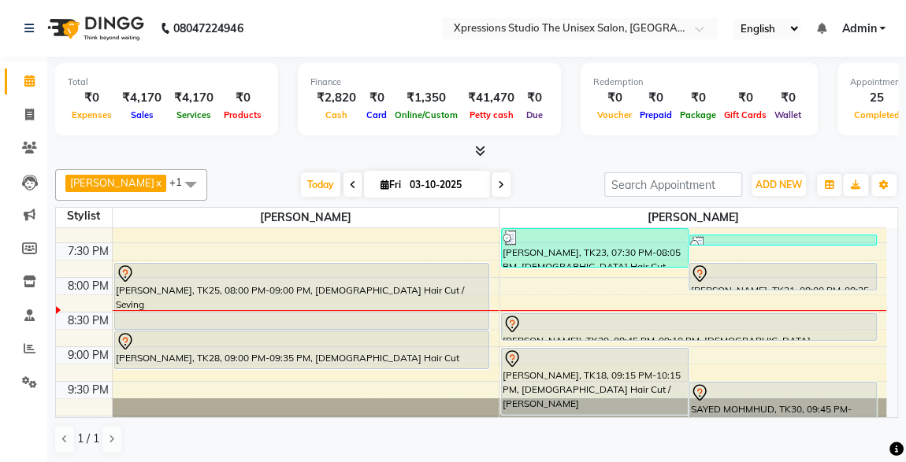
scroll to position [773, 0]
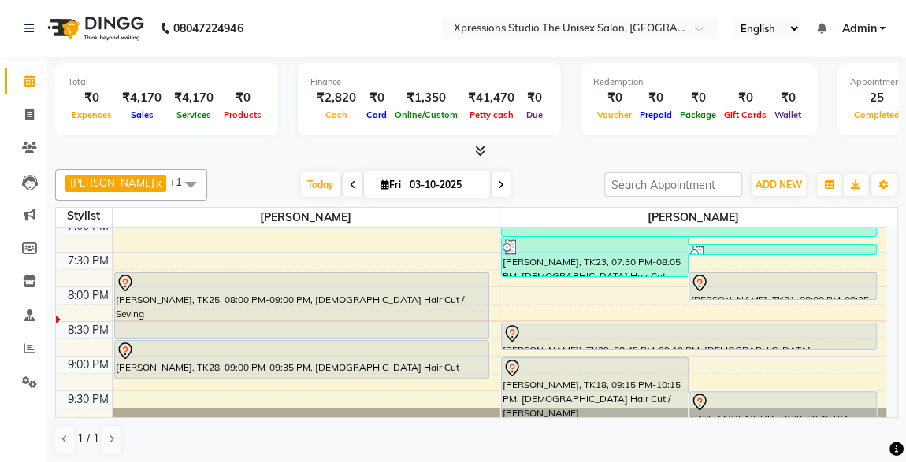
click at [764, 273] on div "[PERSON_NAME], TK21, 08:00 PM-08:25 PM, [DEMOGRAPHIC_DATA] [PERSON_NAME]" at bounding box center [782, 286] width 186 height 26
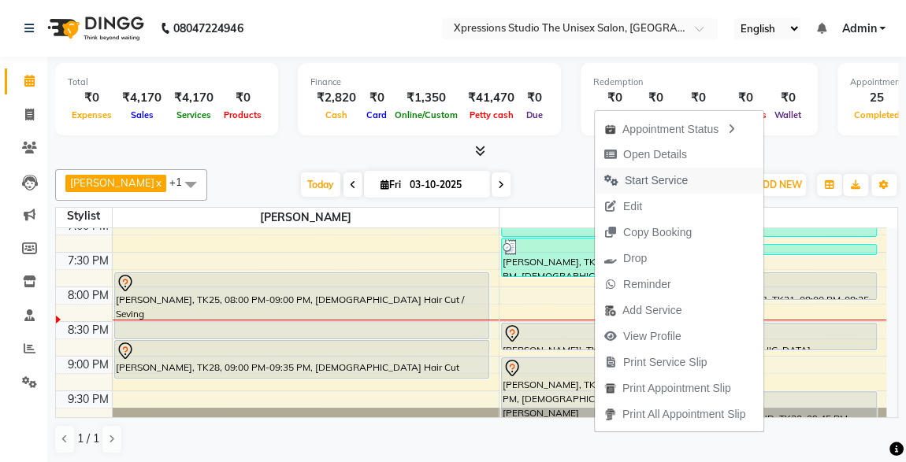
click at [652, 176] on span "Start Service" at bounding box center [656, 181] width 63 height 17
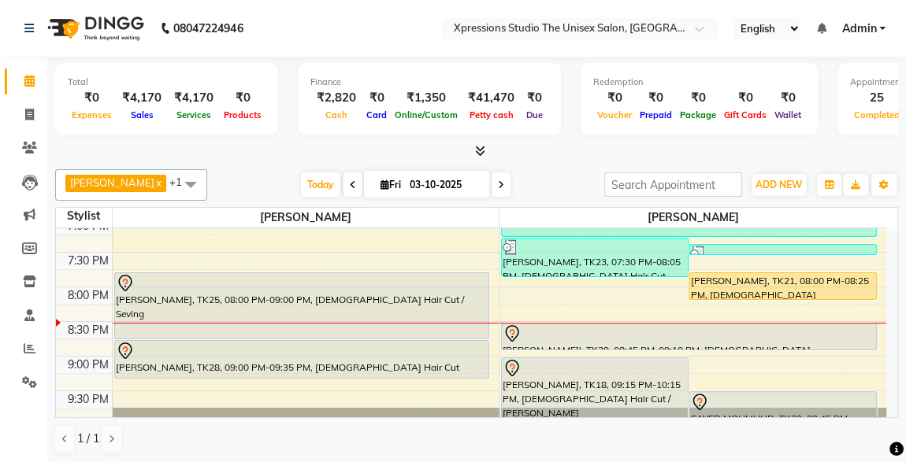
click at [720, 278] on div "[PERSON_NAME], TK21, 08:00 PM-08:25 PM, [DEMOGRAPHIC_DATA] [PERSON_NAME]" at bounding box center [782, 286] width 186 height 26
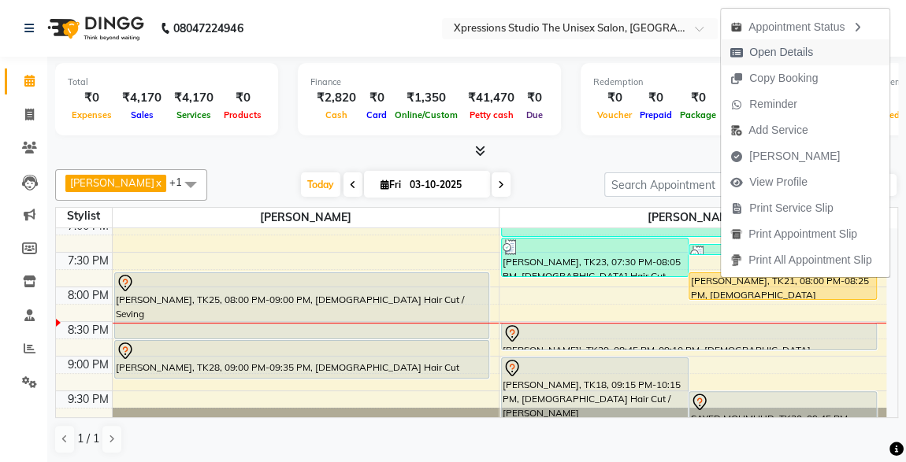
click at [762, 54] on span "Open Details" at bounding box center [781, 52] width 64 height 17
select select "1"
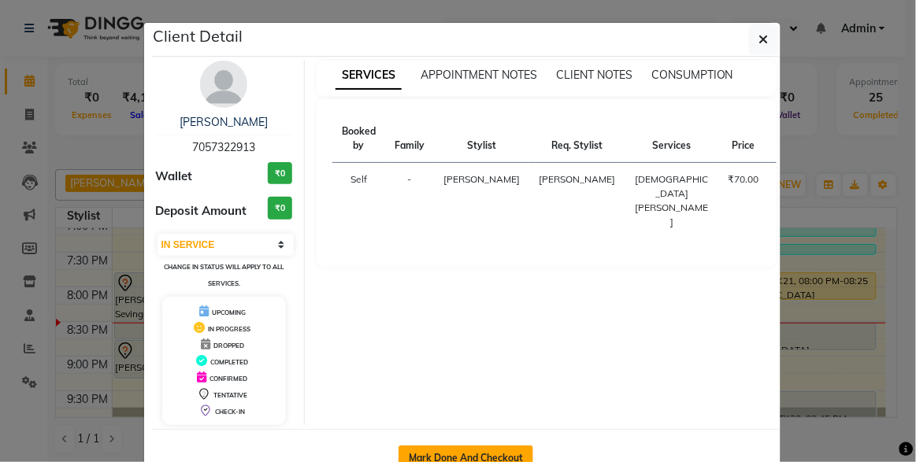
click at [418, 448] on button "Mark Done And Checkout" at bounding box center [466, 458] width 135 height 25
select select "service"
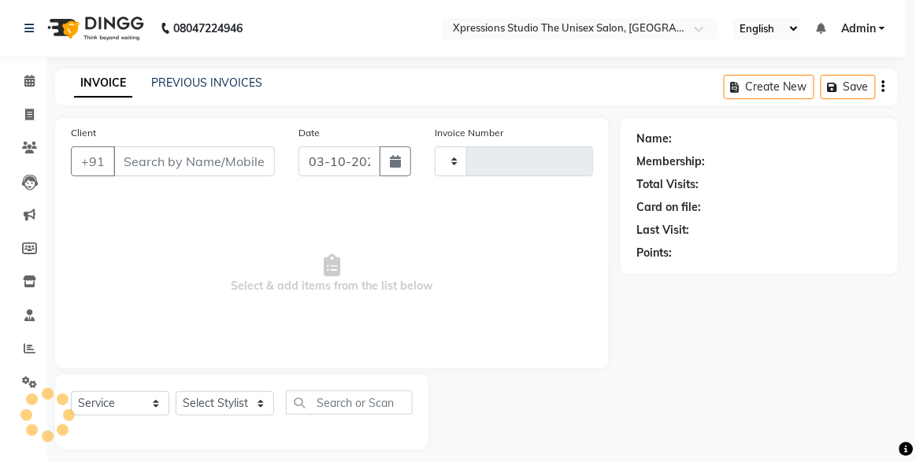
type input "5290"
select select "7003"
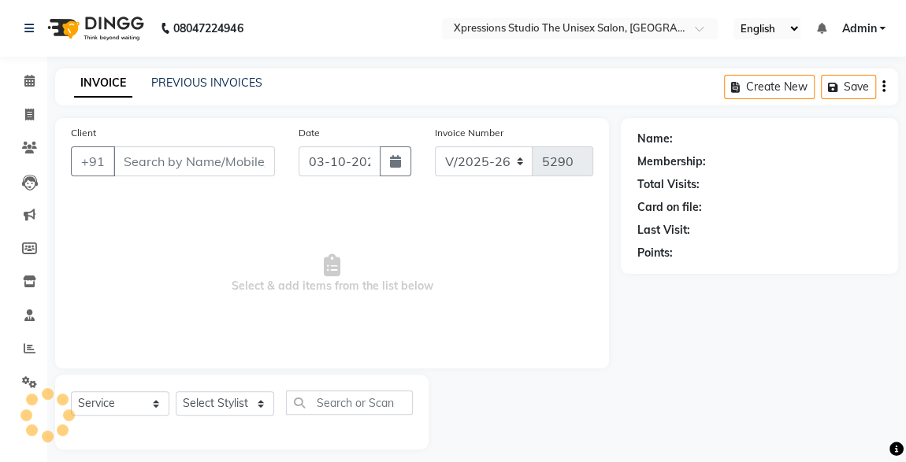
type input "7057322913"
select select "57589"
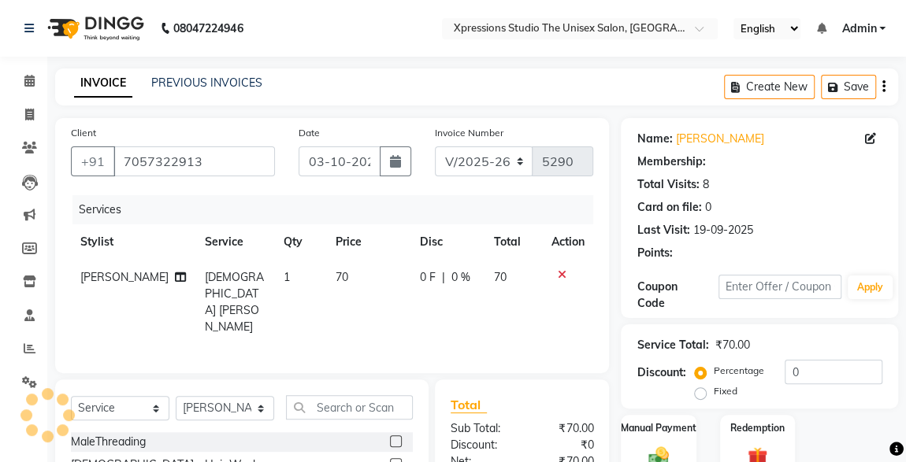
scroll to position [167, 0]
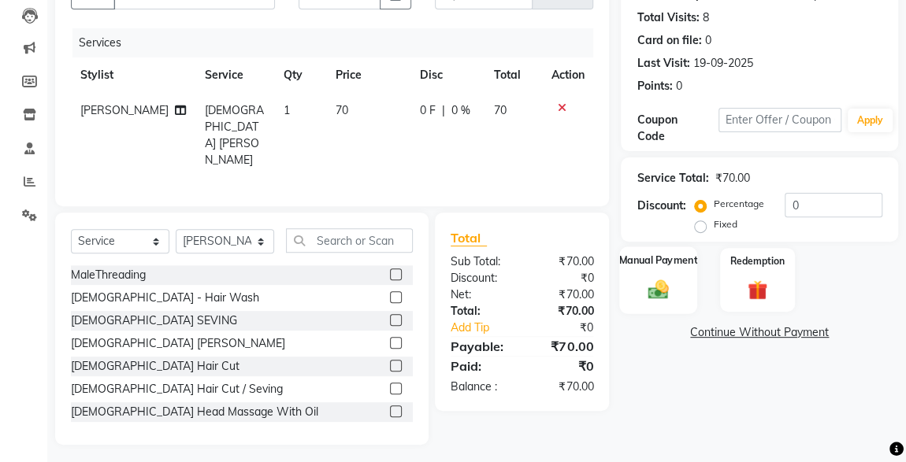
click at [661, 277] on img at bounding box center [658, 289] width 34 height 24
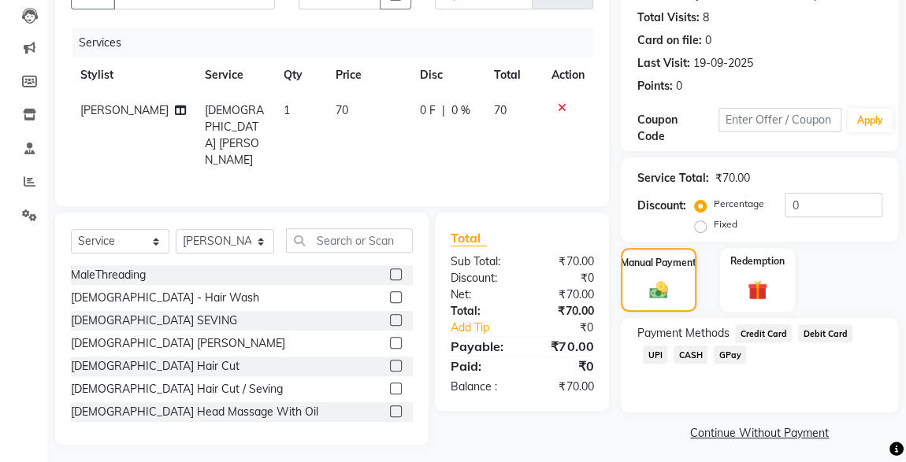
click at [667, 346] on span "UPI" at bounding box center [655, 355] width 24 height 18
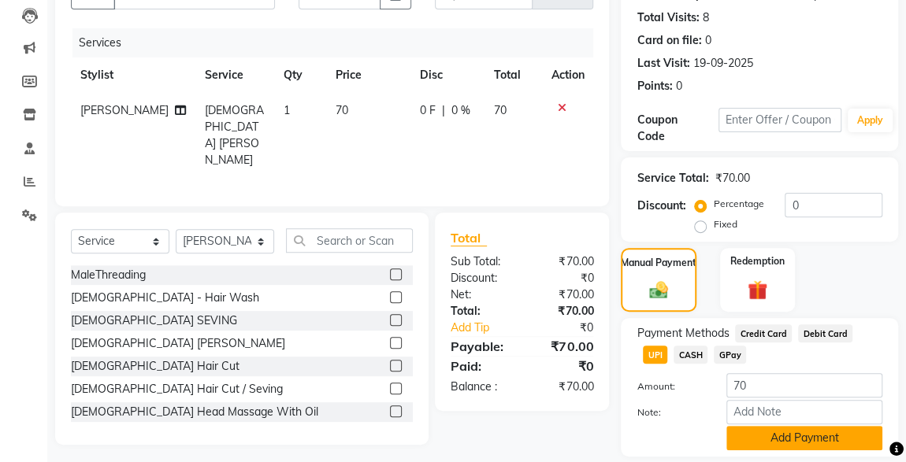
click at [808, 444] on button "Add Payment" at bounding box center [804, 438] width 156 height 24
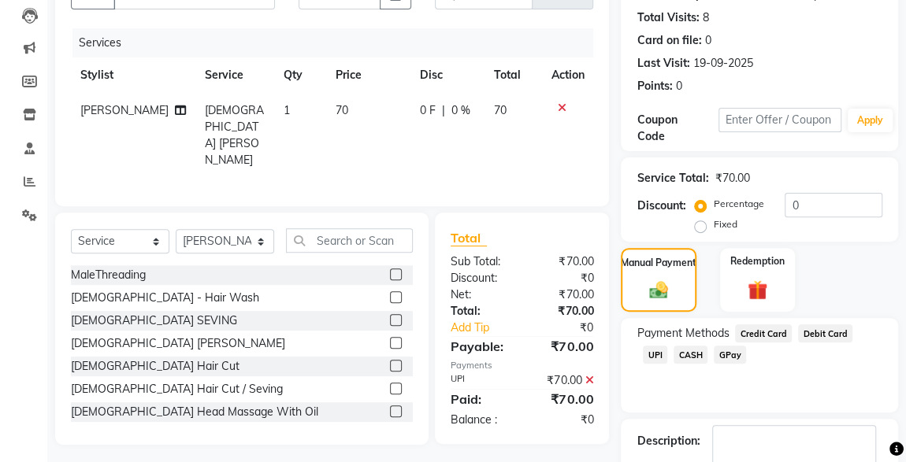
scroll to position [260, 0]
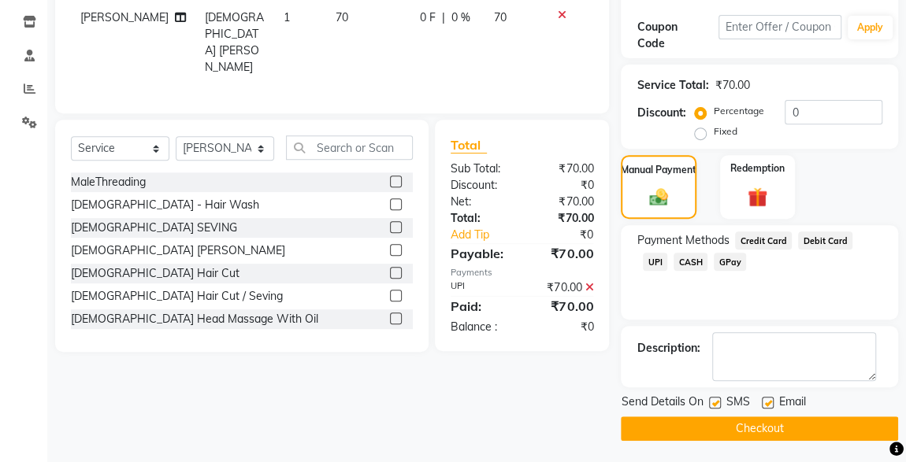
click at [715, 401] on label at bounding box center [715, 403] width 12 height 12
click at [715, 401] on input "checkbox" at bounding box center [714, 404] width 10 height 10
checkbox input "false"
click at [760, 432] on button "Checkout" at bounding box center [759, 429] width 277 height 24
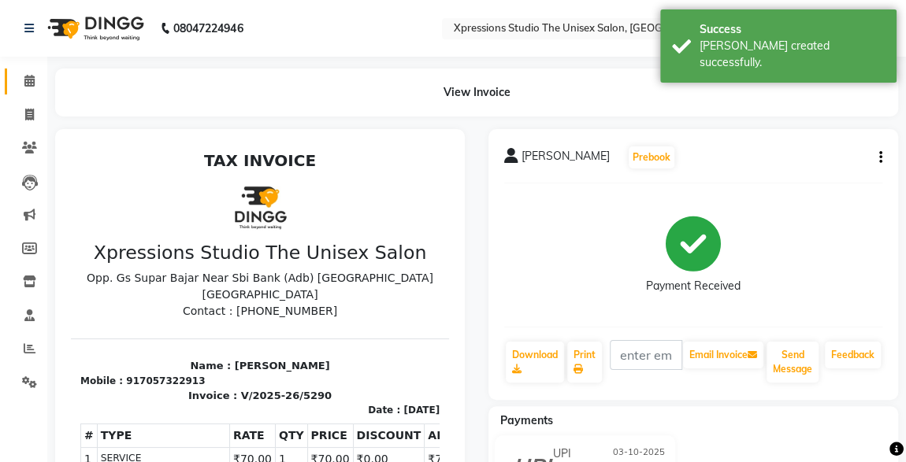
click at [16, 77] on span at bounding box center [30, 81] width 28 height 18
